Goal: Task Accomplishment & Management: Manage account settings

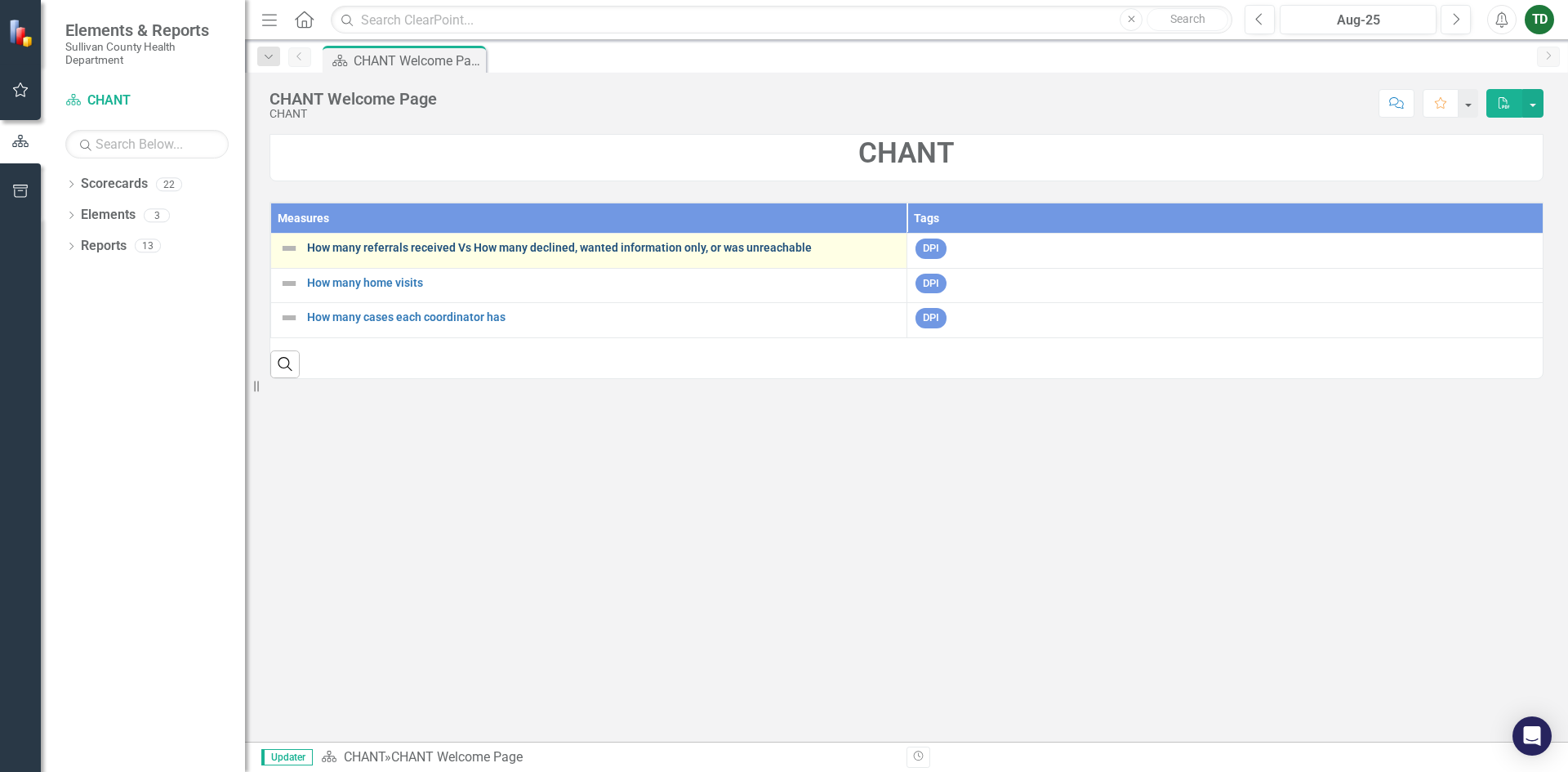
click at [453, 252] on link "How many referrals received Vs How many declined, wanted information only, or w…" at bounding box center [603, 247] width 592 height 13
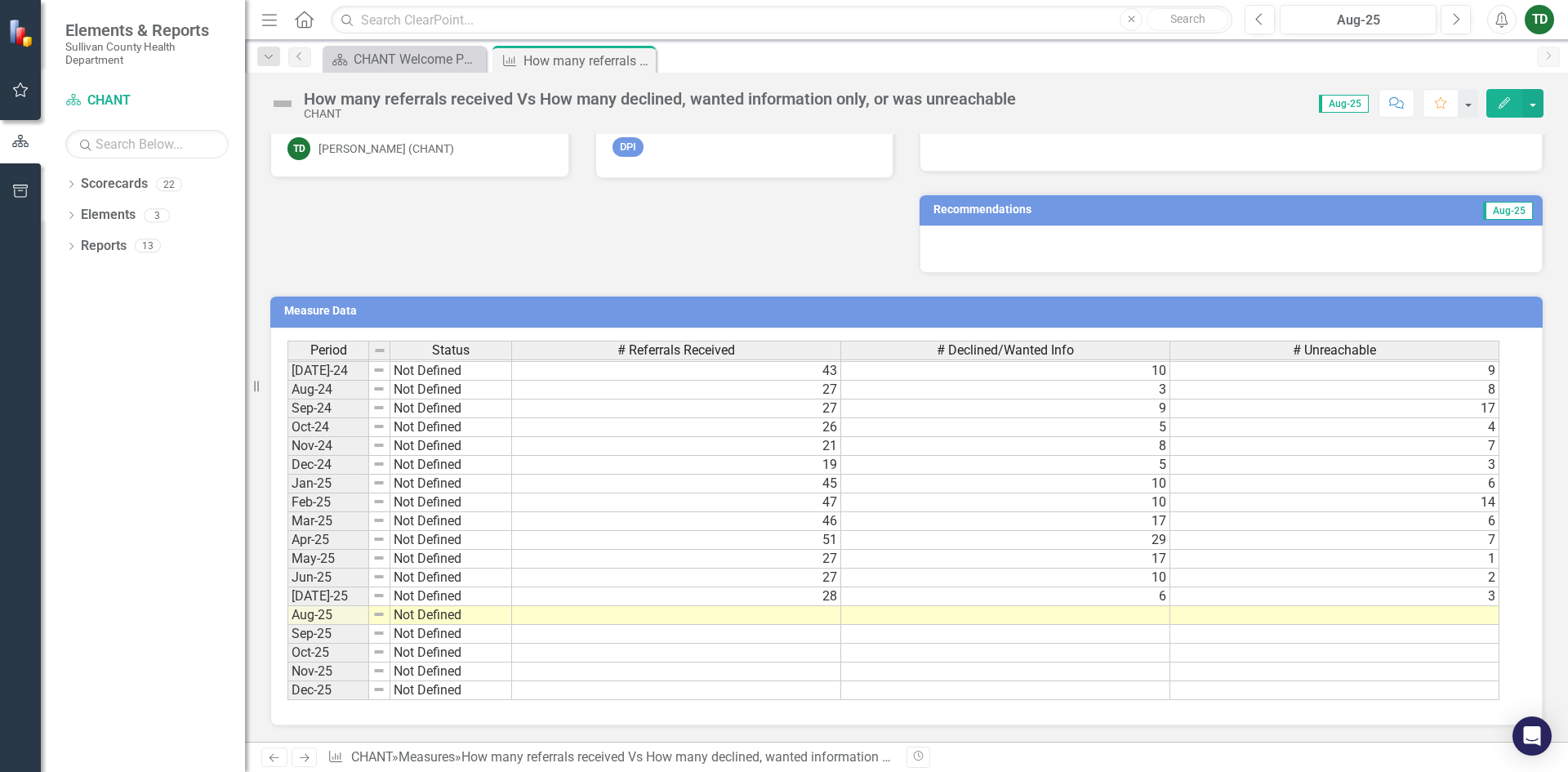
scroll to position [373, 0]
click at [817, 611] on tbody "Jun-23 Not Defined 29 2 [DATE]-23 Not Defined 39 9 [DATE]-23 Not Defined 61 13 …" at bounding box center [893, 407] width 1212 height 583
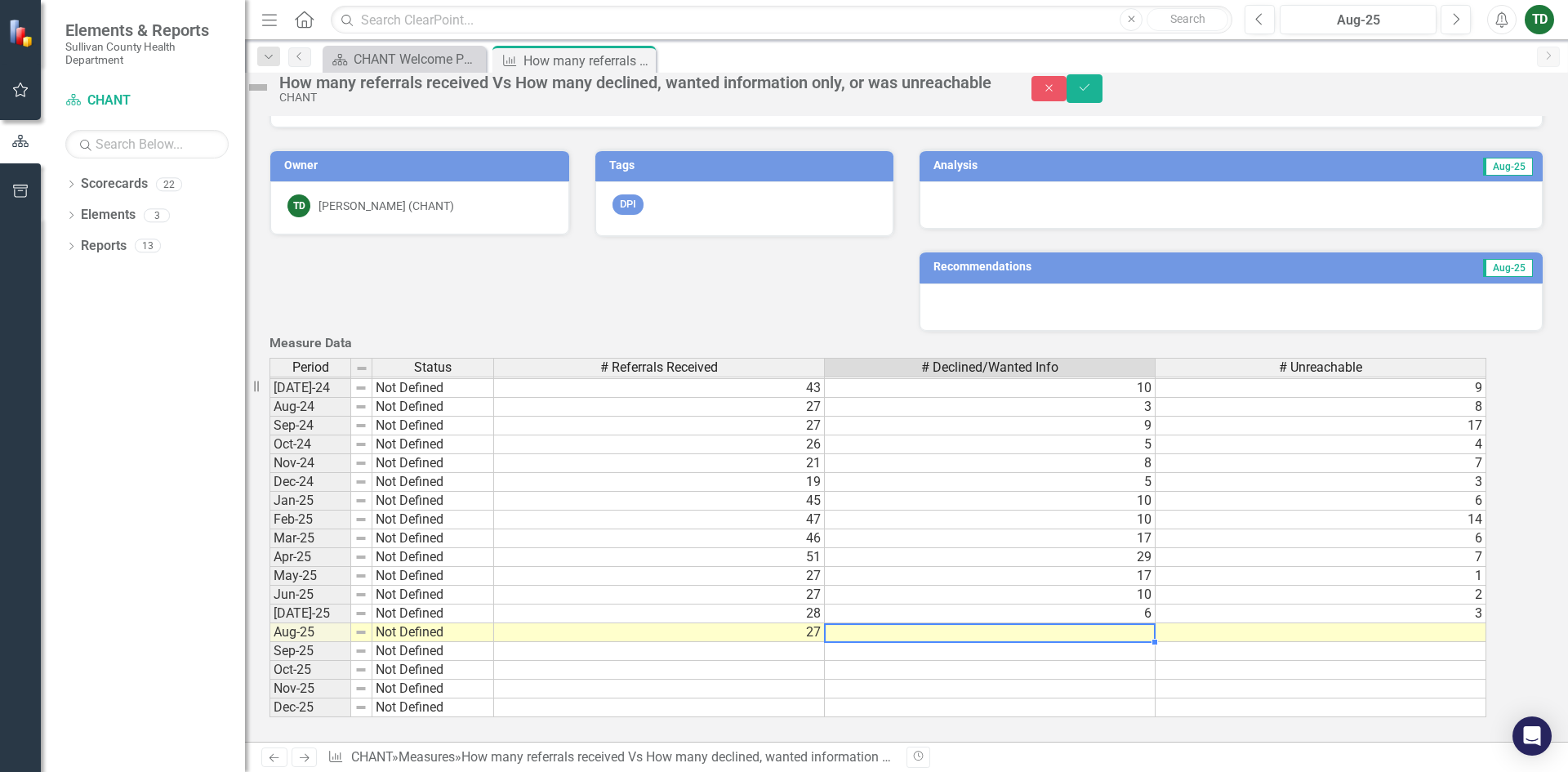
click at [1103, 624] on td at bounding box center [990, 632] width 331 height 18
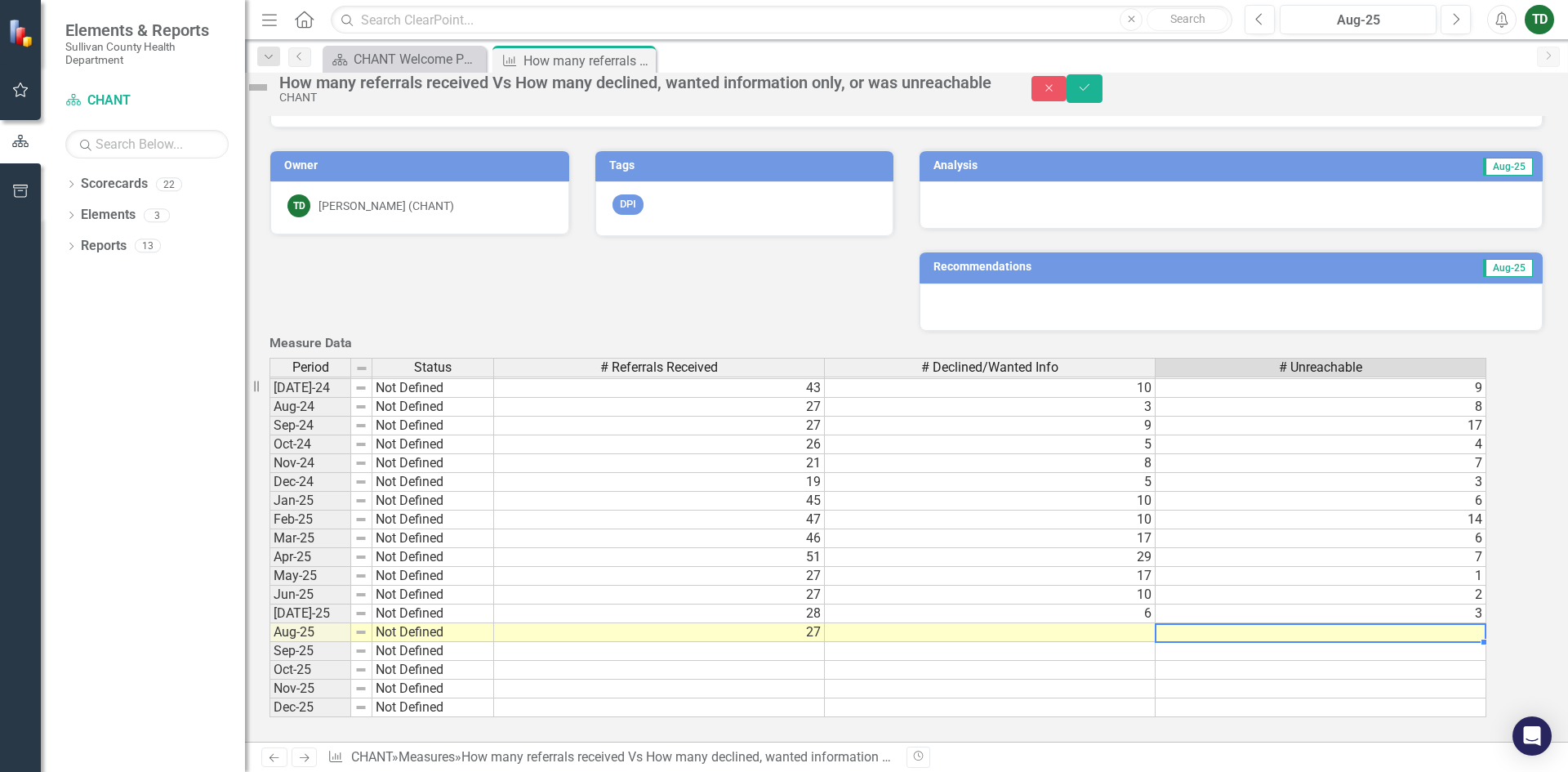
click at [1486, 625] on td at bounding box center [1321, 632] width 331 height 18
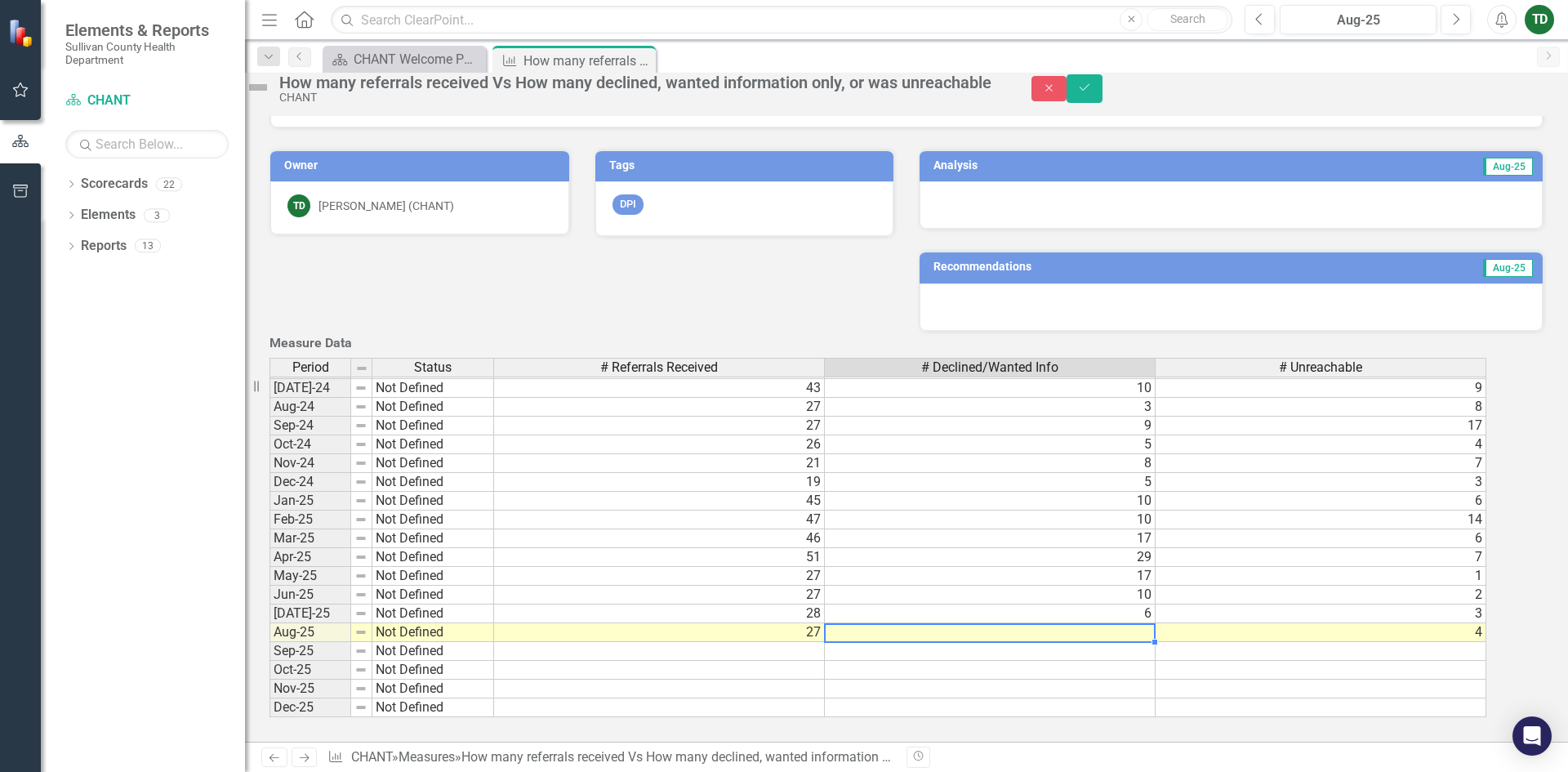
click at [1139, 624] on td at bounding box center [990, 632] width 331 height 18
type textarea "12"
click at [1140, 648] on td at bounding box center [990, 651] width 331 height 18
click at [958, 283] on div at bounding box center [1231, 306] width 624 height 48
click at [944, 283] on div at bounding box center [1231, 306] width 624 height 48
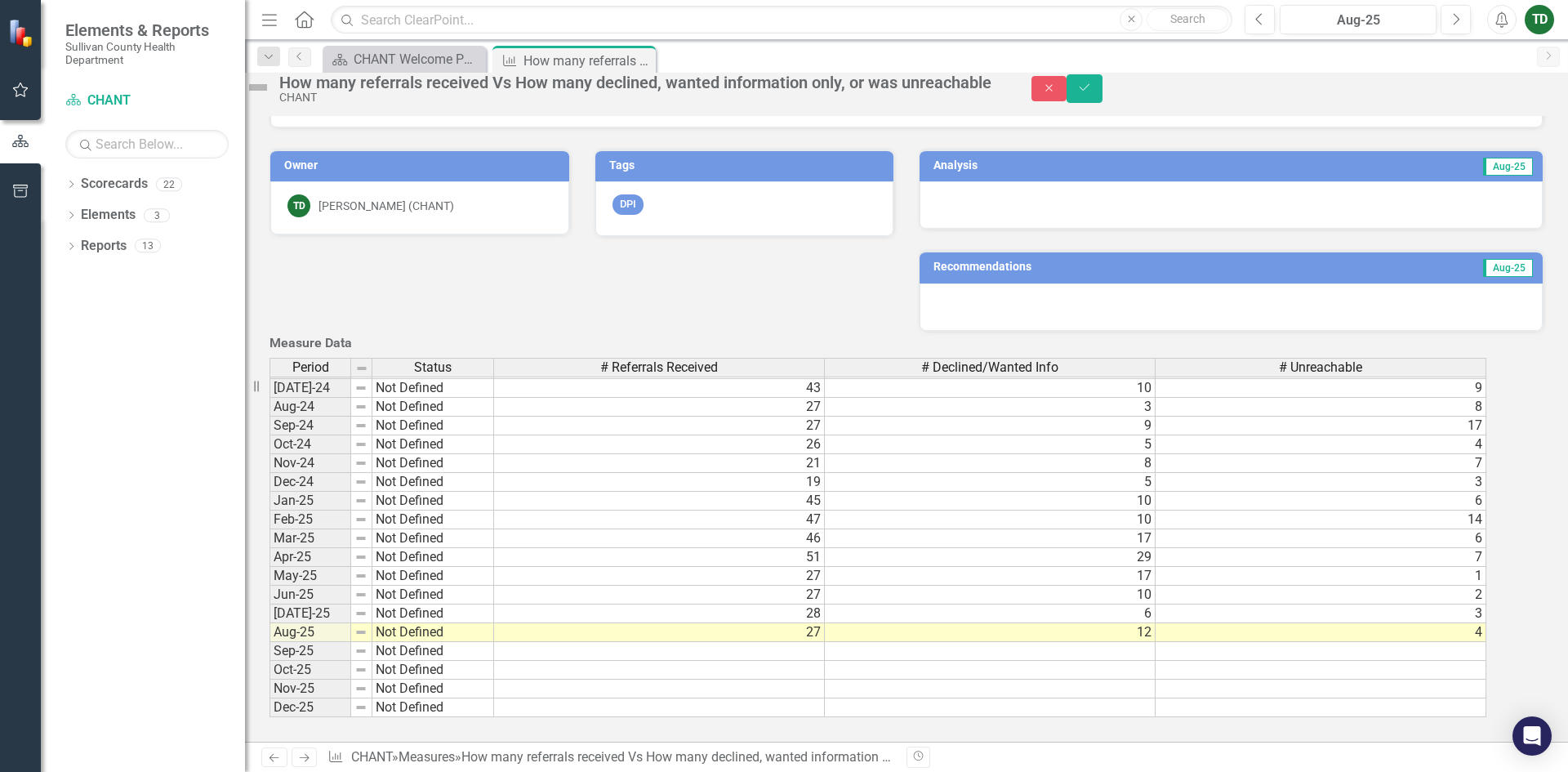
click at [923, 283] on div at bounding box center [1231, 306] width 624 height 48
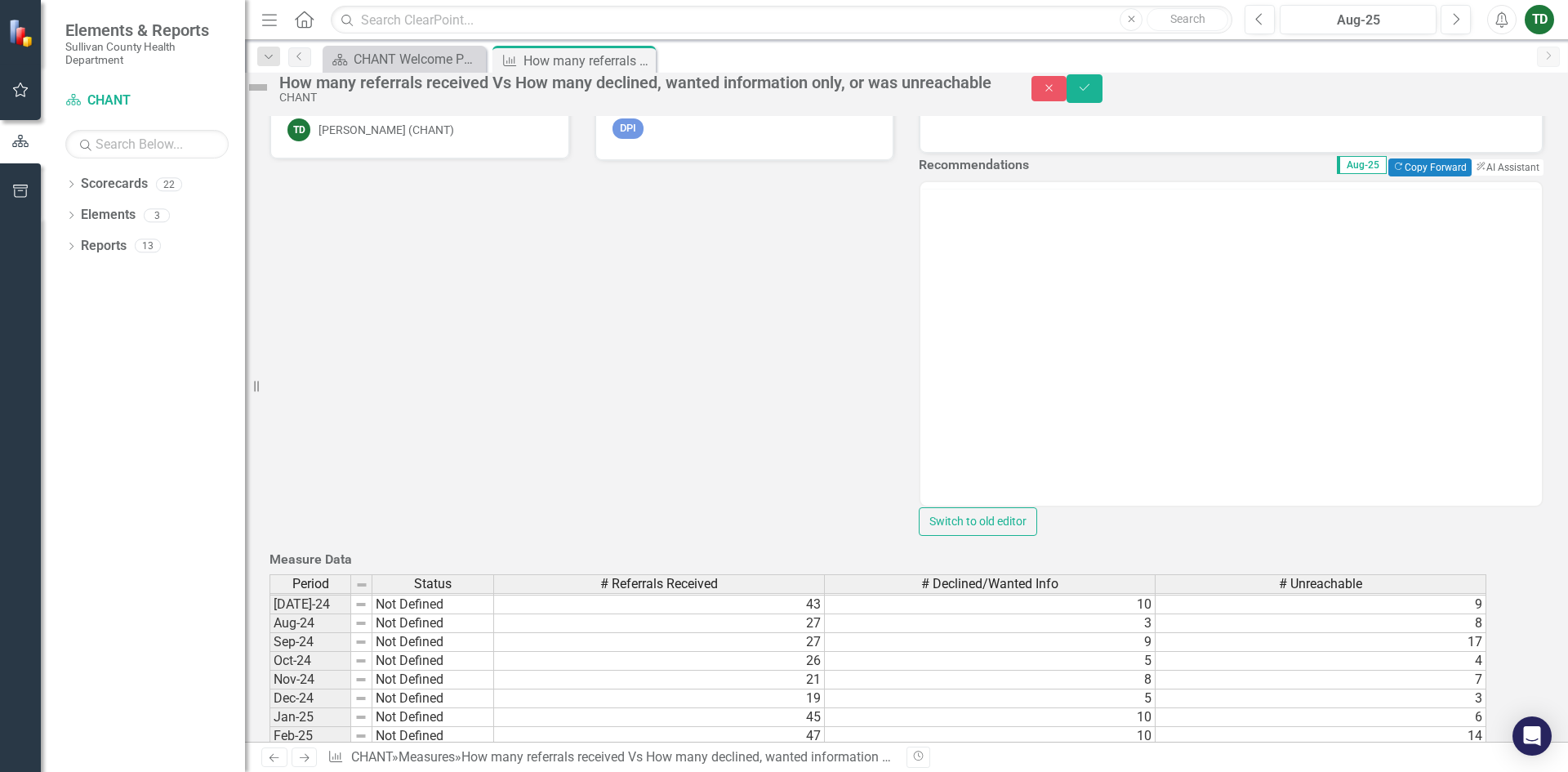
click at [964, 252] on div at bounding box center [1231, 343] width 624 height 327
click at [964, 240] on p "Rich Text Area. Press ALT-0 for help." at bounding box center [1231, 234] width 613 height 19
click at [1092, 93] on icon "Save" at bounding box center [1084, 87] width 15 height 12
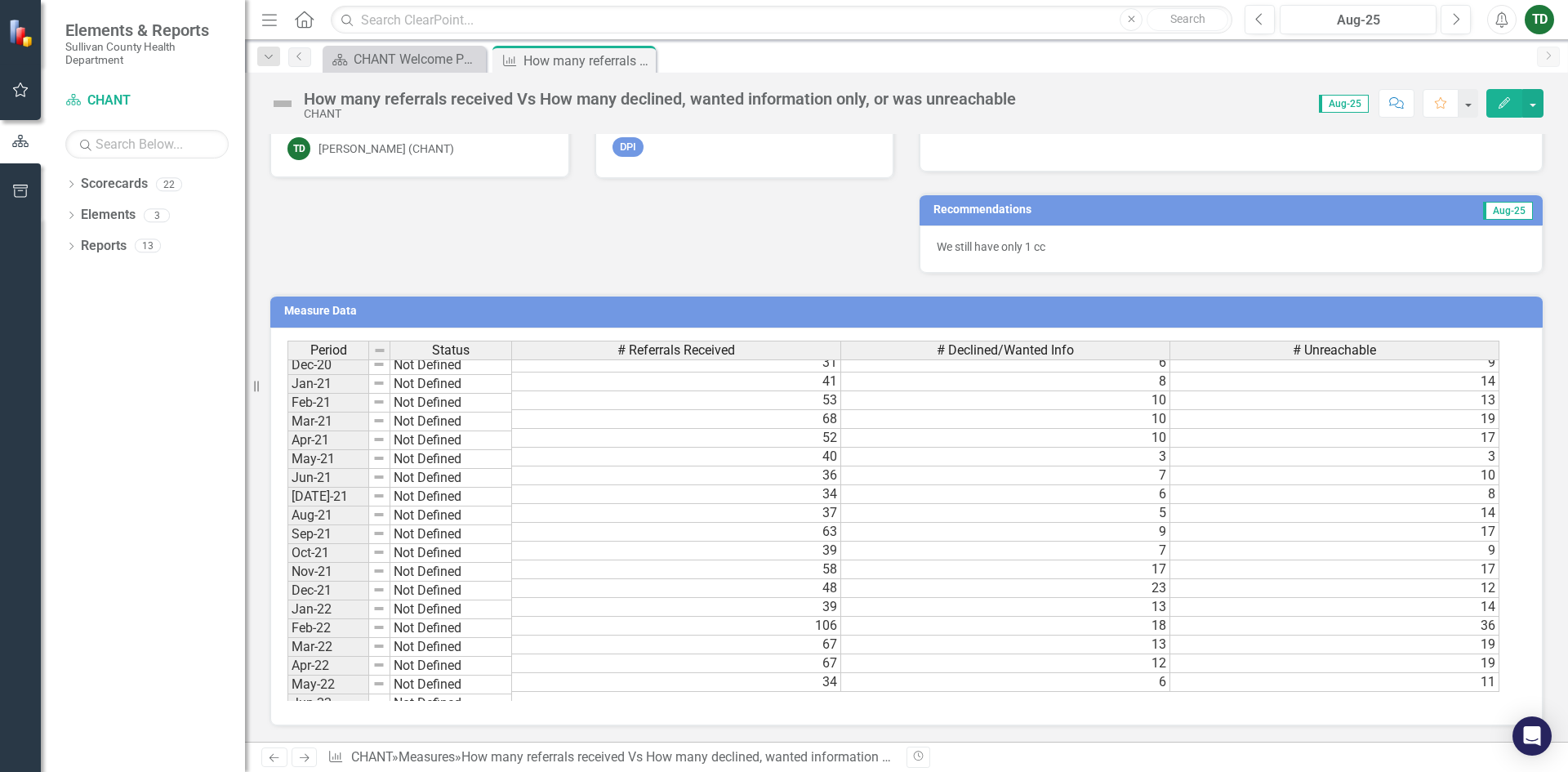
scroll to position [327, 0]
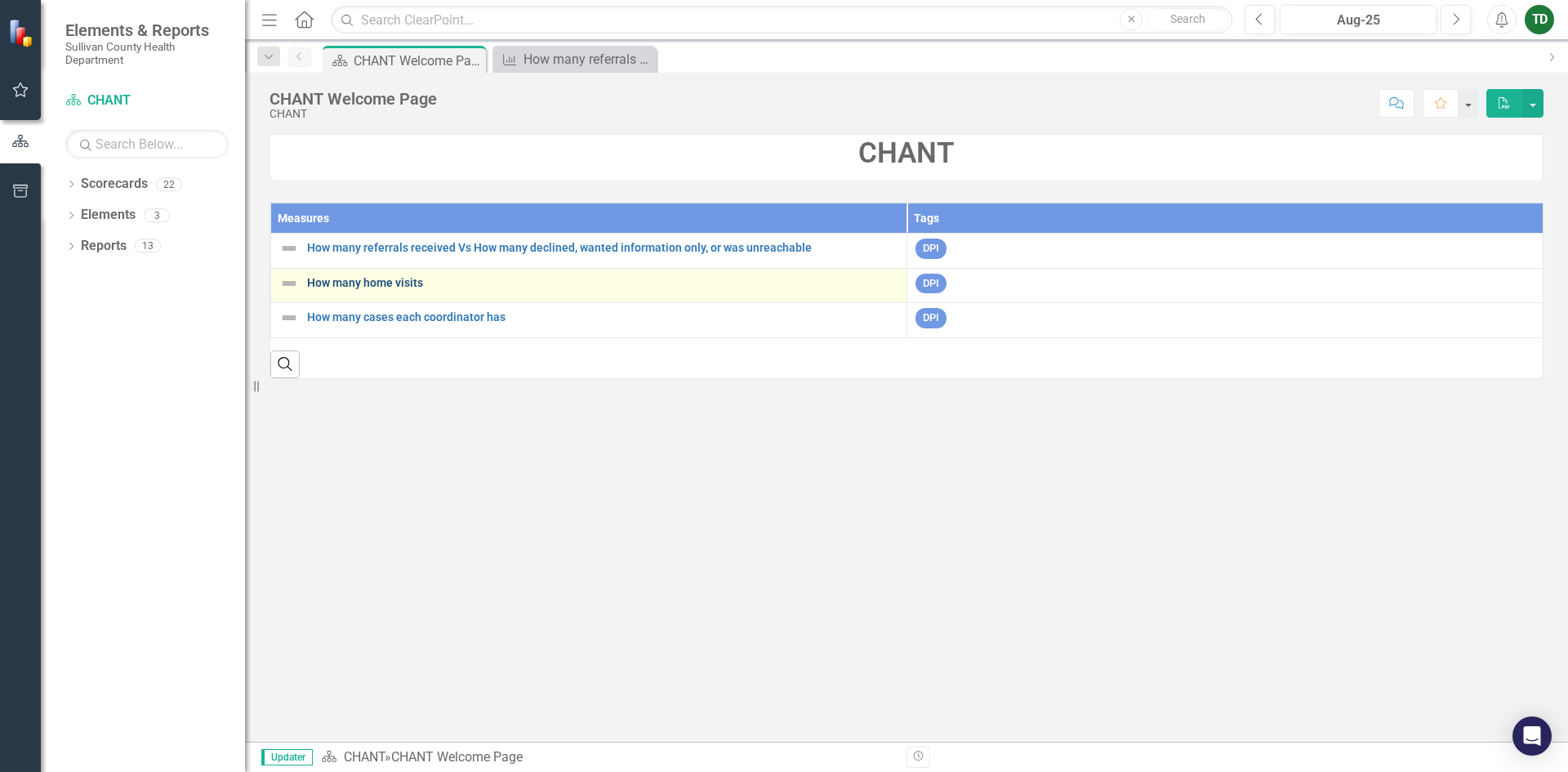
click at [386, 282] on link "How many home visits" at bounding box center [603, 282] width 592 height 13
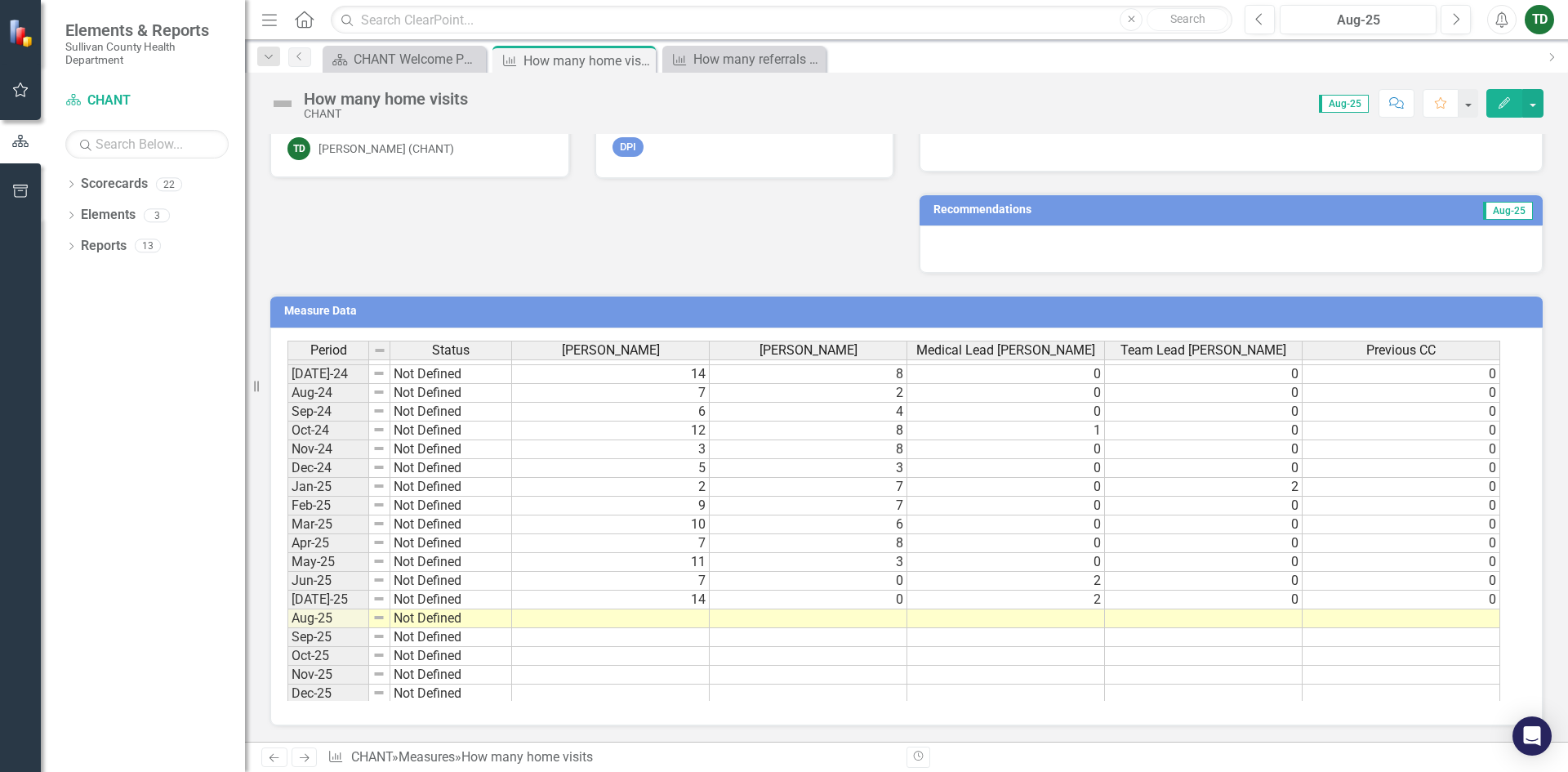
scroll to position [1013, 0]
click at [693, 619] on tbody "Jun-23 Not Defined 12 25 1 0 0 [DATE]-23 Not Defined 19 16 0 0 0 Aug-23 Not Def…" at bounding box center [893, 407] width 1213 height 583
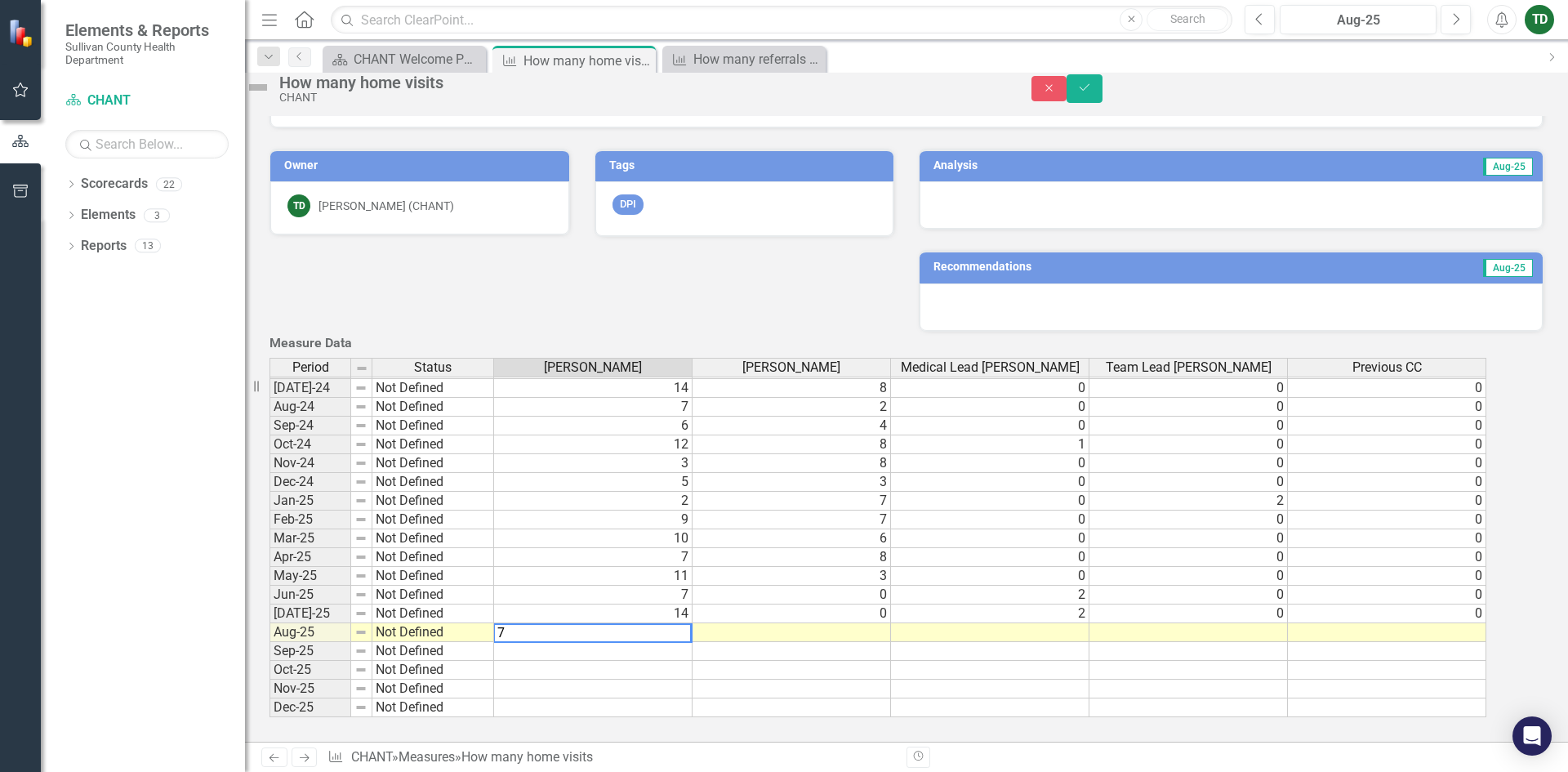
click at [891, 626] on td at bounding box center [791, 632] width 199 height 18
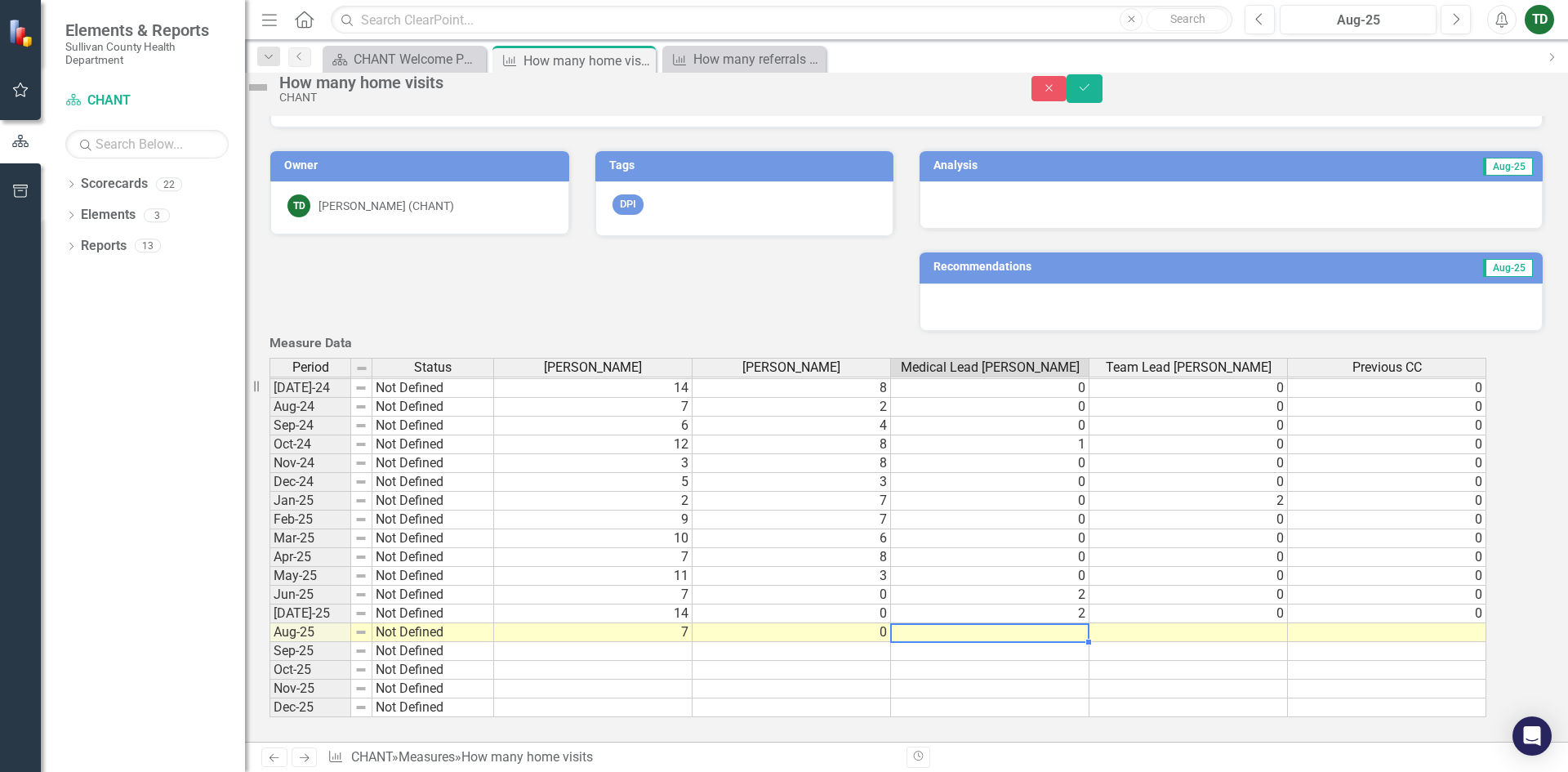
click at [1089, 624] on td at bounding box center [990, 632] width 199 height 18
click at [1270, 624] on td at bounding box center [1188, 632] width 199 height 18
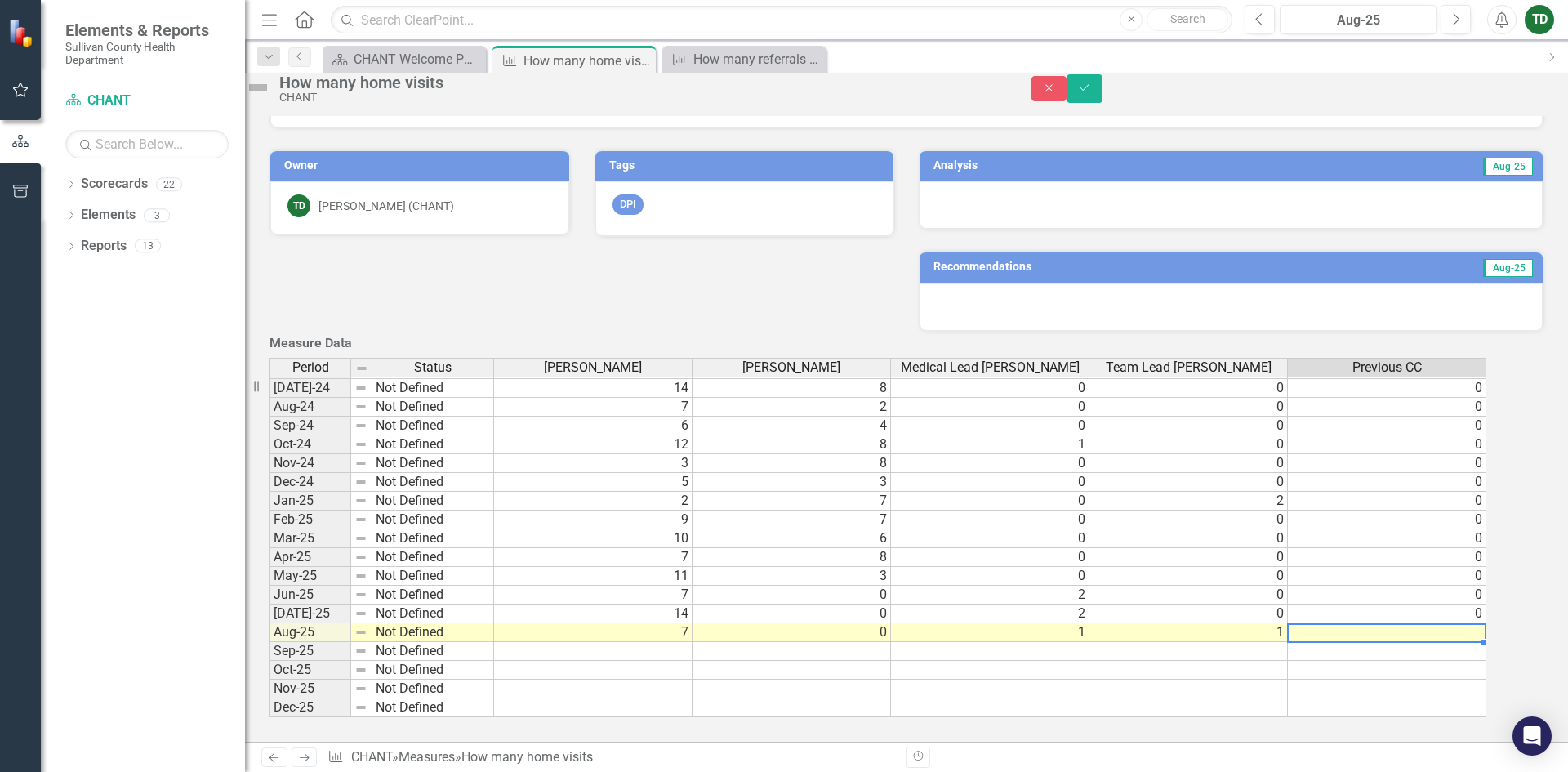
click at [1461, 624] on td at bounding box center [1387, 632] width 199 height 18
type textarea "0"
click at [1092, 90] on icon "Save" at bounding box center [1084, 87] width 15 height 12
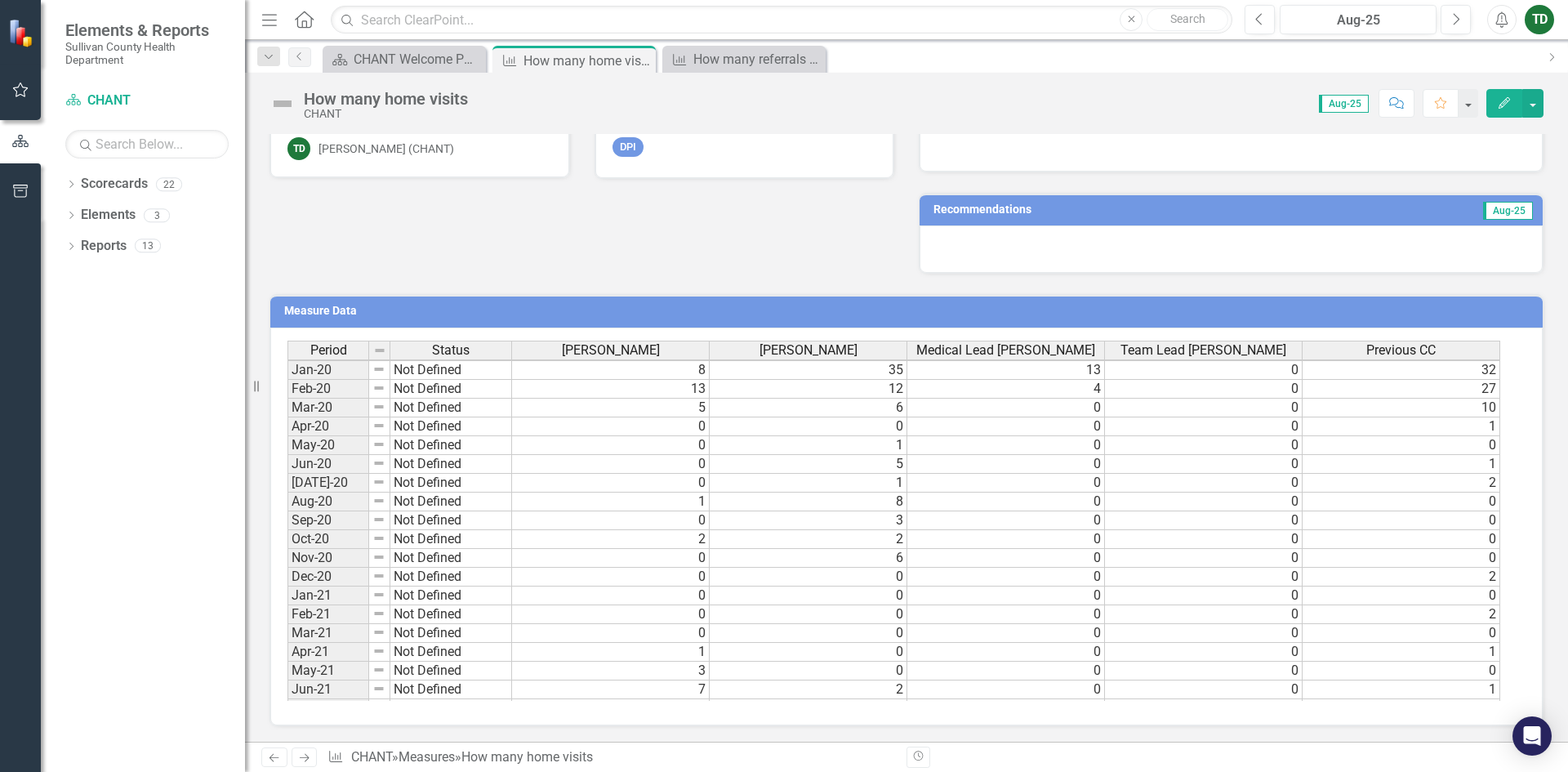
scroll to position [245, 0]
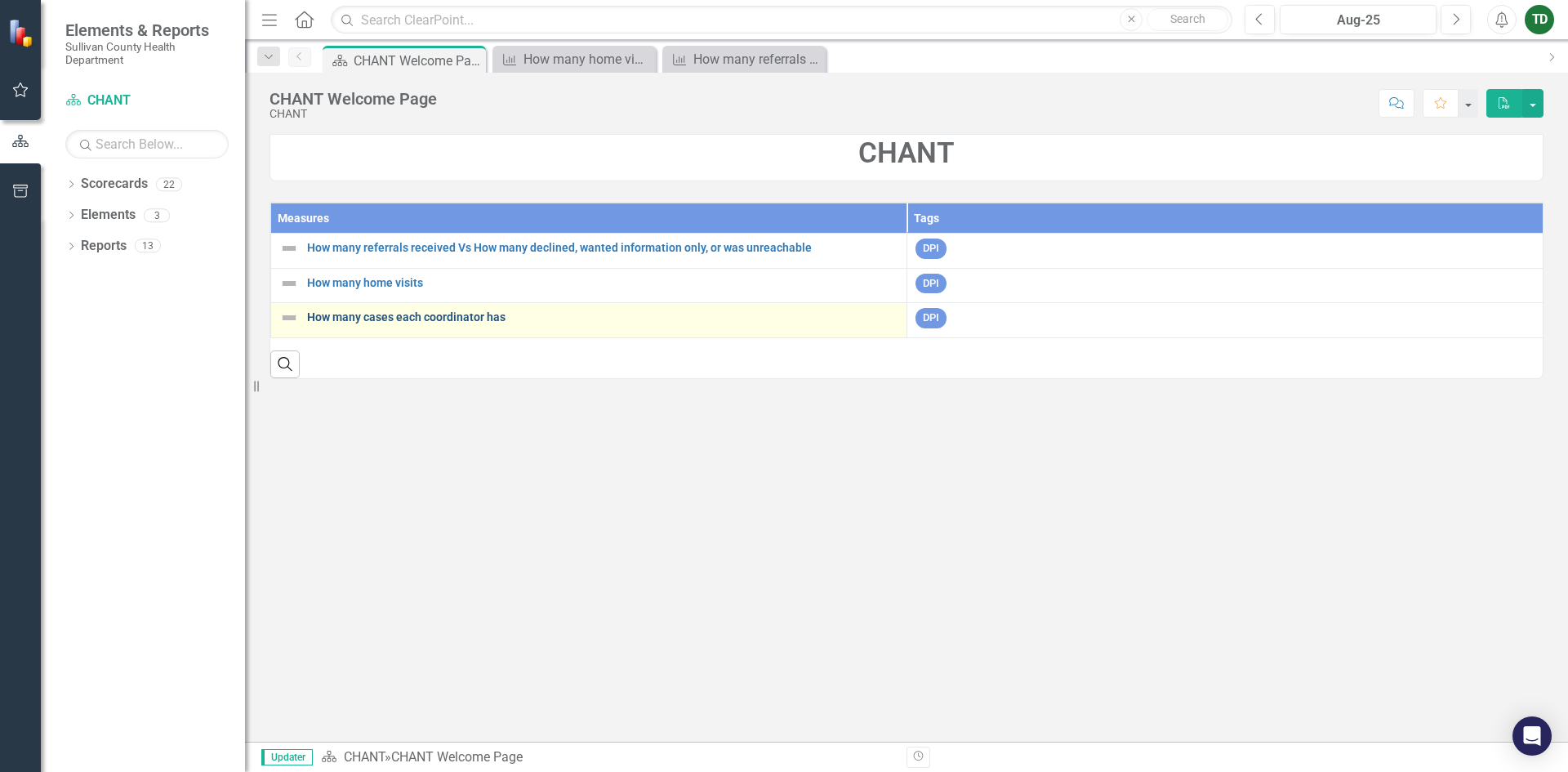
click at [380, 320] on link "How many cases each coordinator has" at bounding box center [603, 317] width 592 height 13
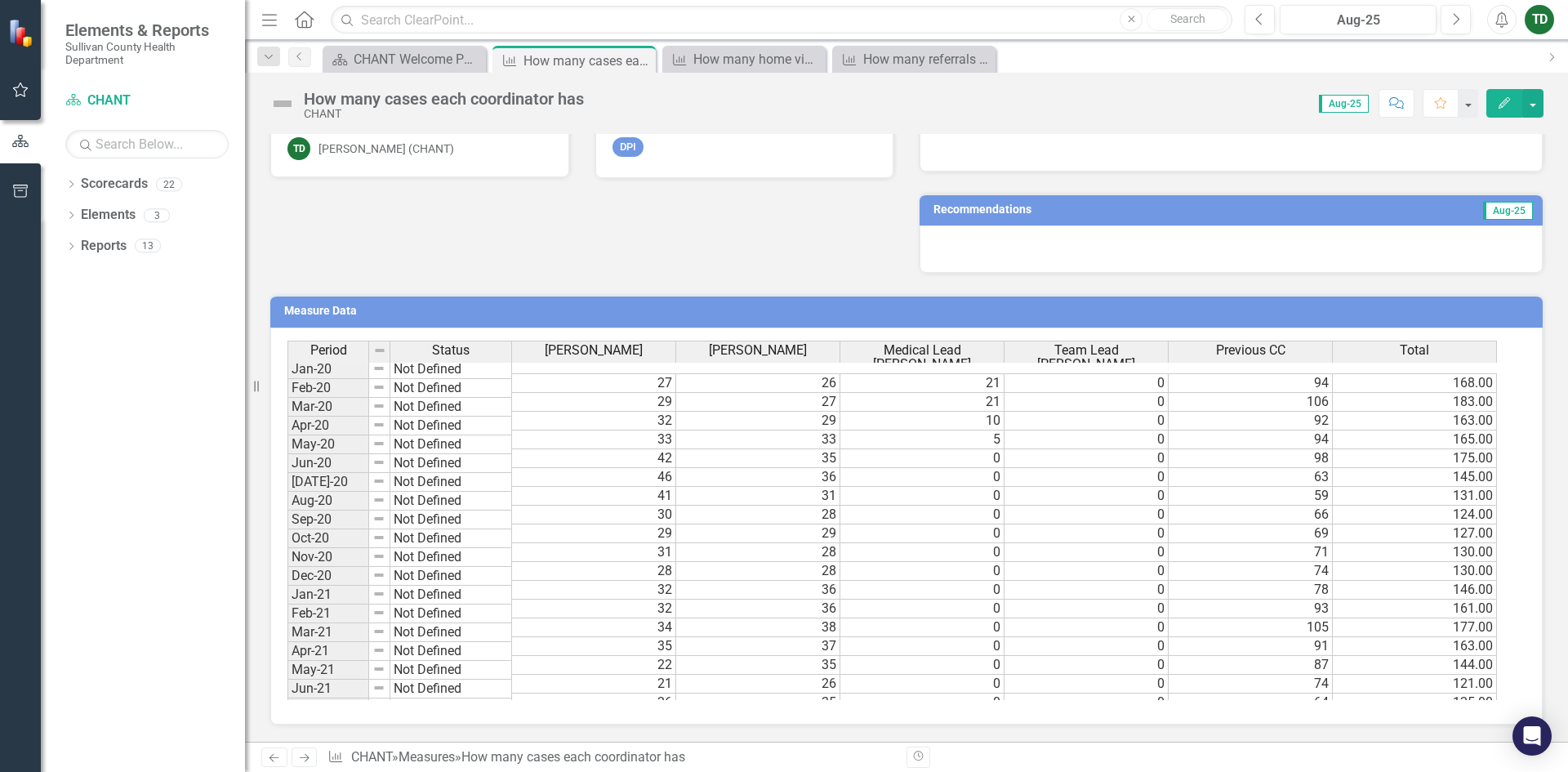
scroll to position [193, 0]
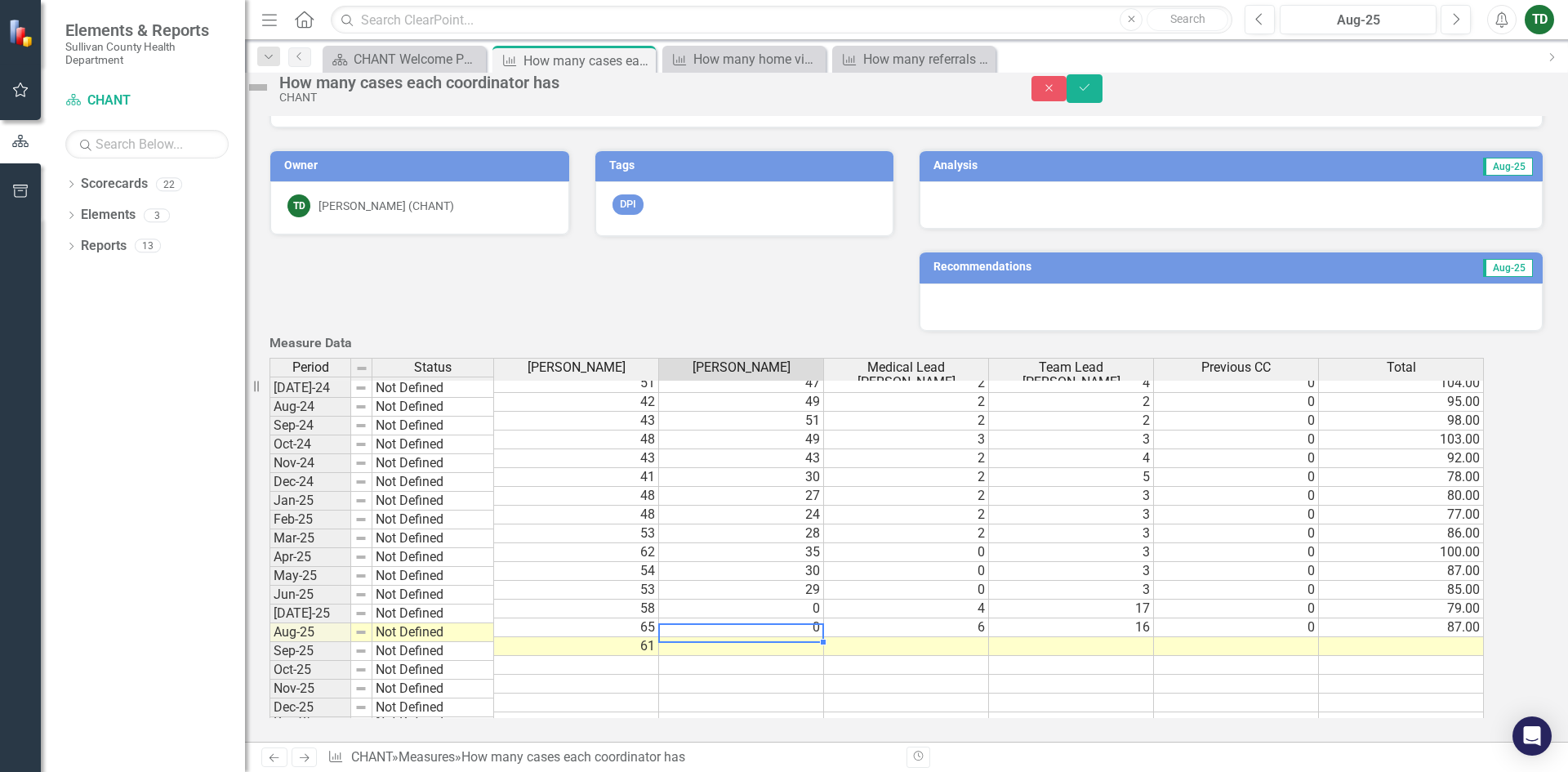
click at [824, 637] on td at bounding box center [742, 646] width 165 height 18
click at [989, 637] on td at bounding box center [907, 646] width 165 height 18
click at [1154, 637] on td at bounding box center [1072, 646] width 165 height 18
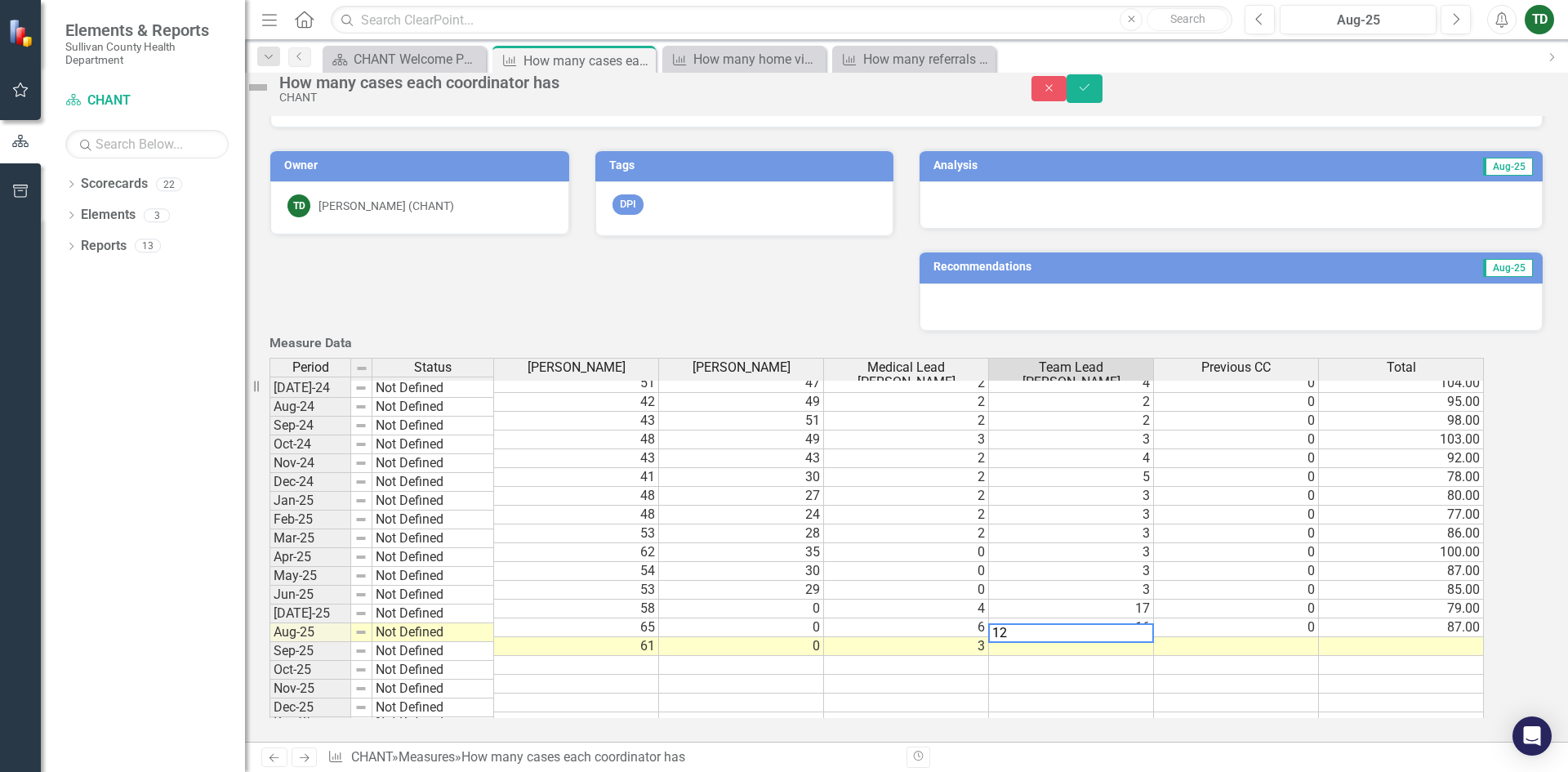
click at [1319, 637] on td at bounding box center [1236, 646] width 165 height 18
click at [1454, 637] on td at bounding box center [1401, 646] width 165 height 18
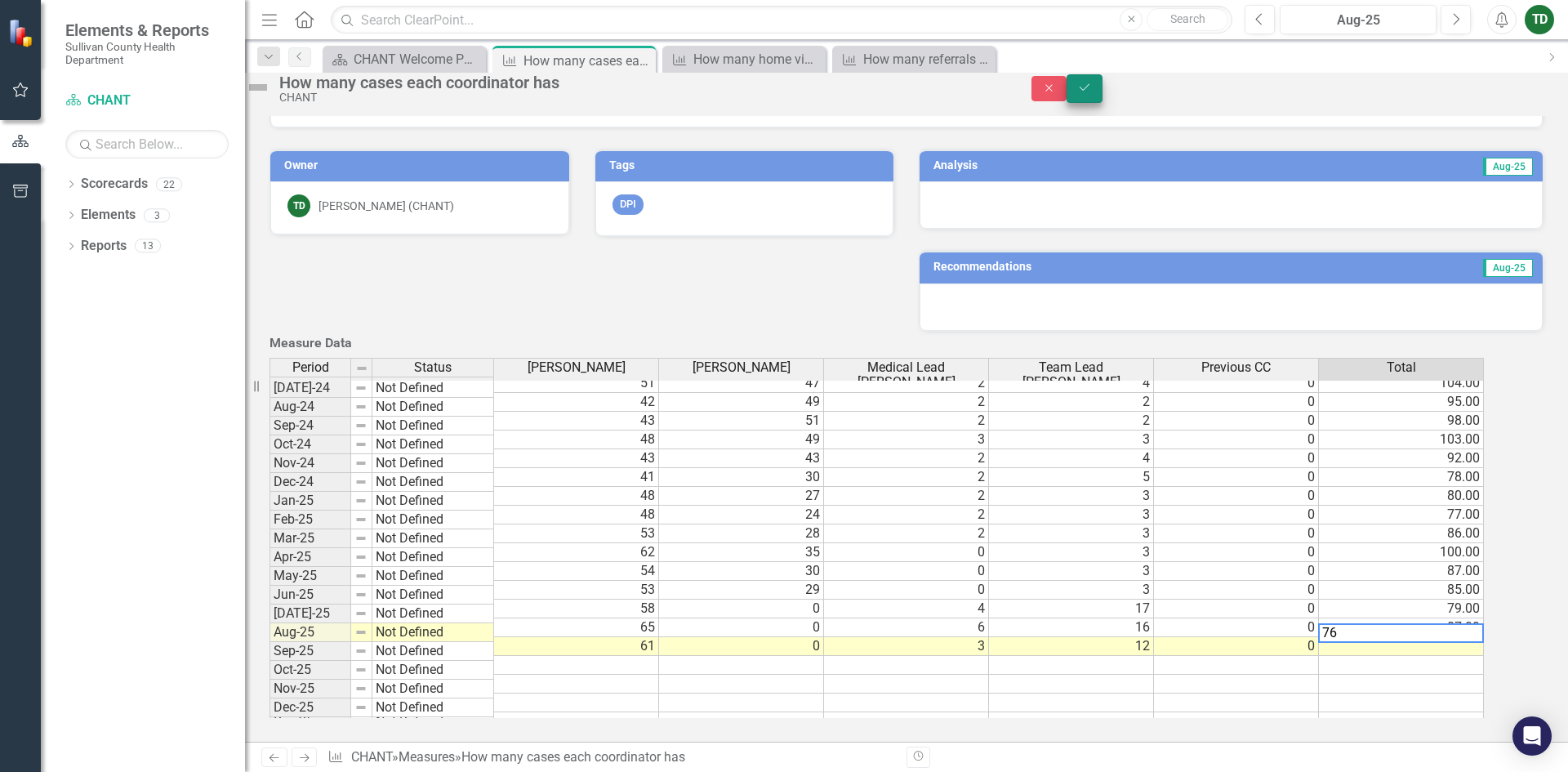
type textarea "76"
click at [1092, 93] on icon "Save" at bounding box center [1084, 87] width 15 height 12
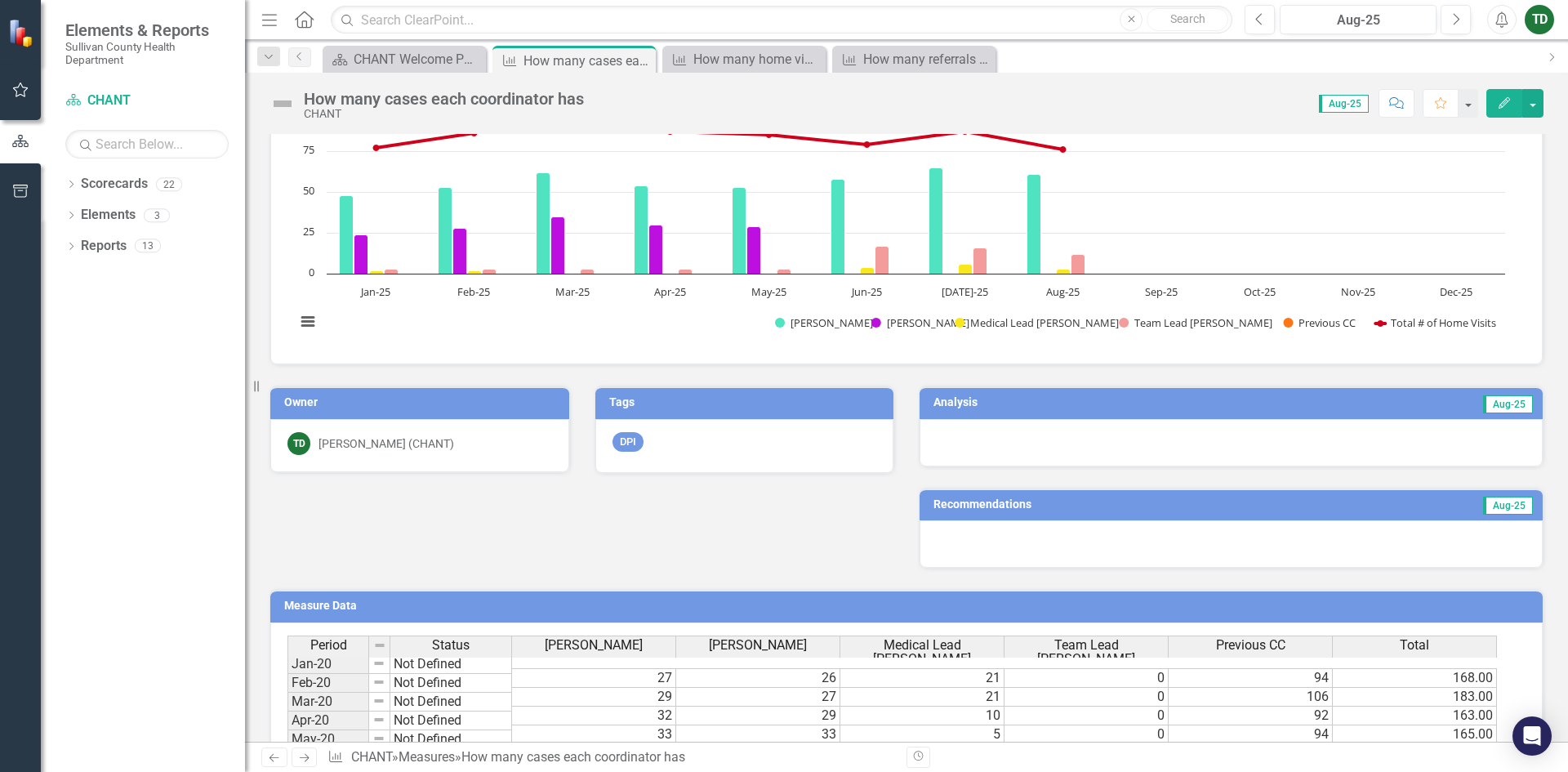
scroll to position [0, 0]
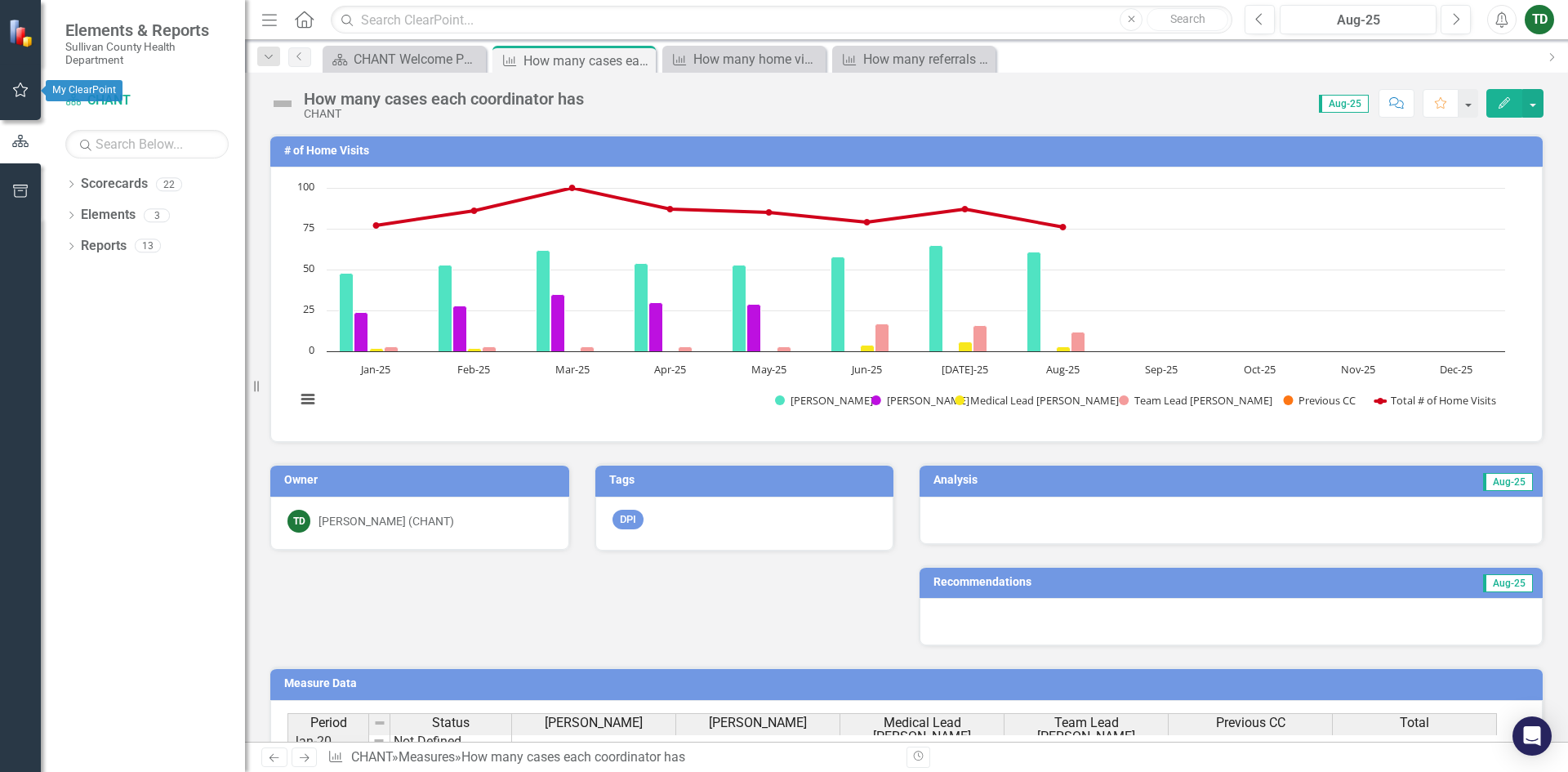
click at [20, 90] on icon "button" at bounding box center [21, 89] width 17 height 13
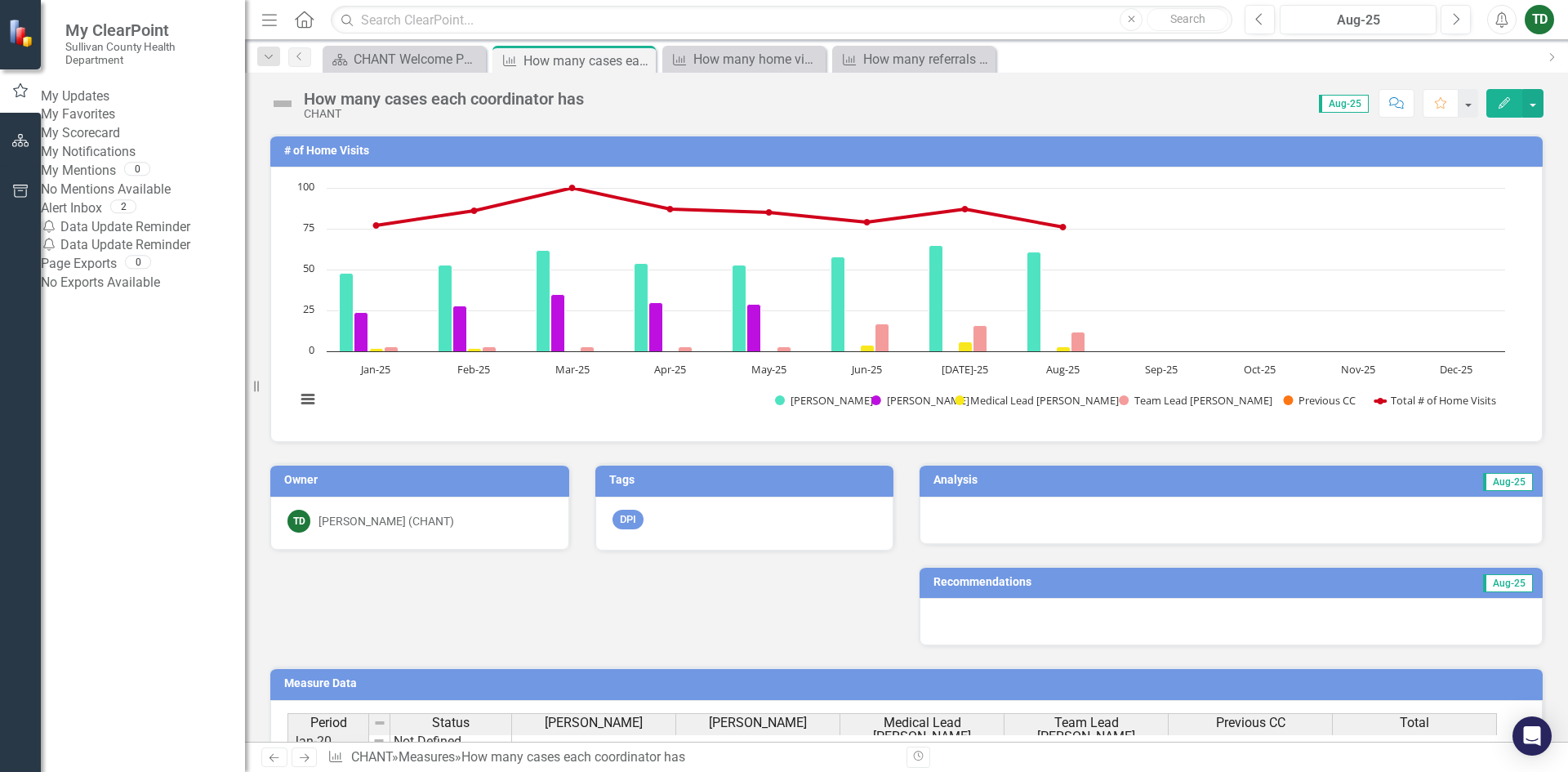
click at [114, 143] on link "My Scorecard" at bounding box center [143, 133] width 205 height 18
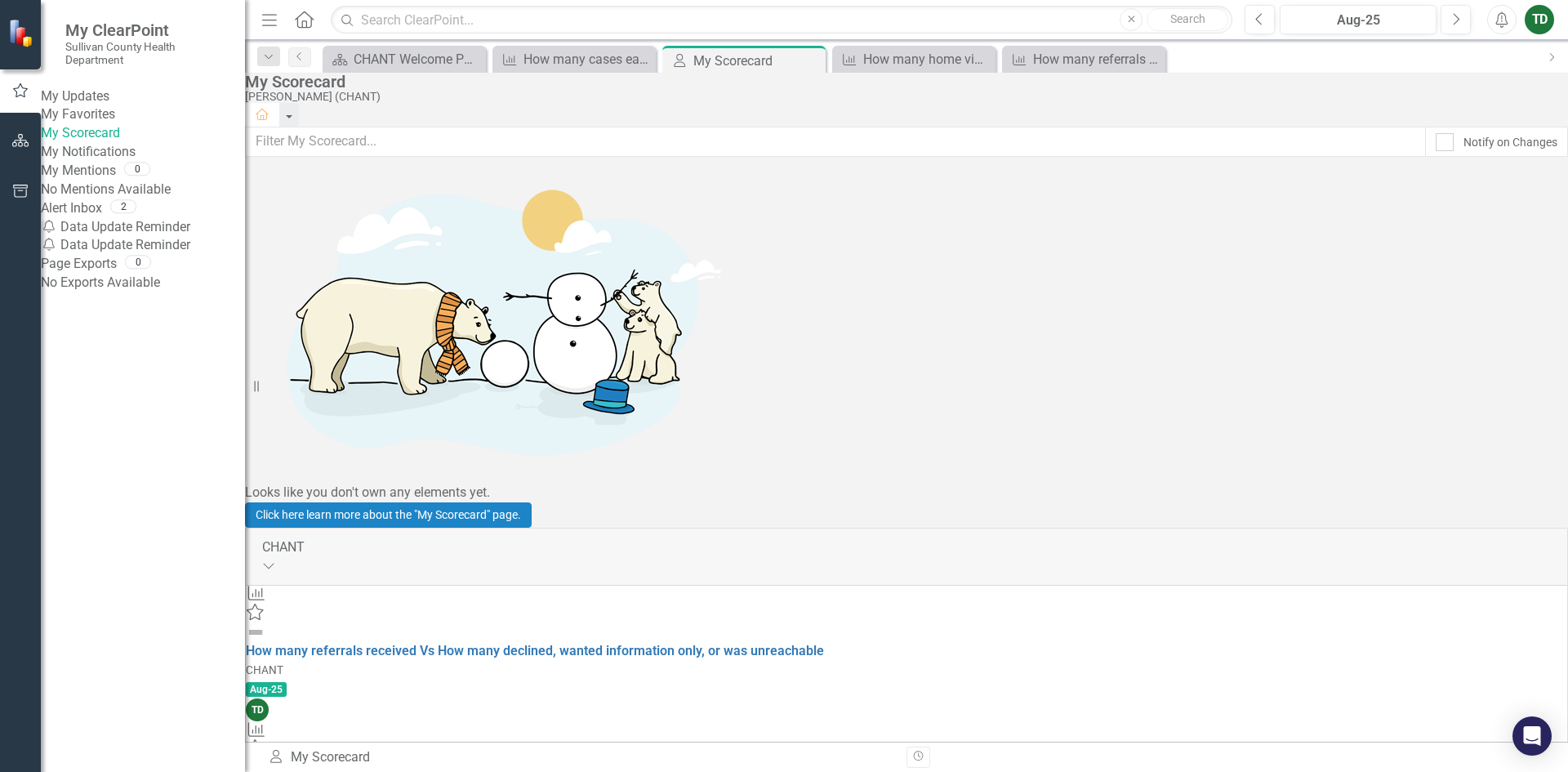
click at [541, 660] on div "CHANT" at bounding box center [906, 669] width 1322 height 18
click at [264, 603] on icon at bounding box center [255, 611] width 17 height 16
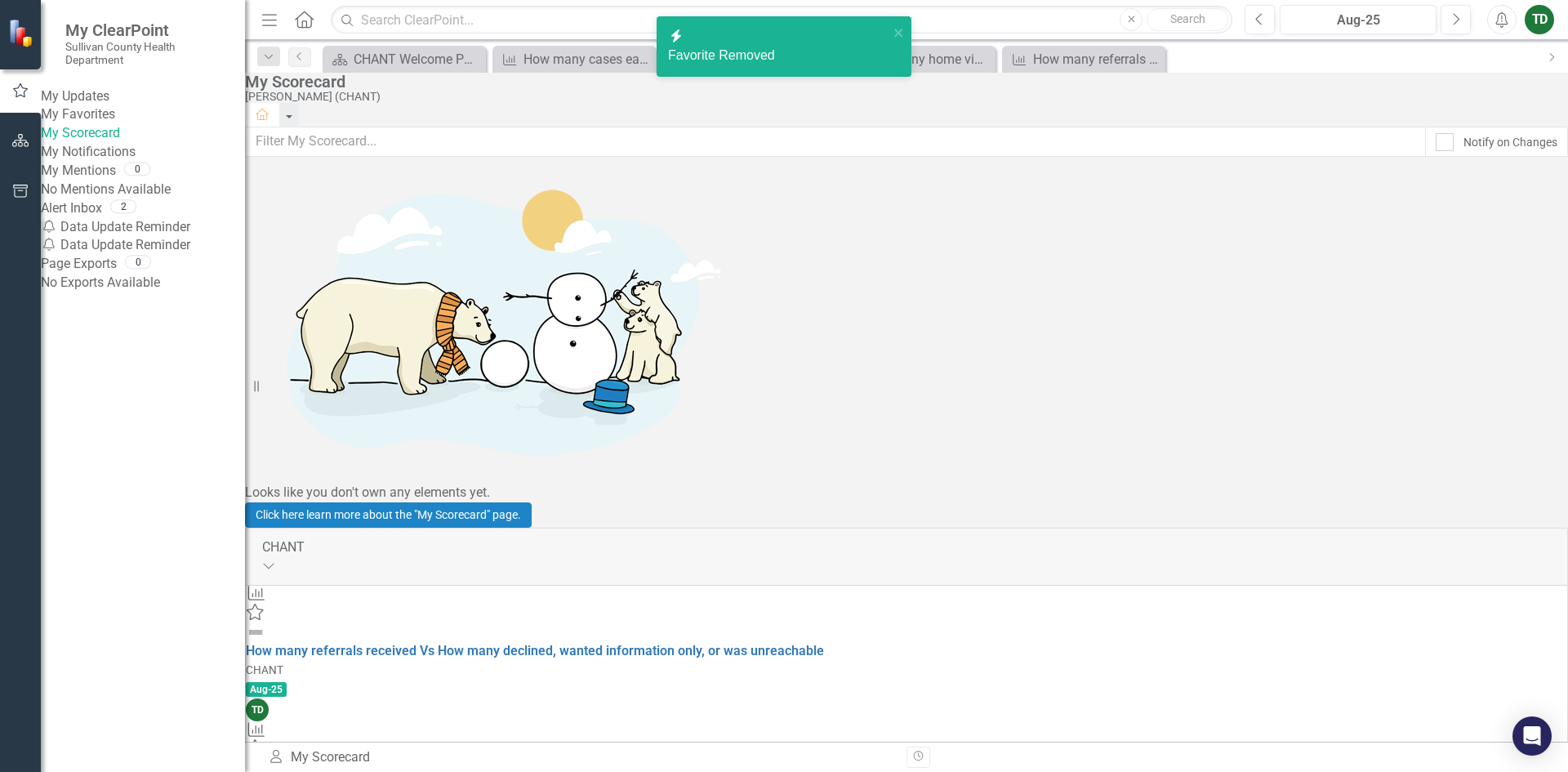
click at [265, 587] on icon at bounding box center [256, 594] width 16 height 15
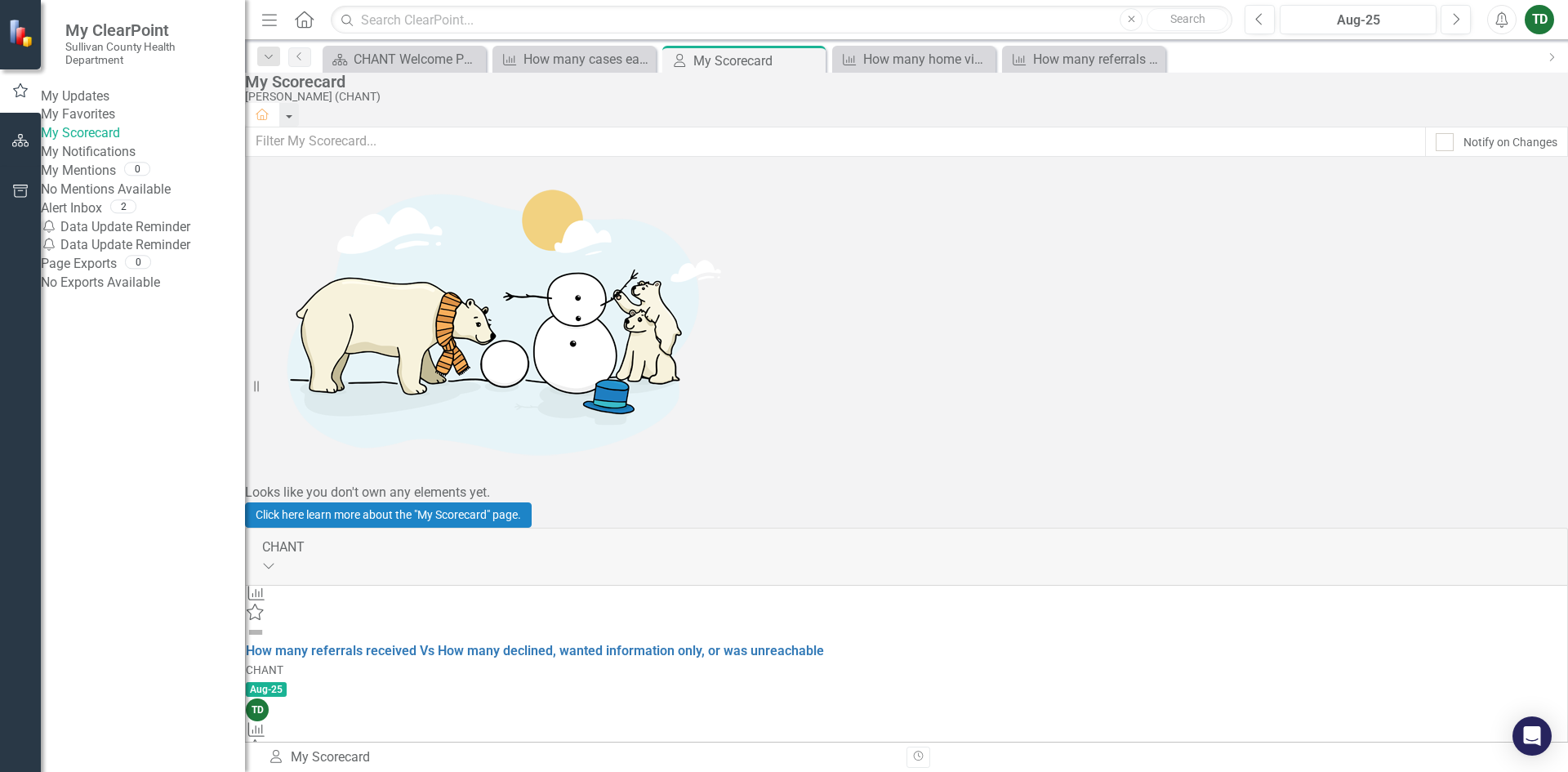
click at [601, 528] on div "CHANT Expanded Measure Favorite How many referrals received Vs How many decline…" at bounding box center [907, 760] width 1323 height 466
click at [117, 106] on link "My Updates" at bounding box center [143, 96] width 205 height 18
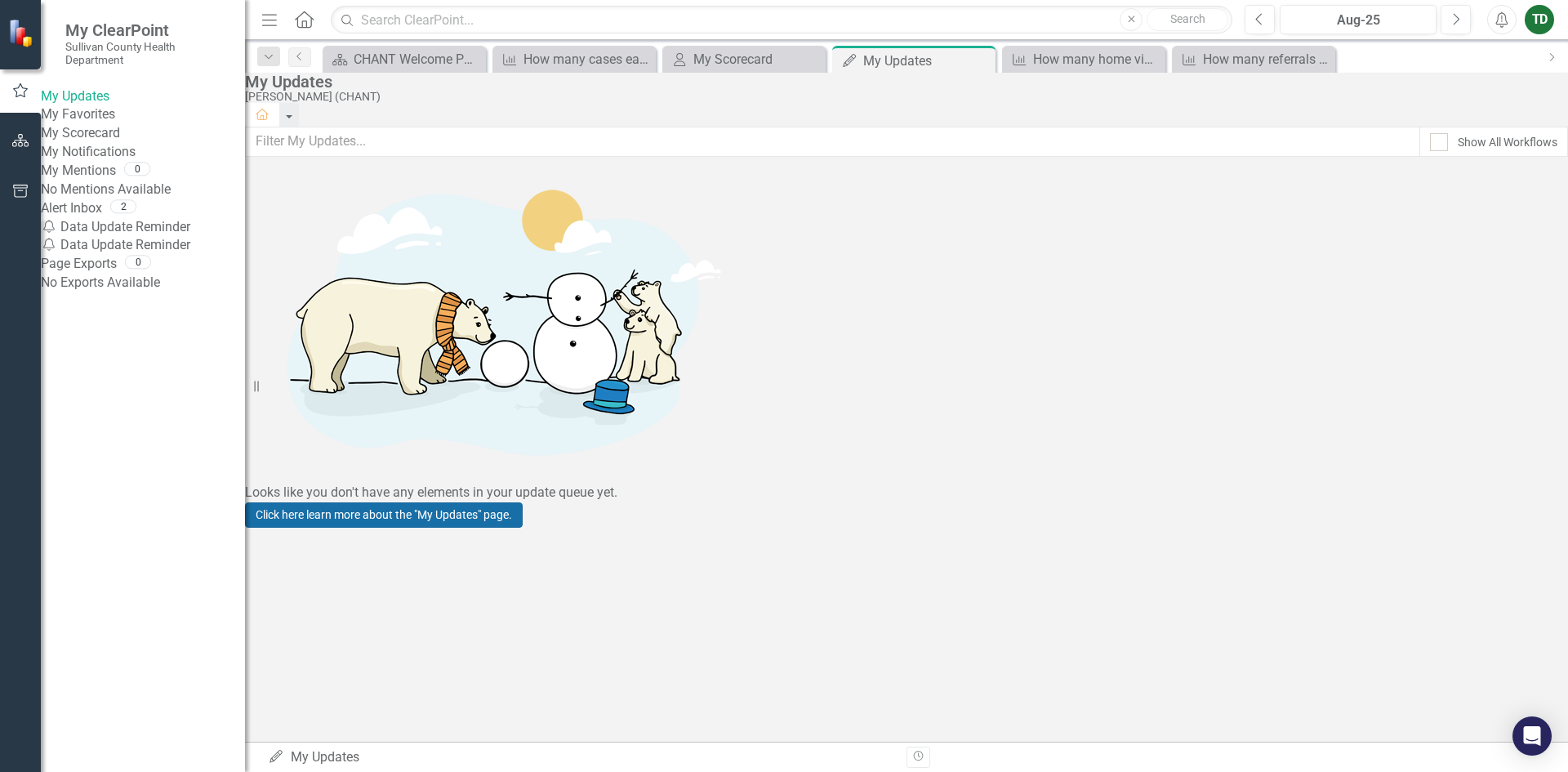
click at [523, 510] on link "Click here learn more about the "My Updates" page." at bounding box center [384, 515] width 277 height 25
click at [95, 124] on link "My Favorites" at bounding box center [143, 114] width 205 height 18
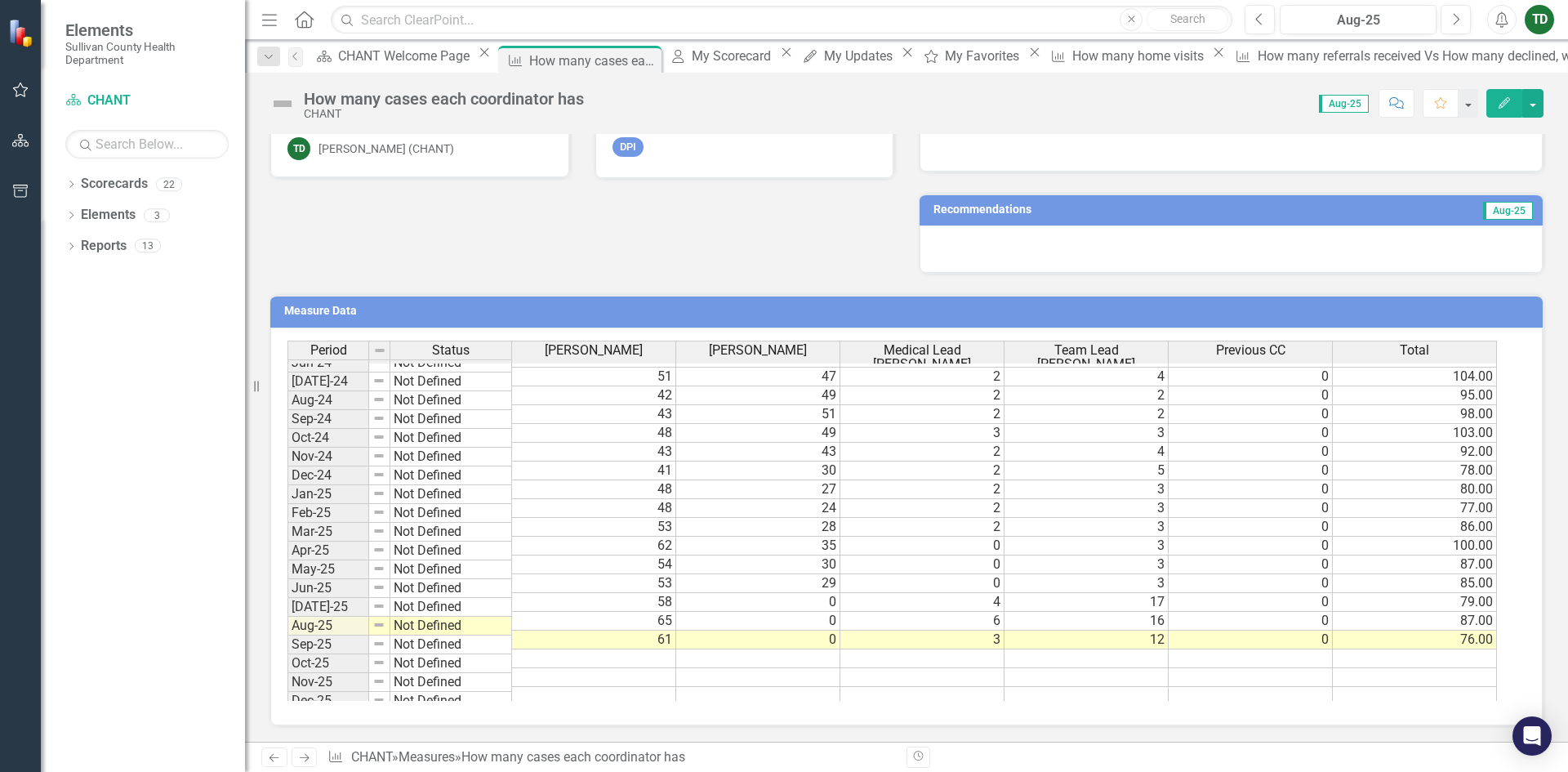
scroll to position [1013, 0]
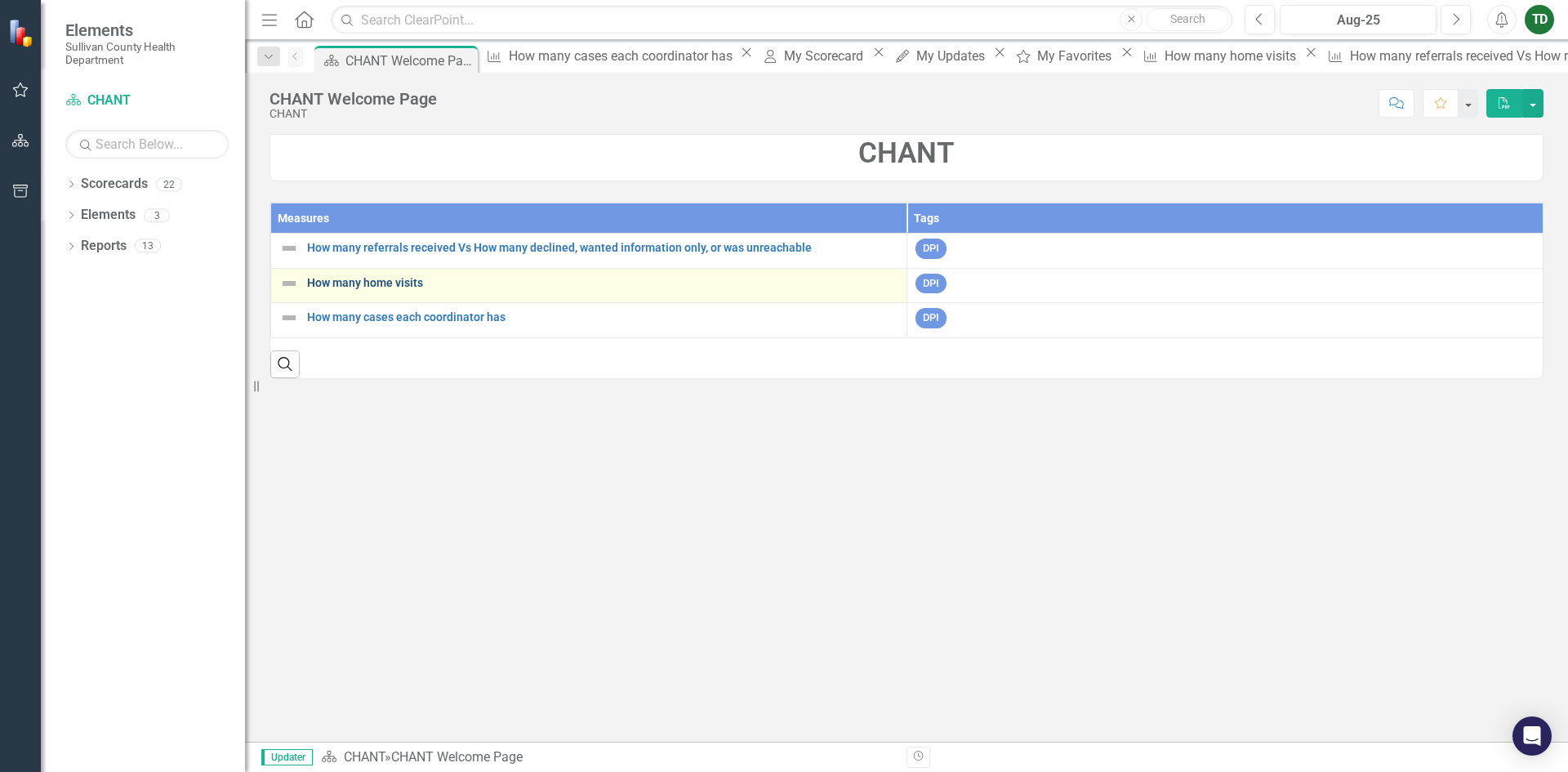
click at [405, 283] on link "How many home visits" at bounding box center [603, 282] width 592 height 13
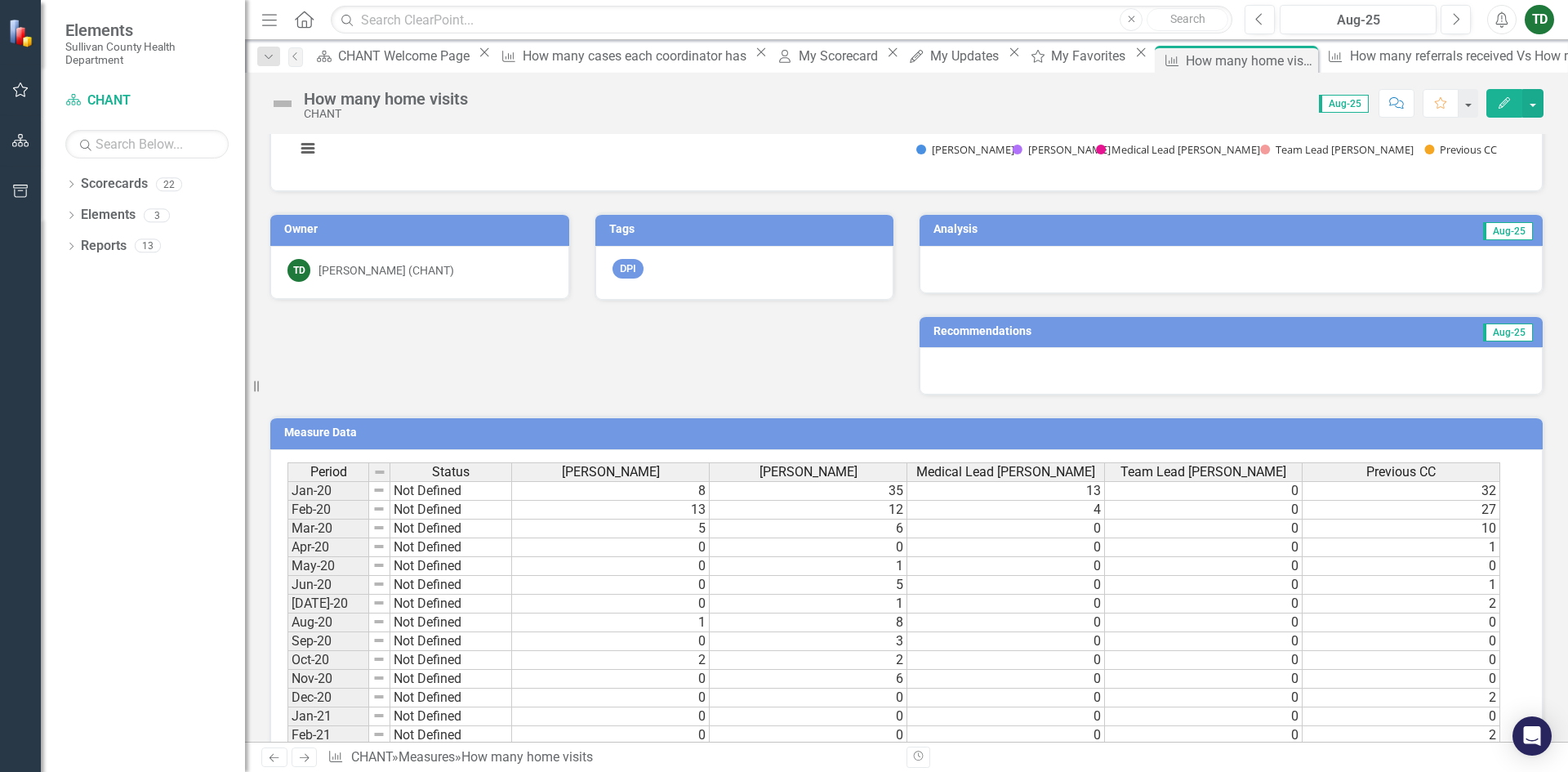
scroll to position [372, 0]
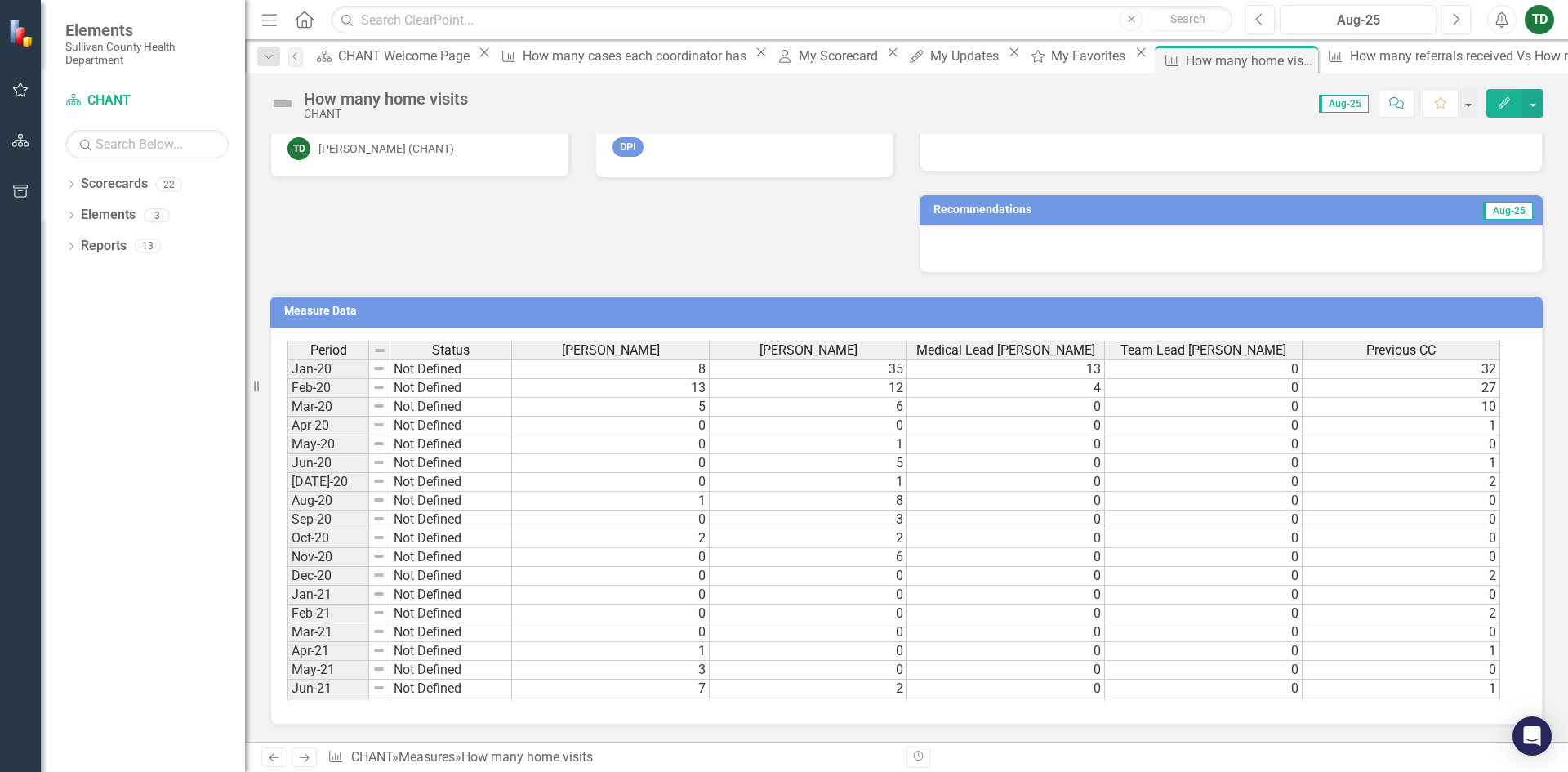
click at [606, 564] on td "0" at bounding box center [611, 557] width 198 height 18
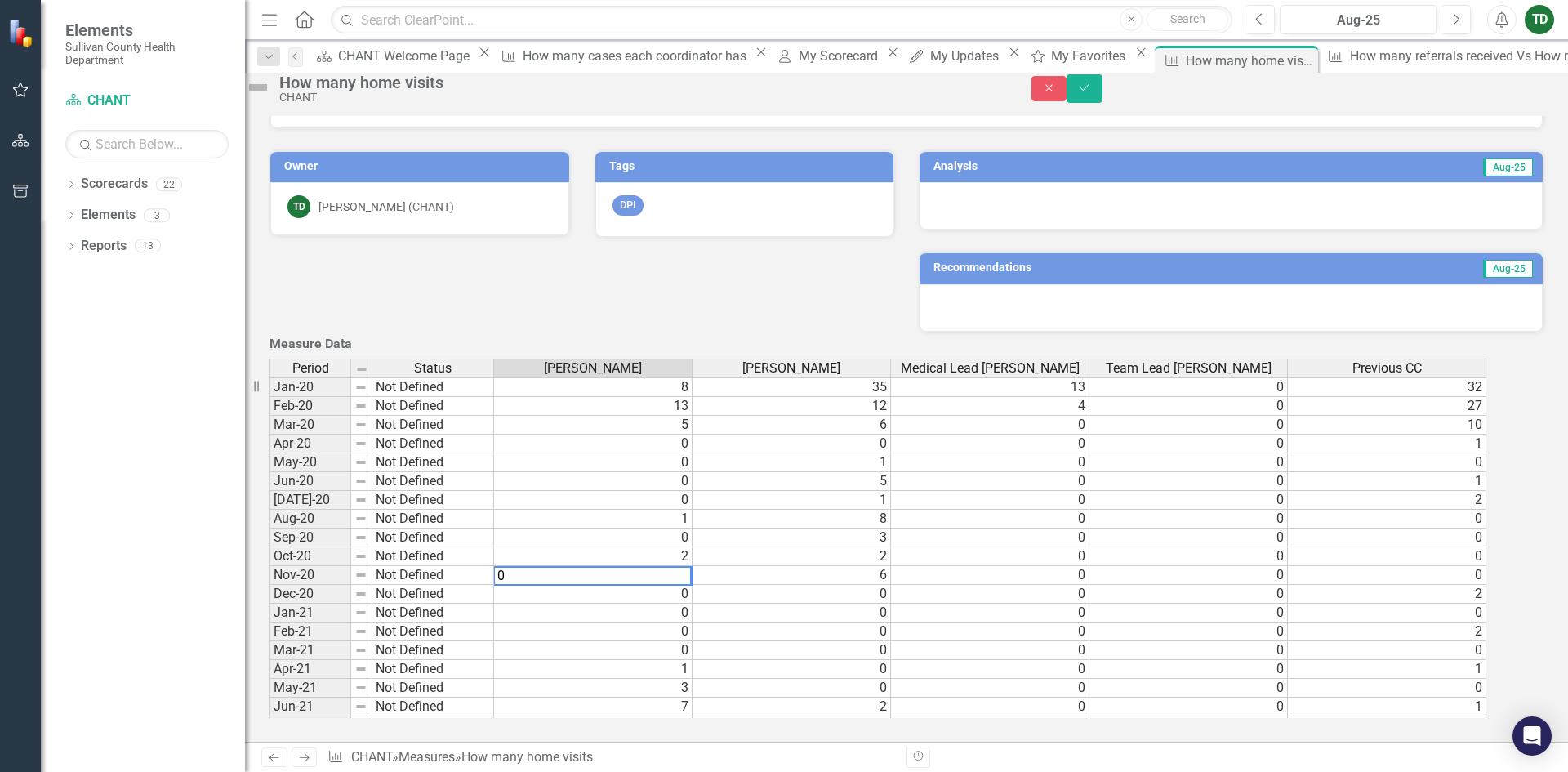
scroll to position [377, 0]
click at [515, 232] on div "Owner TD [PERSON_NAME] (CHANT) Tags DPI Analysis Aug-25 Recommendations Aug-25" at bounding box center [906, 231] width 1298 height 204
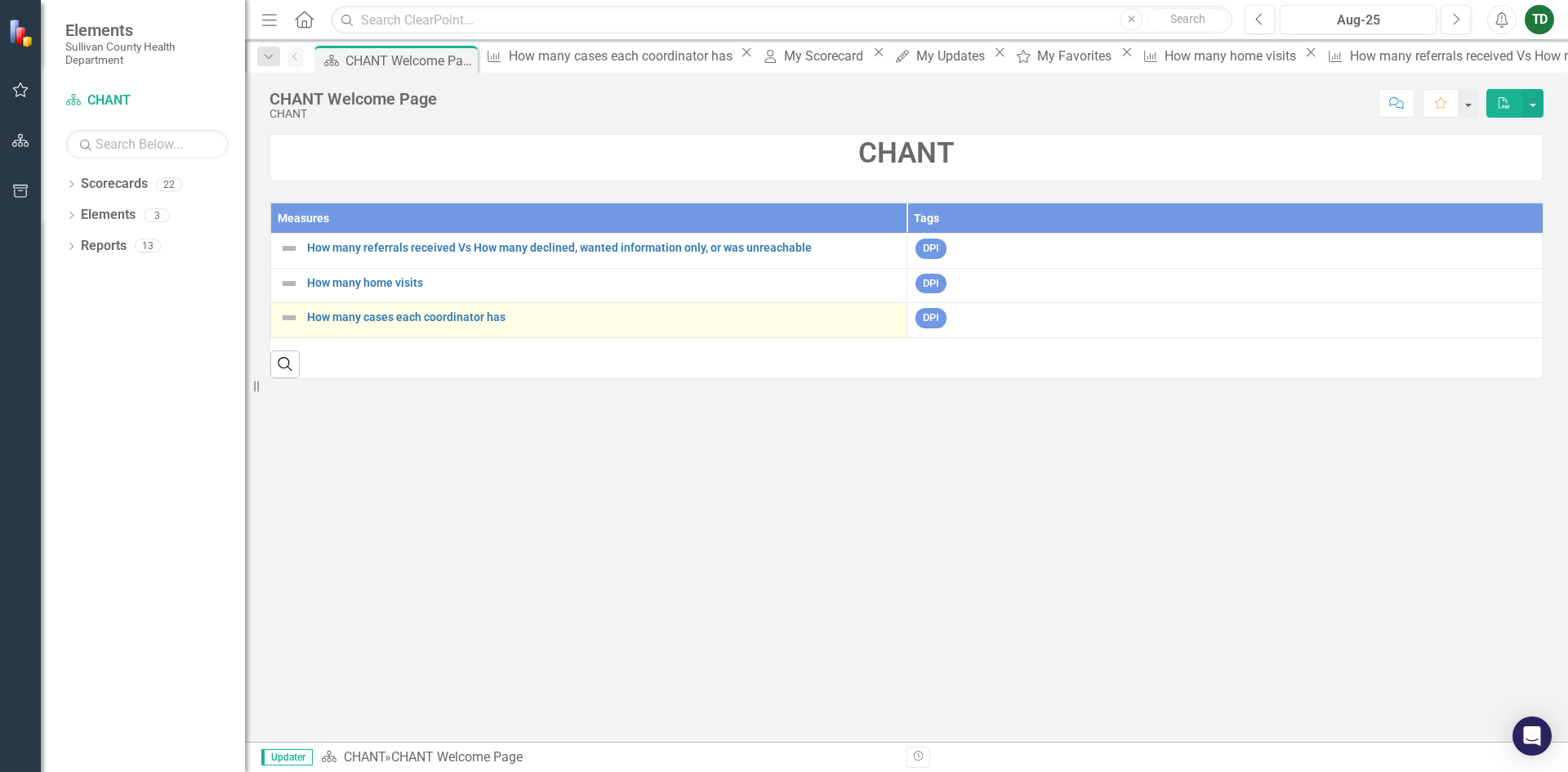
click at [390, 326] on div "How many cases each coordinator has" at bounding box center [589, 317] width 619 height 19
click at [389, 313] on link "How many cases each coordinator has" at bounding box center [603, 317] width 592 height 13
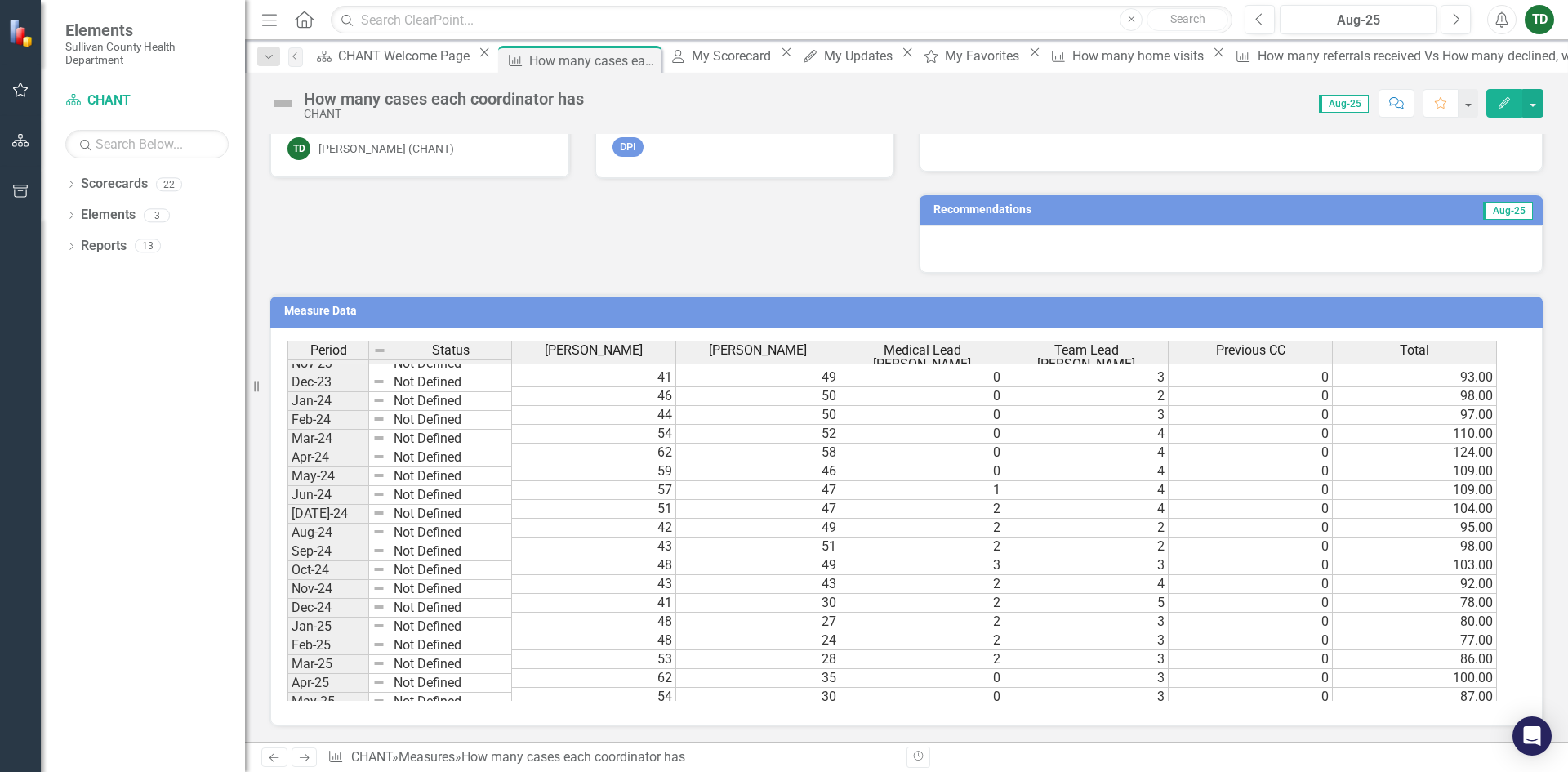
scroll to position [1013, 0]
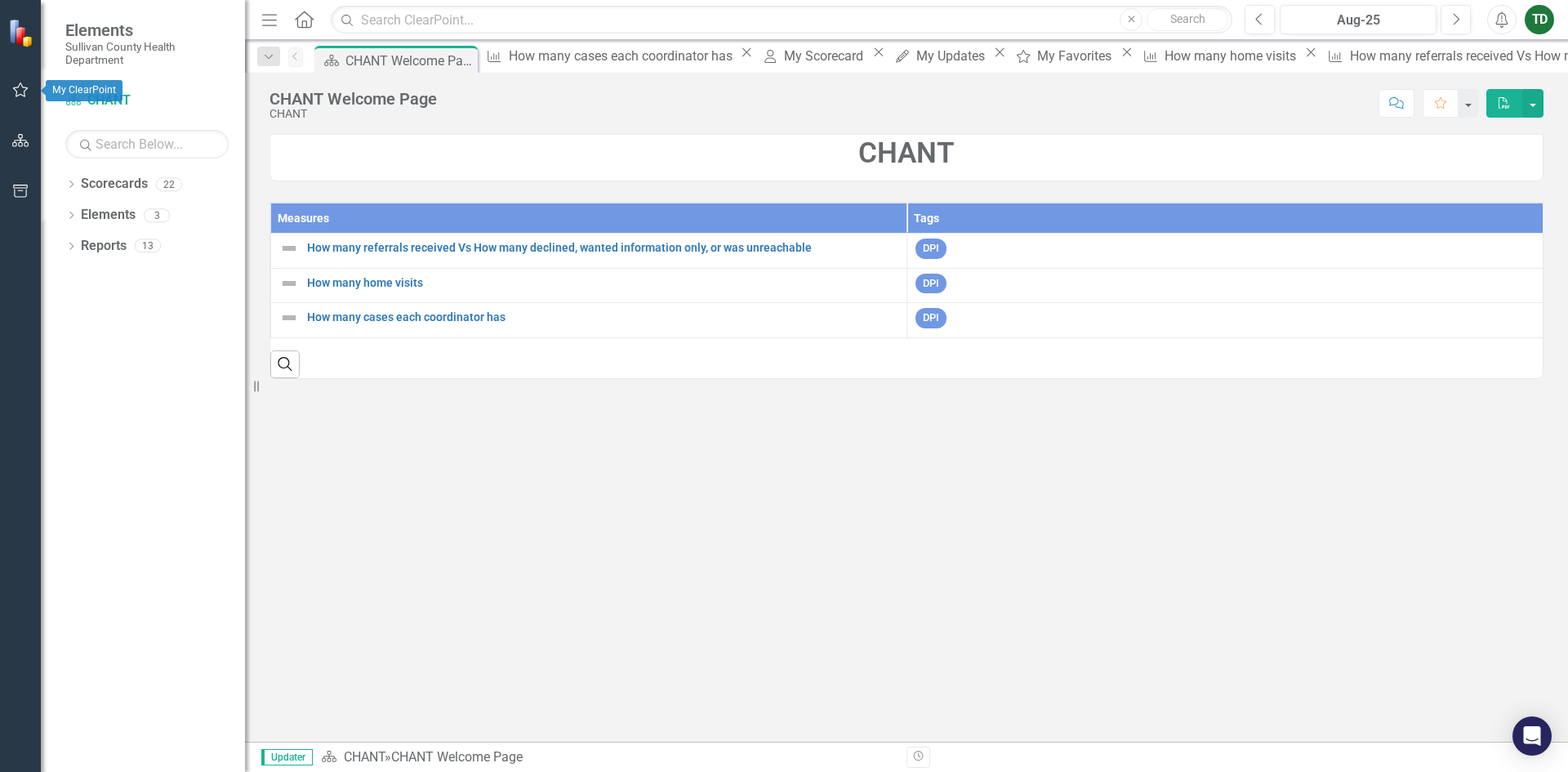
click at [18, 86] on icon "button" at bounding box center [20, 89] width 16 height 15
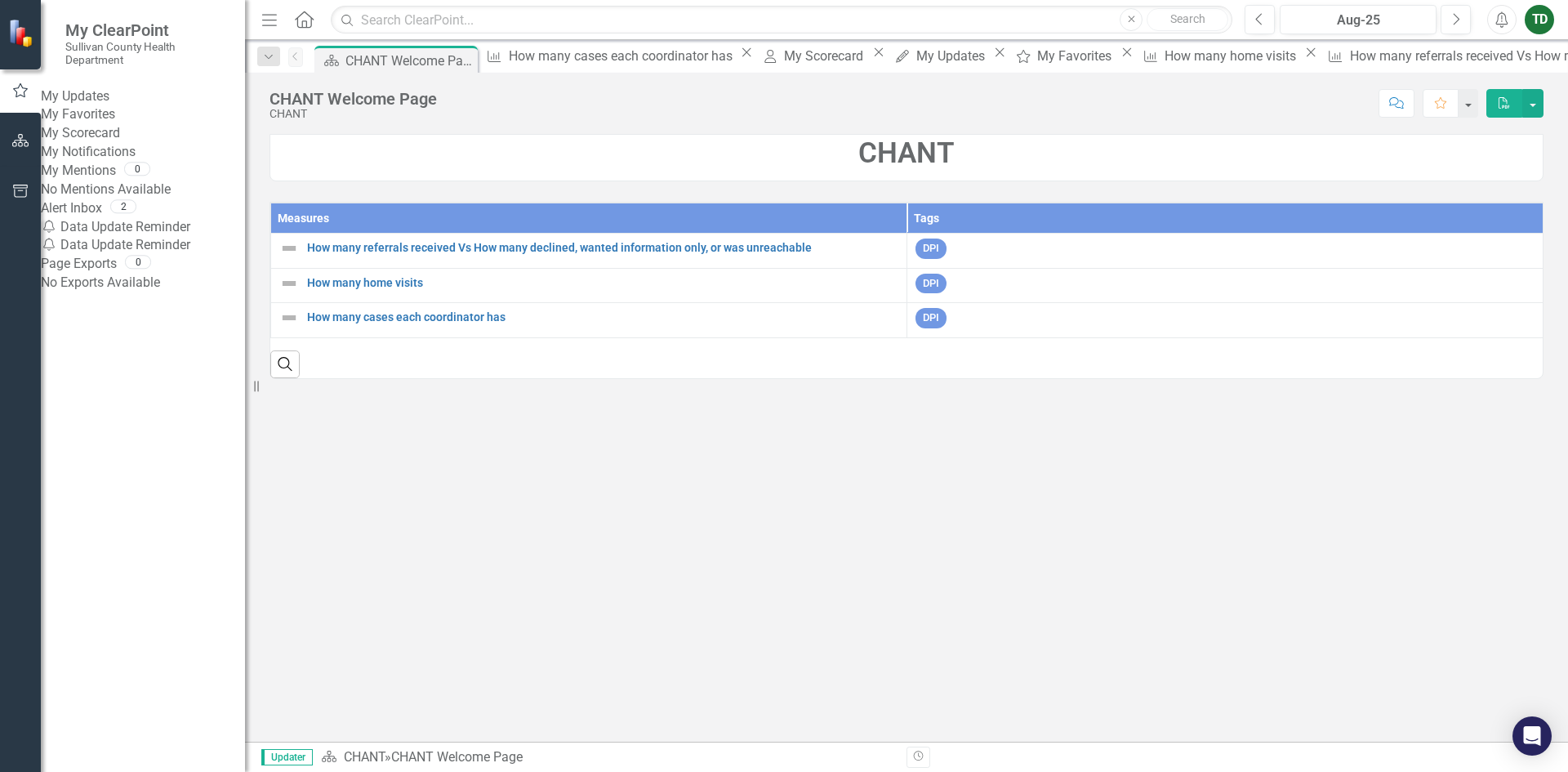
click at [127, 106] on link "My Updates" at bounding box center [143, 96] width 205 height 18
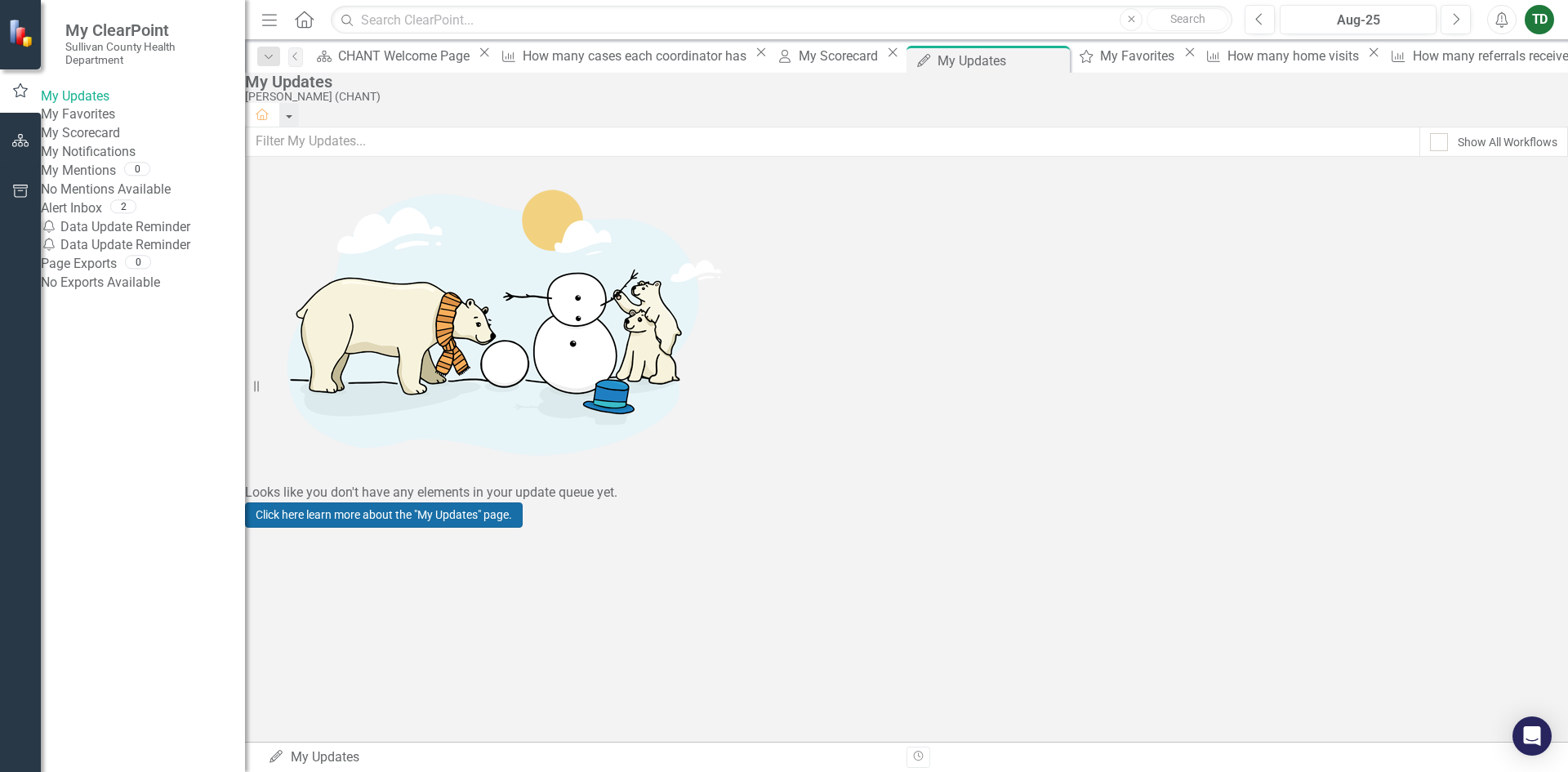
click at [523, 515] on link "Click here learn more about the "My Updates" page." at bounding box center [384, 515] width 277 height 25
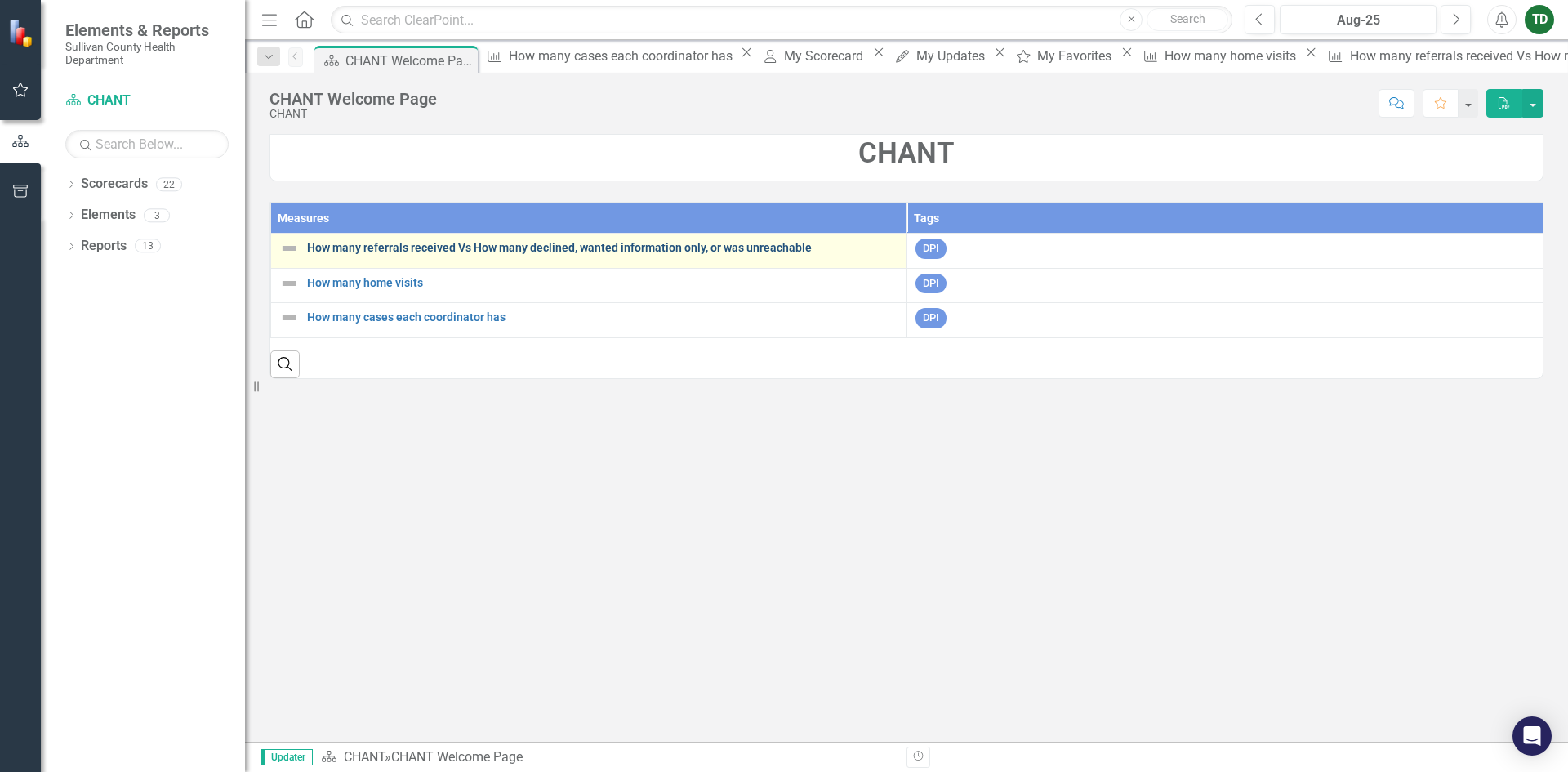
click at [401, 250] on link "How many referrals received Vs How many declined, wanted information only, or w…" at bounding box center [603, 247] width 592 height 13
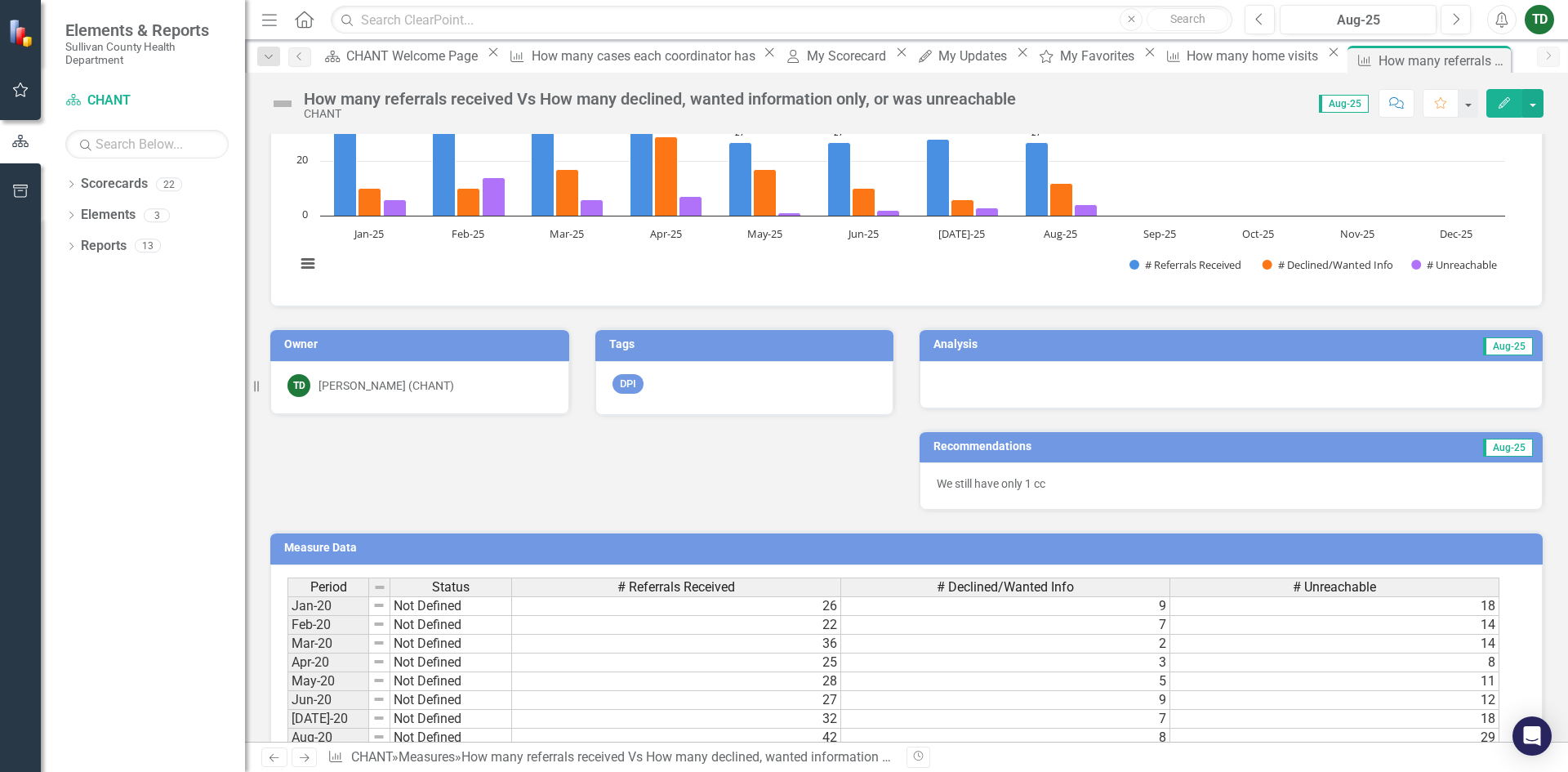
scroll to position [163, 0]
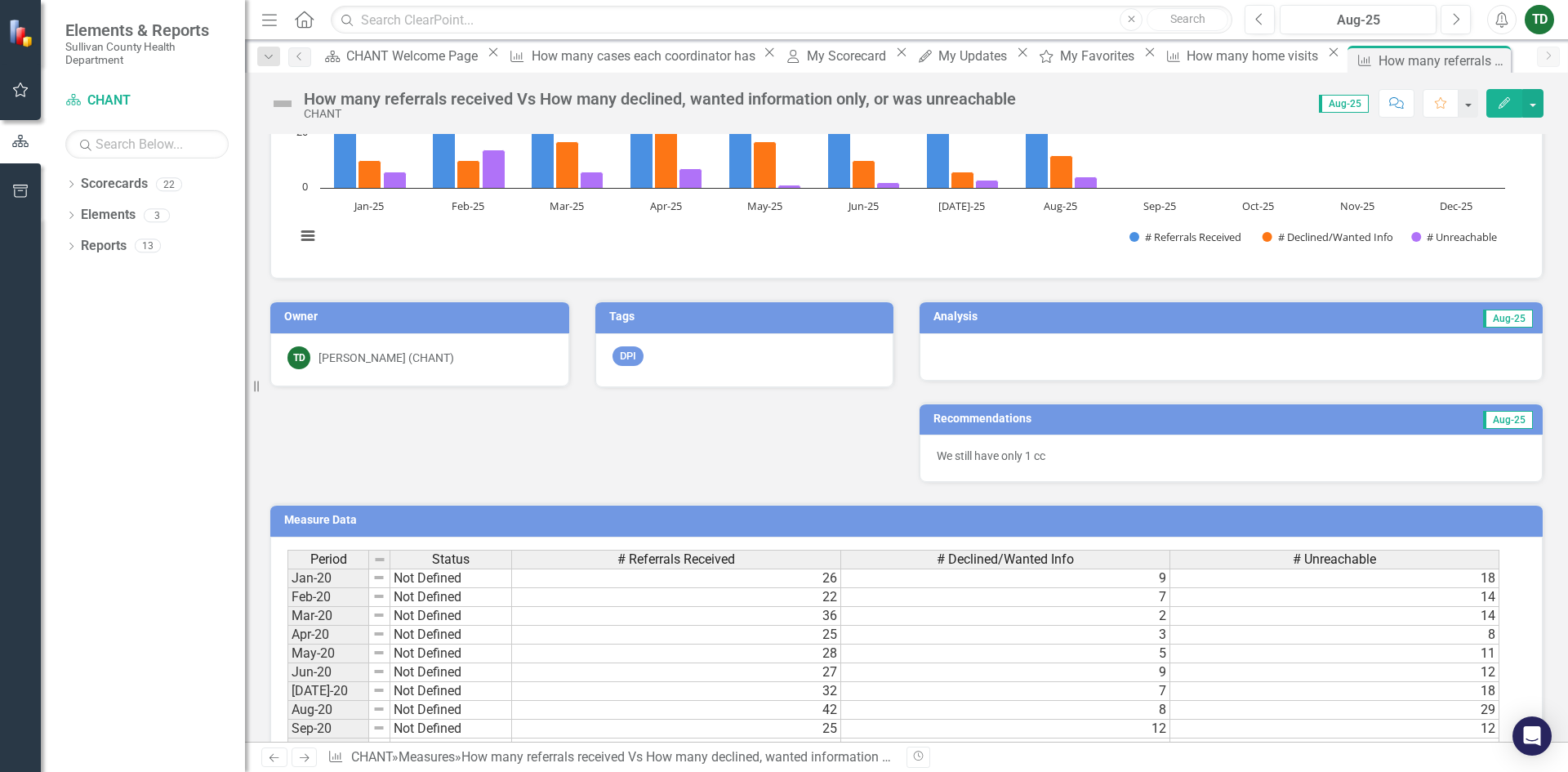
click at [996, 351] on div at bounding box center [1231, 357] width 624 height 48
click at [1012, 358] on div at bounding box center [1231, 357] width 624 height 48
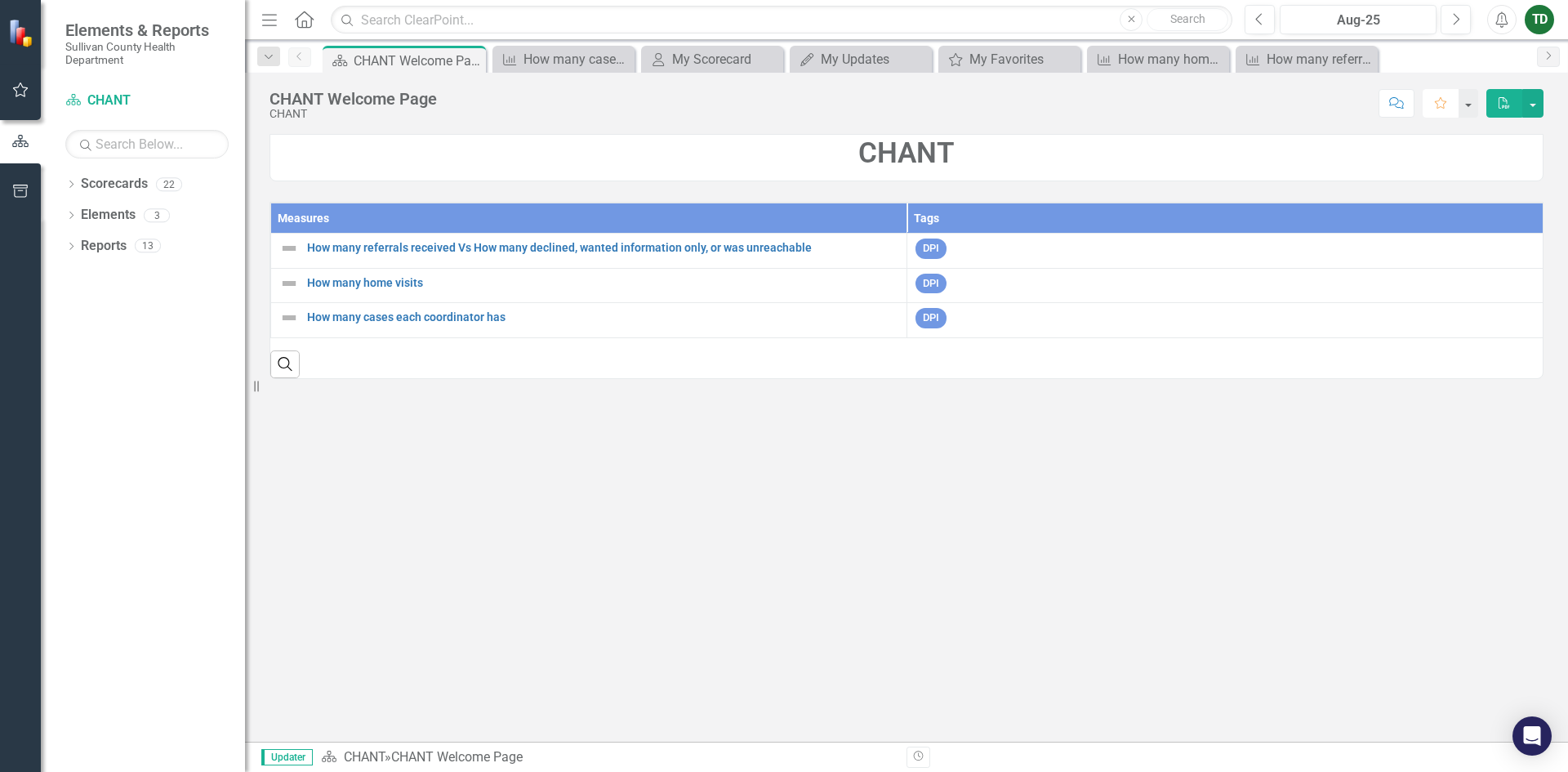
click at [1449, 113] on button "Favorite" at bounding box center [1440, 103] width 36 height 28
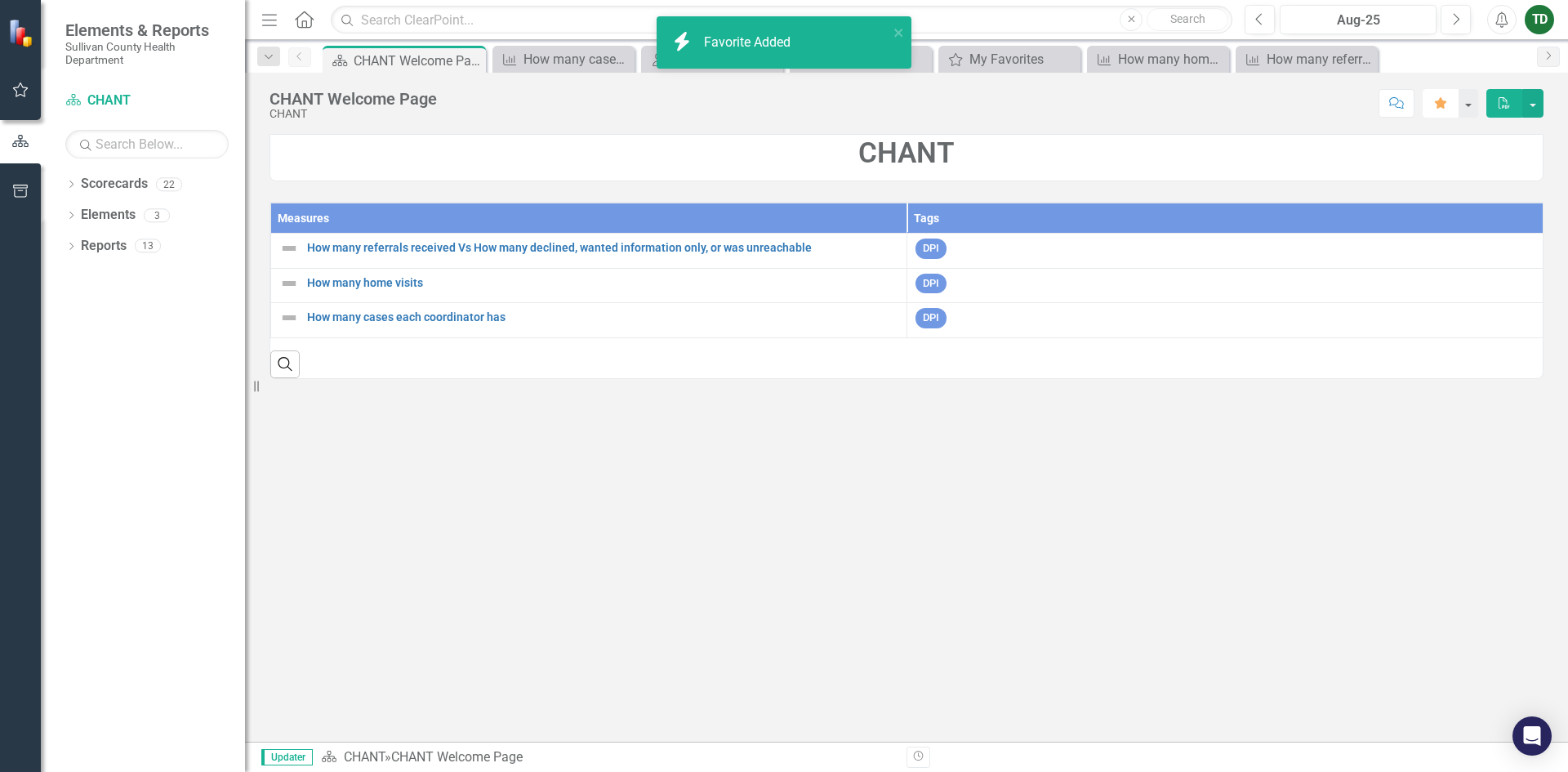
click at [1449, 113] on button "Favorite" at bounding box center [1440, 103] width 36 height 28
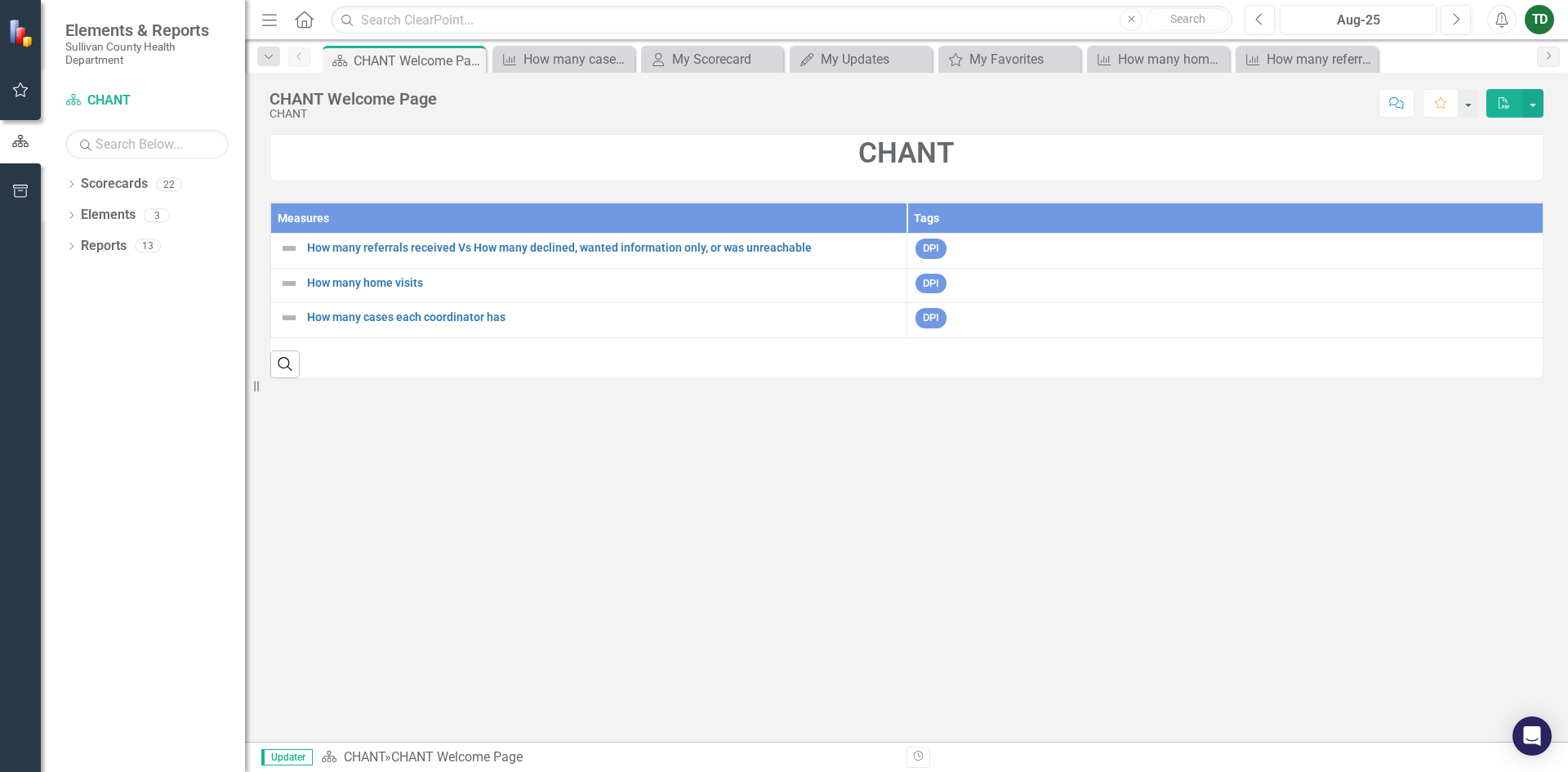
click at [267, 20] on icon "button" at bounding box center [269, 19] width 15 height 12
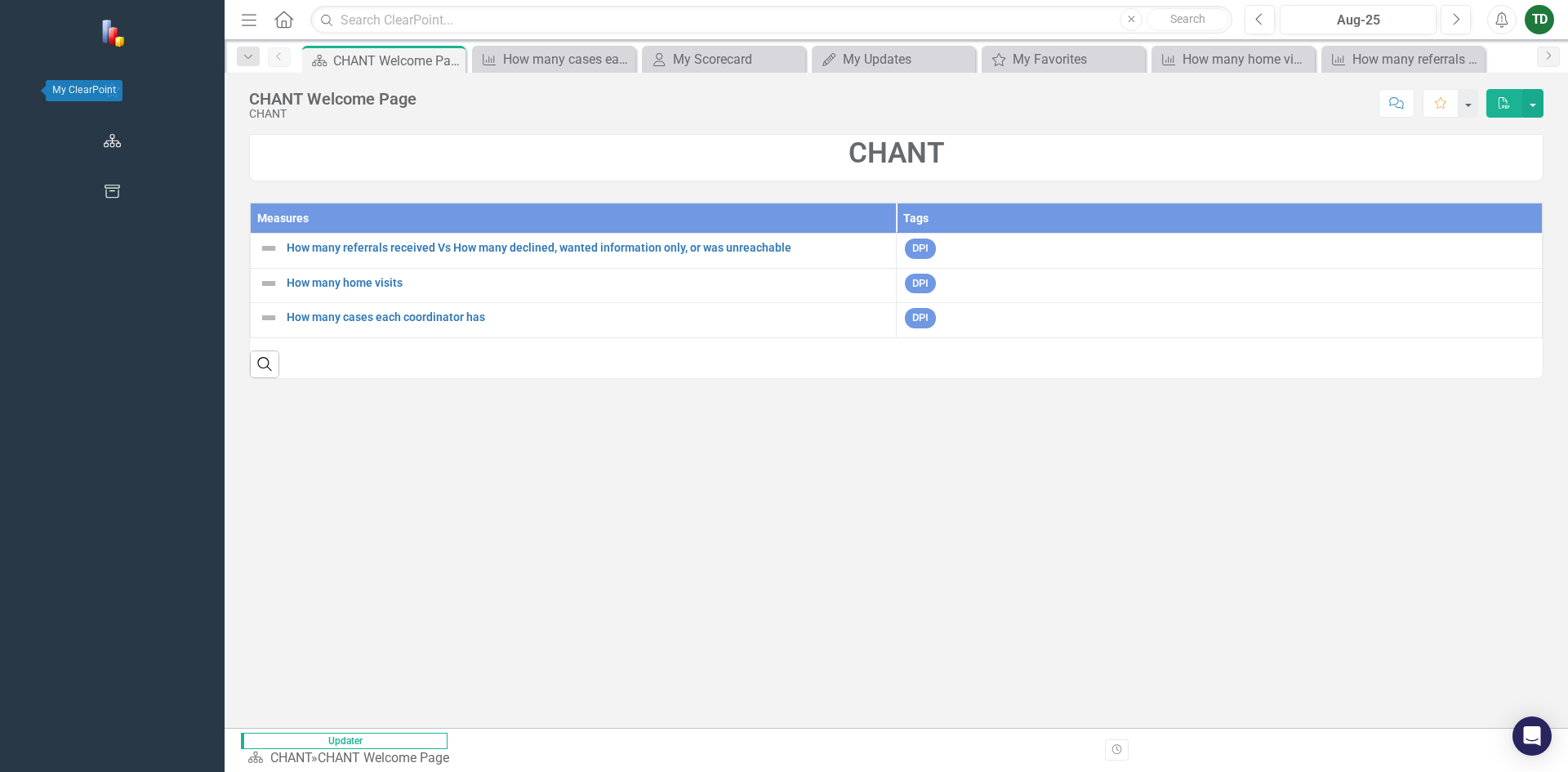
click at [104, 96] on icon "button" at bounding box center [112, 89] width 17 height 13
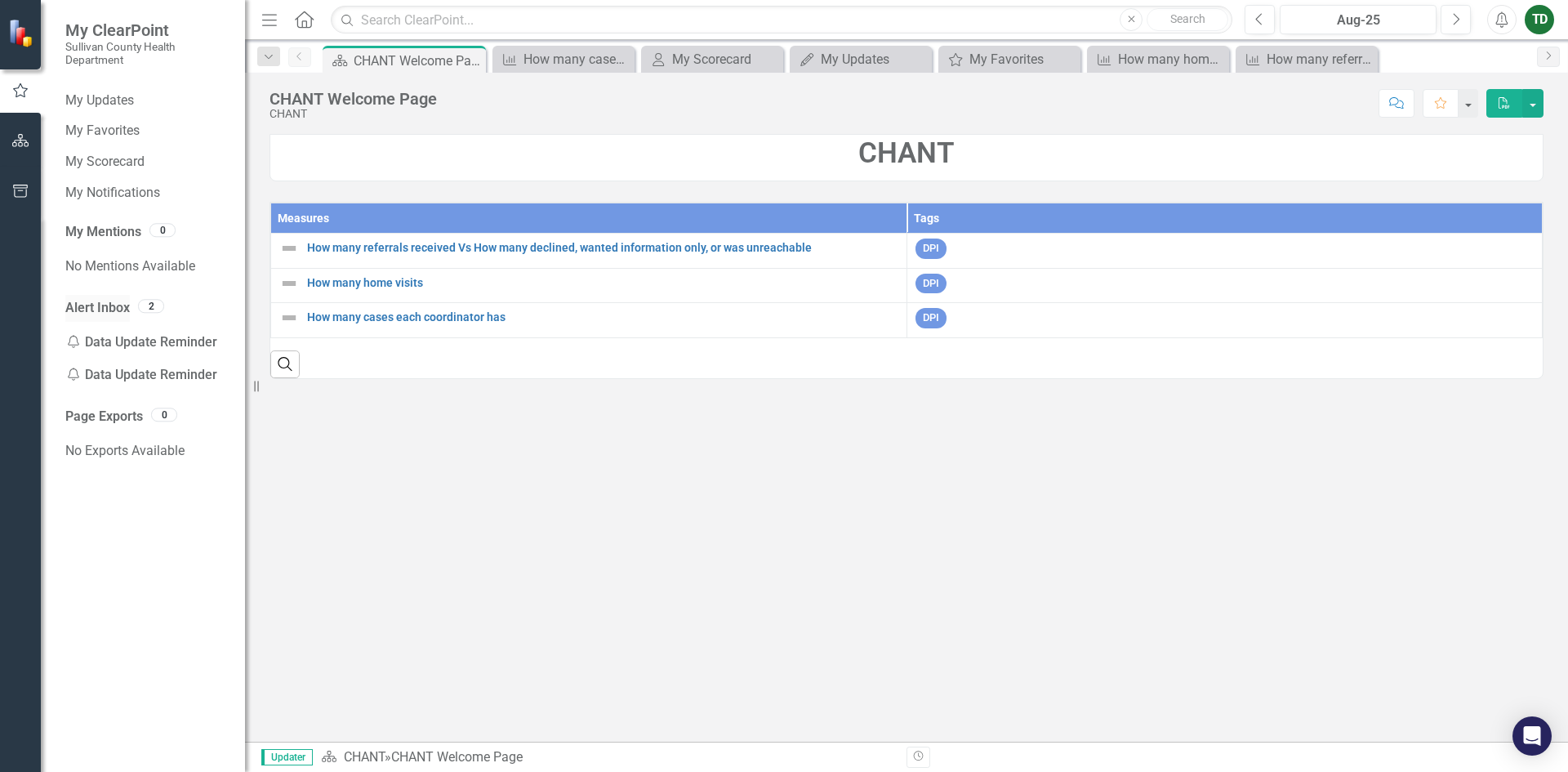
click at [115, 306] on link "Alert Inbox" at bounding box center [97, 307] width 65 height 18
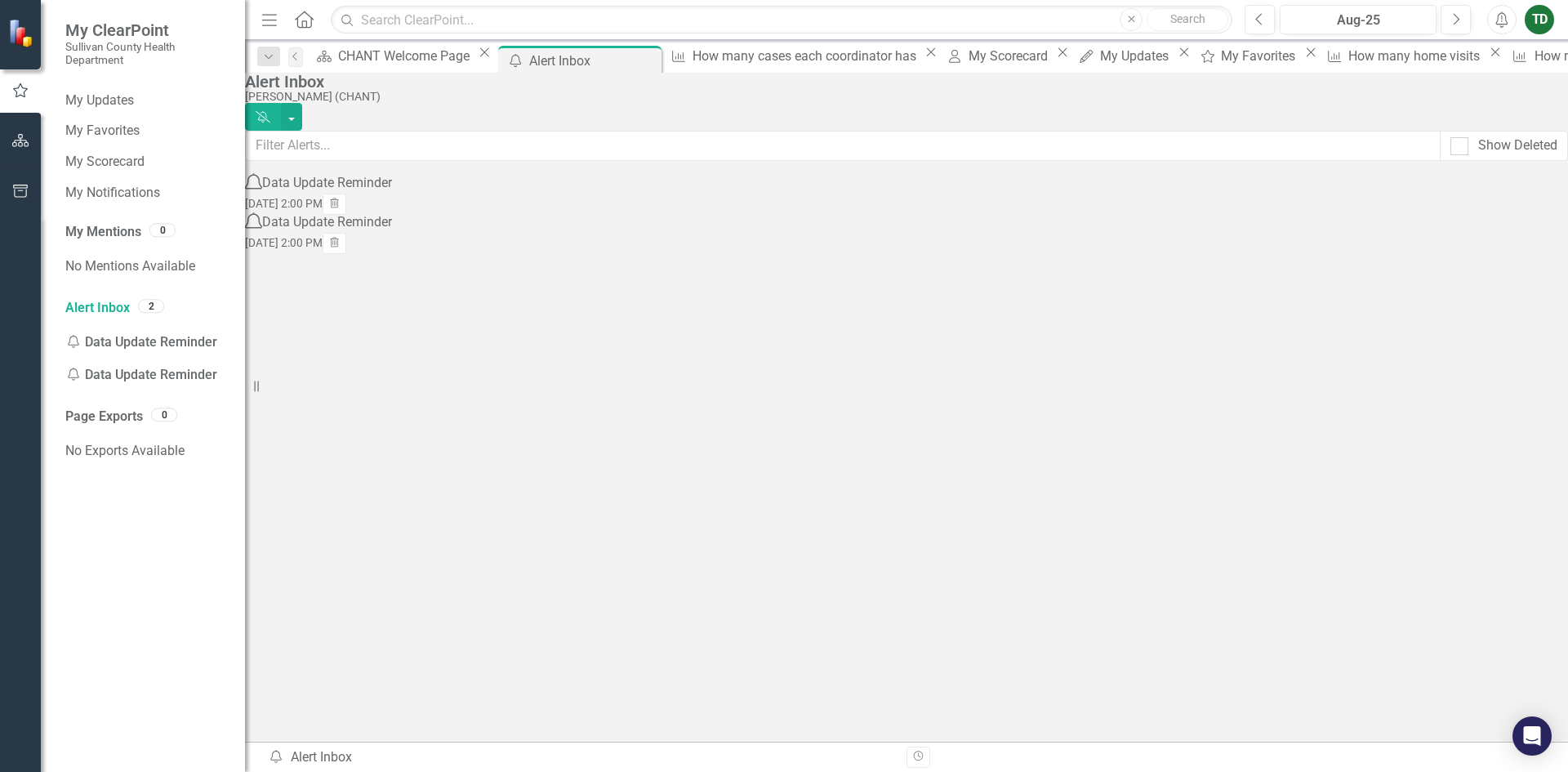
click at [417, 208] on div "Notification Data Update Reminder Tue, Aug 12, 2025 2:00 PM Trash" at bounding box center [331, 193] width 172 height 39
click at [377, 193] on div "Data Update Reminder" at bounding box center [327, 182] width 130 height 18
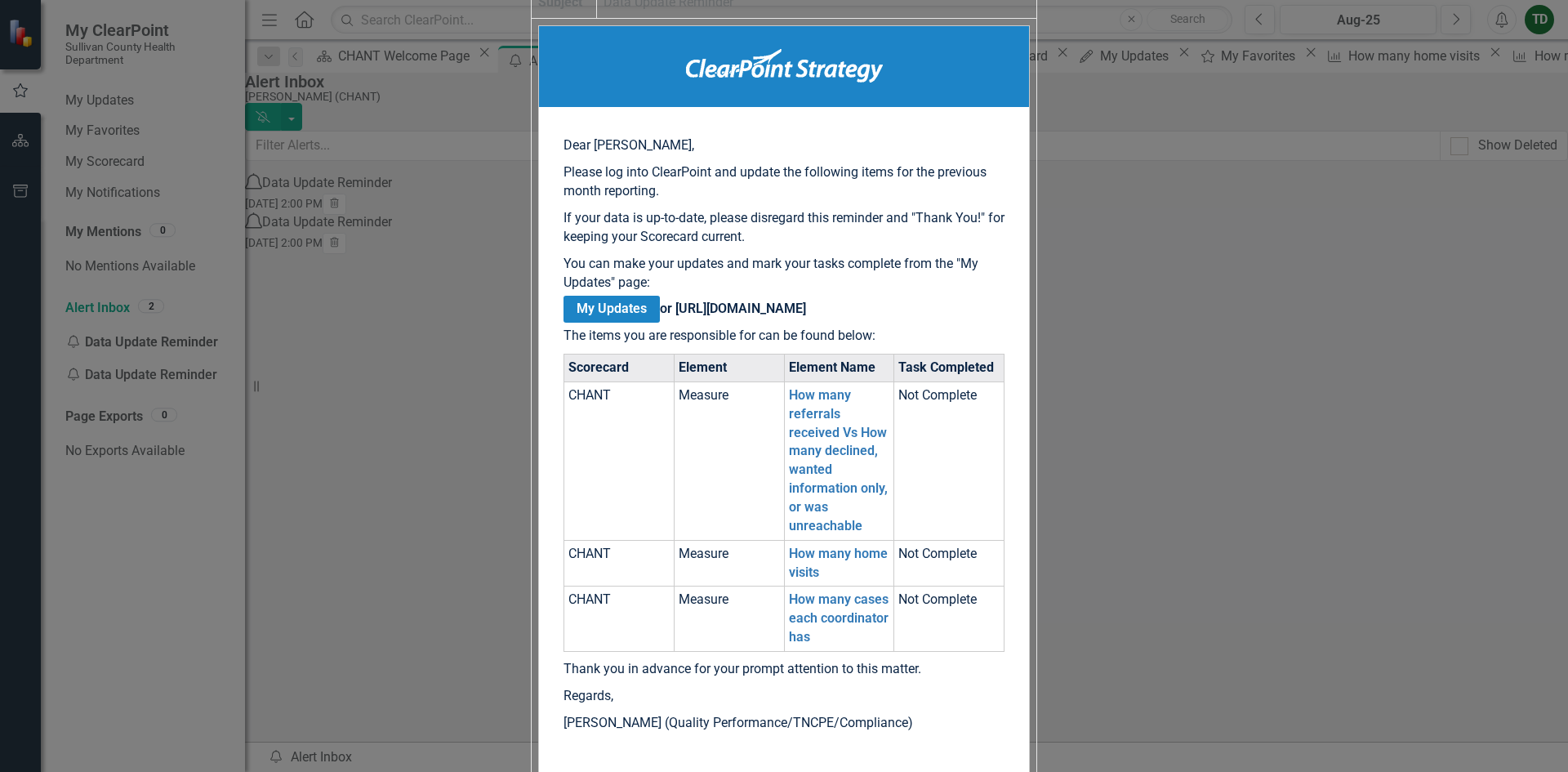
click at [530, 535] on div "Data Update Reminder Help Maximize Close From notify@clearpointstrategy.com To …" at bounding box center [784, 385] width 506 height 1209
click at [538, 510] on td "Dear Tracy, Please log into ClearPoint and update the following items for the p…" at bounding box center [784, 484] width 492 height 918
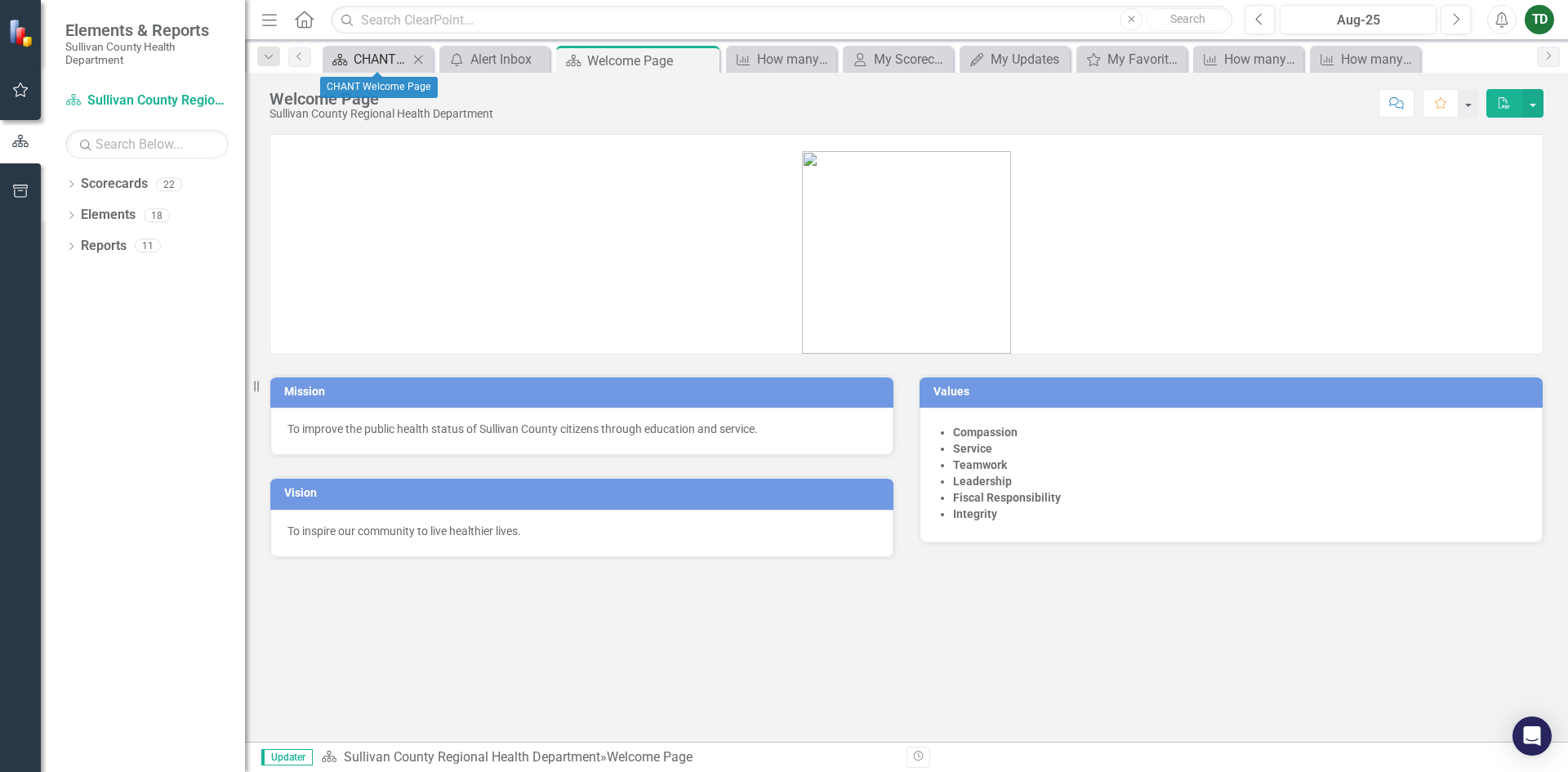
click at [382, 64] on div "CHANT Welcome Page" at bounding box center [381, 59] width 54 height 20
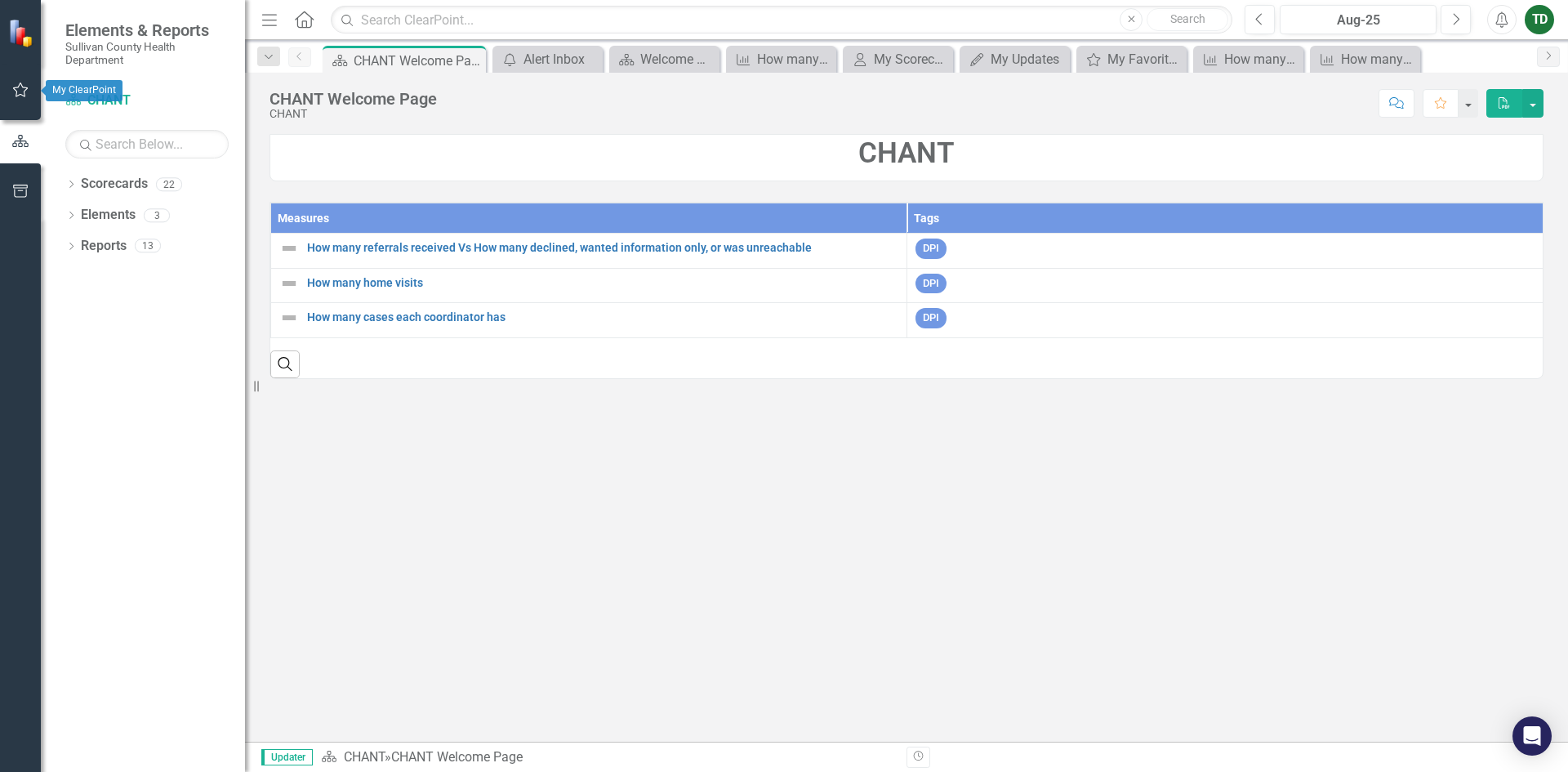
click at [17, 95] on icon "button" at bounding box center [21, 89] width 17 height 13
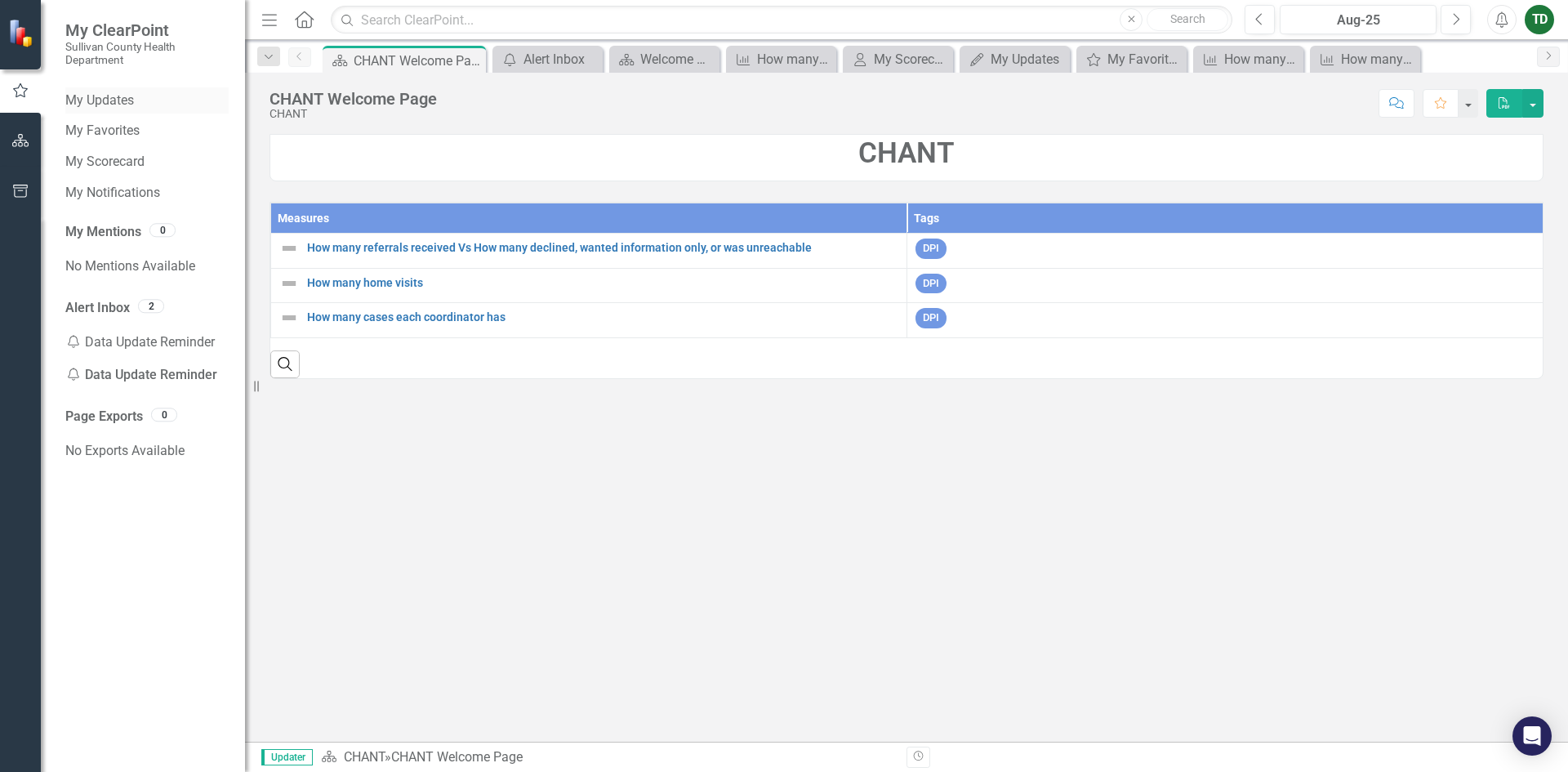
click at [116, 96] on link "My Updates" at bounding box center [146, 100] width 163 height 18
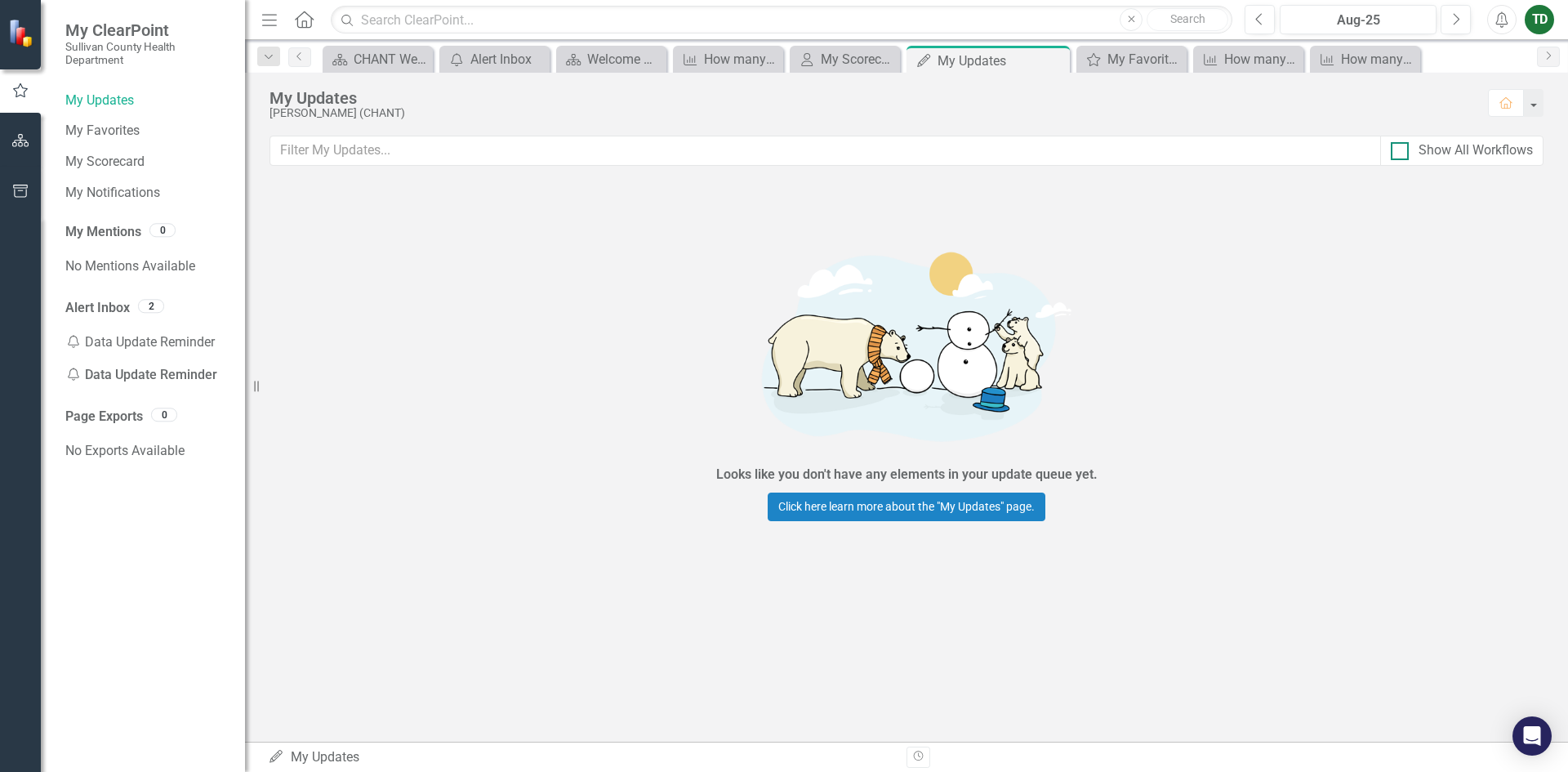
click at [1401, 156] on div at bounding box center [1399, 151] width 18 height 18
click at [1401, 152] on input "Show All Workflows" at bounding box center [1395, 147] width 11 height 11
checkbox input "true"
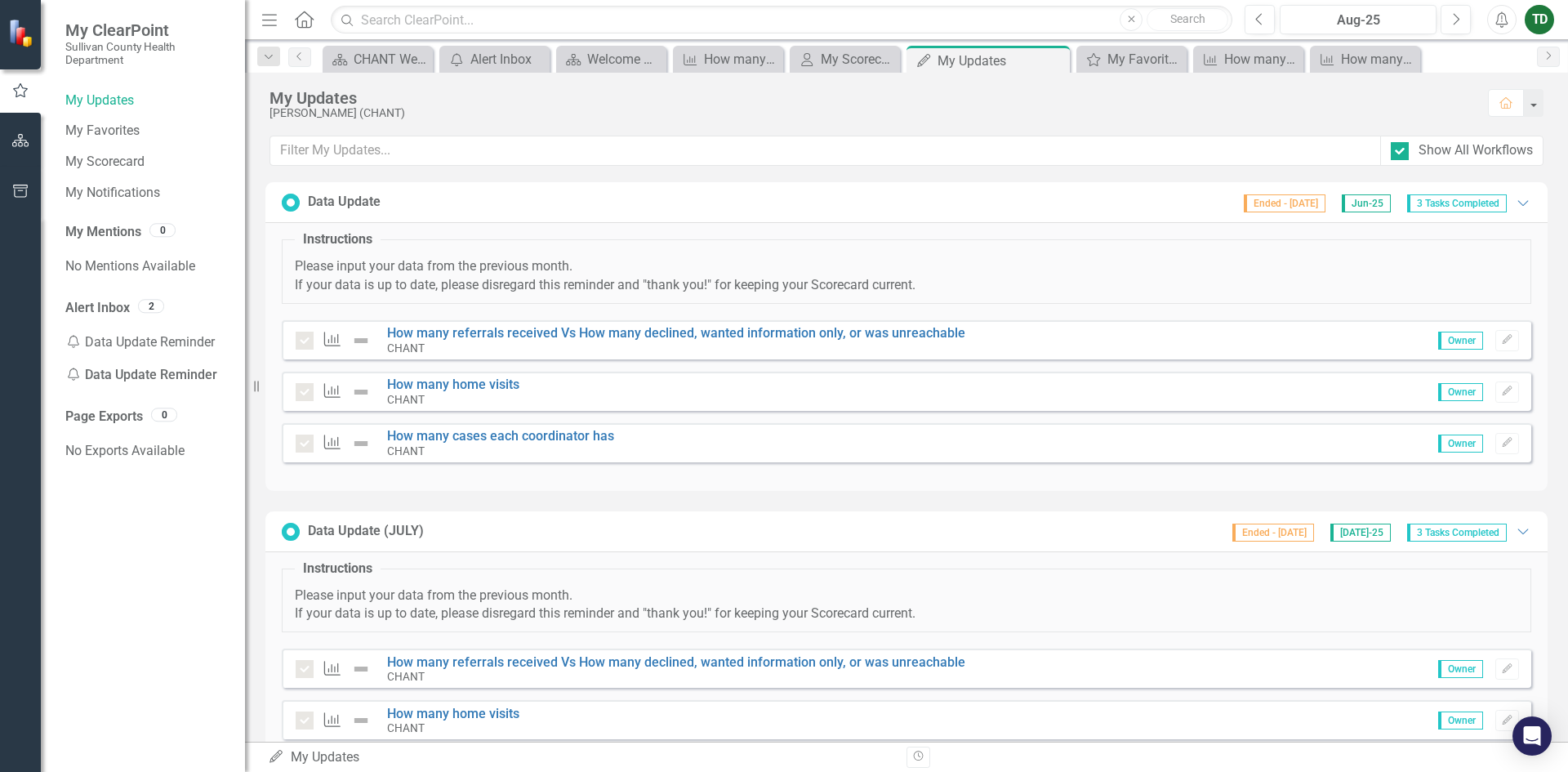
scroll to position [408, 0]
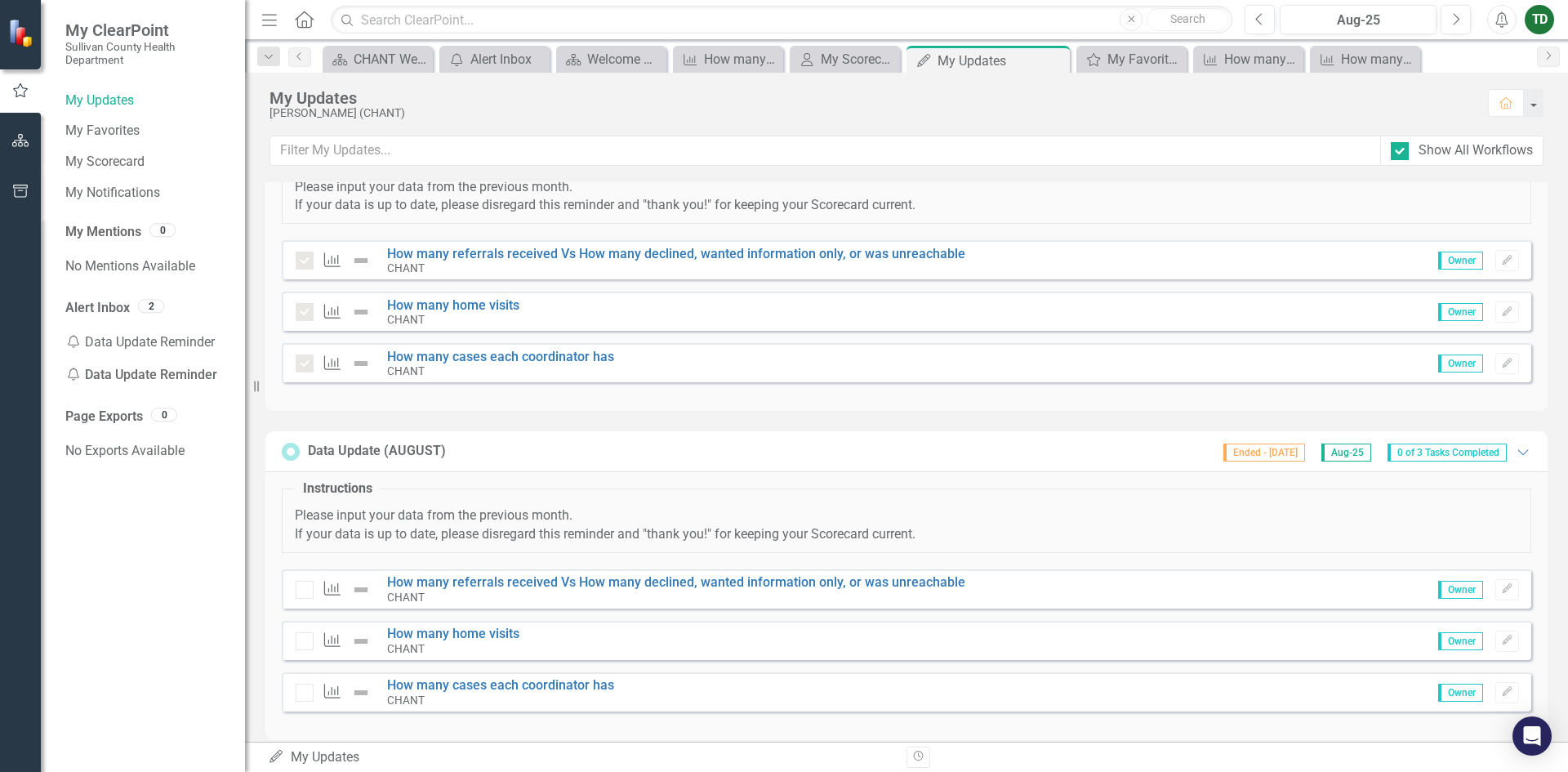
click at [306, 317] on div at bounding box center [304, 311] width 18 height 18
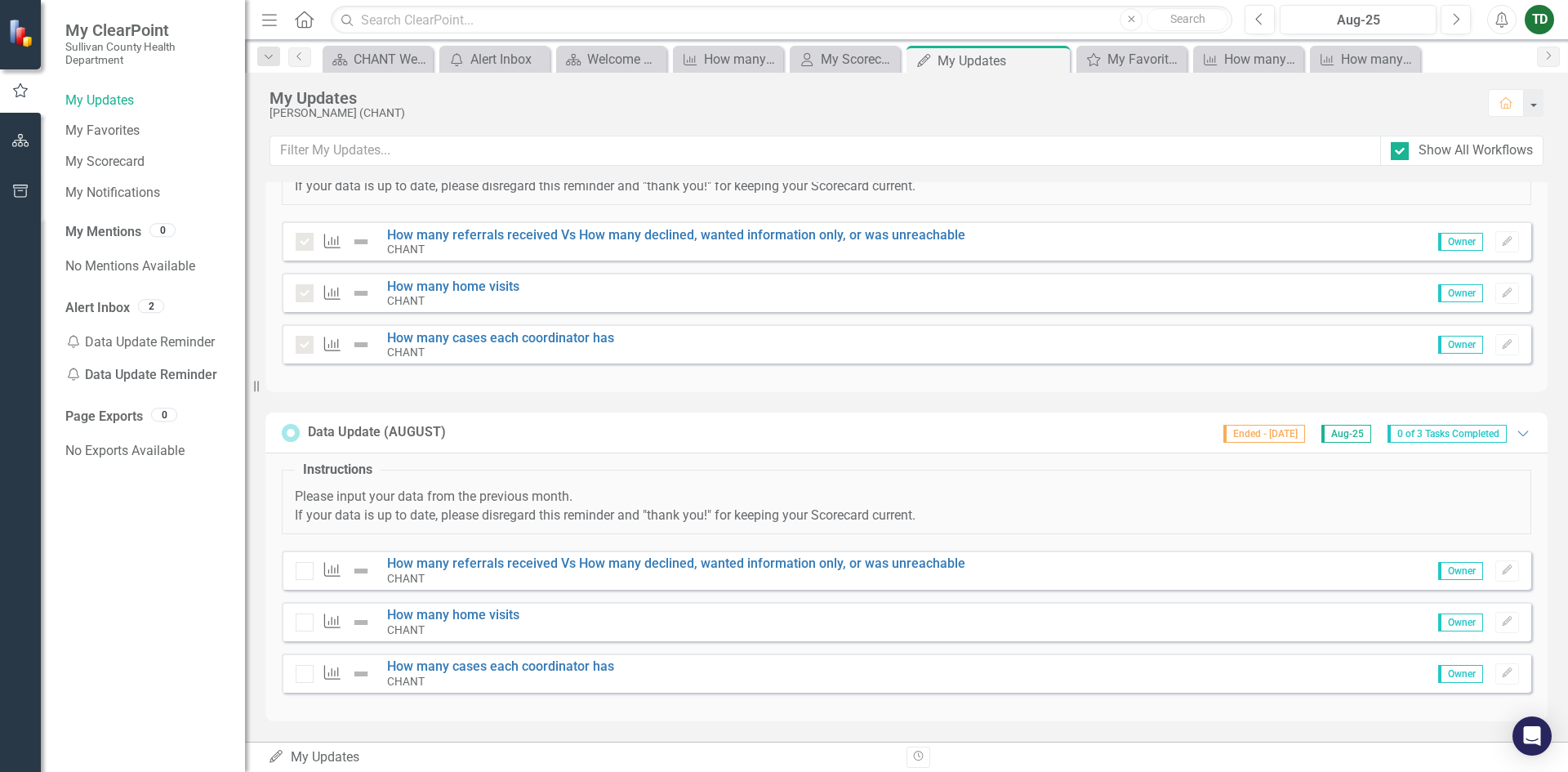
click at [309, 571] on div at bounding box center [304, 570] width 18 height 18
click at [296, 758] on div "My Updates My Updates" at bounding box center [581, 756] width 626 height 18
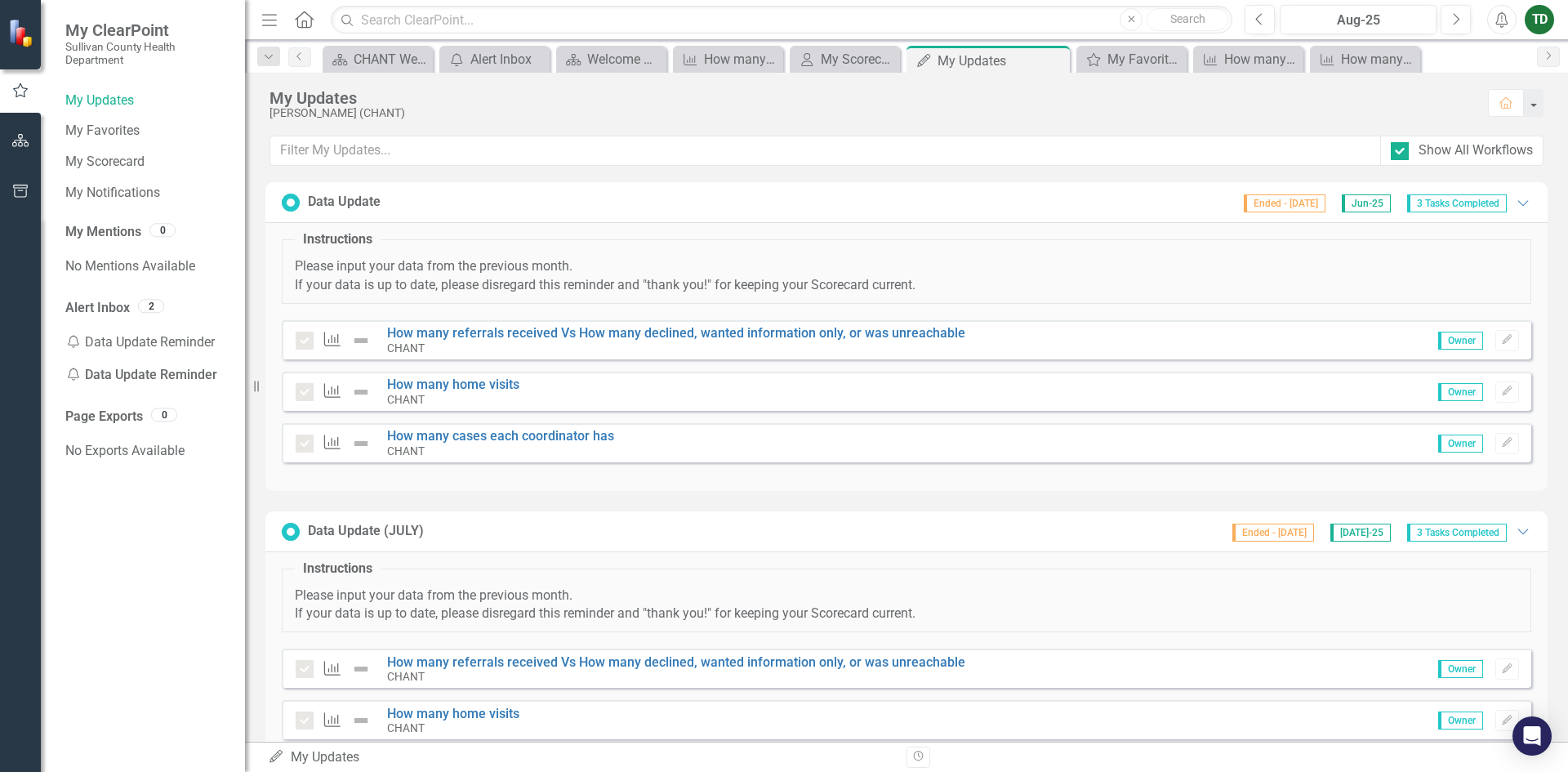
scroll to position [408, 0]
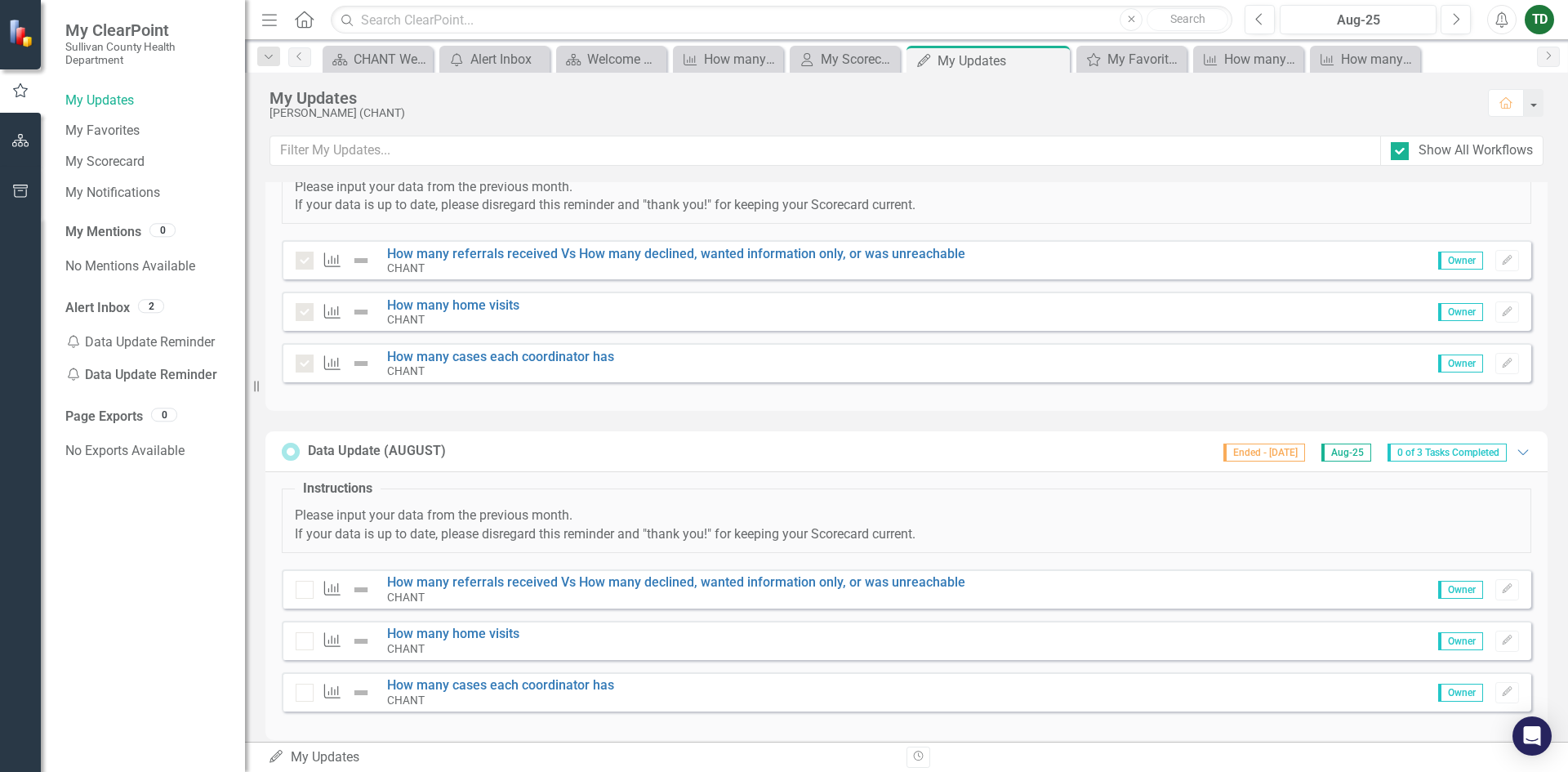
click at [307, 592] on div at bounding box center [304, 590] width 18 height 18
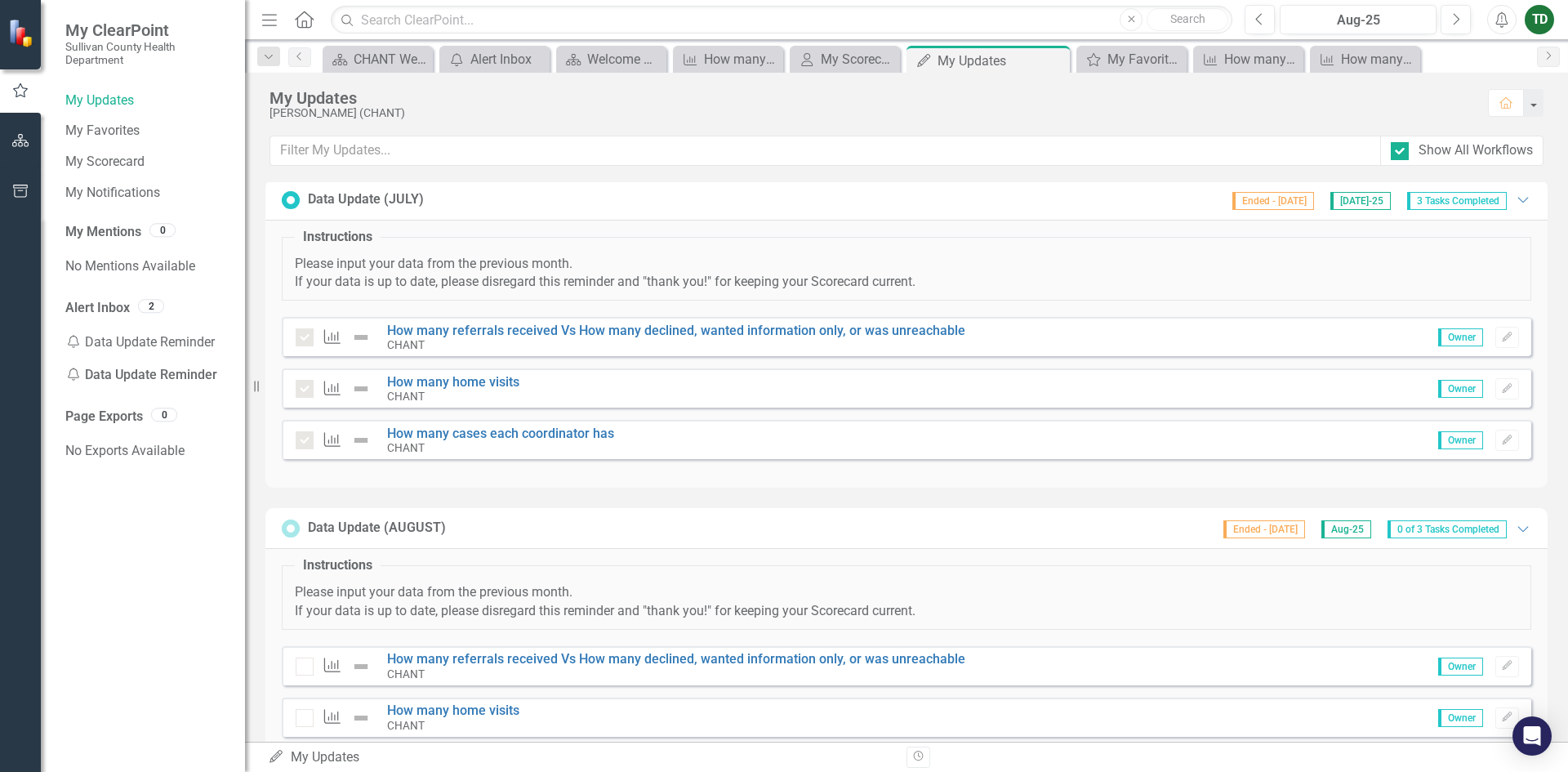
scroll to position [427, 0]
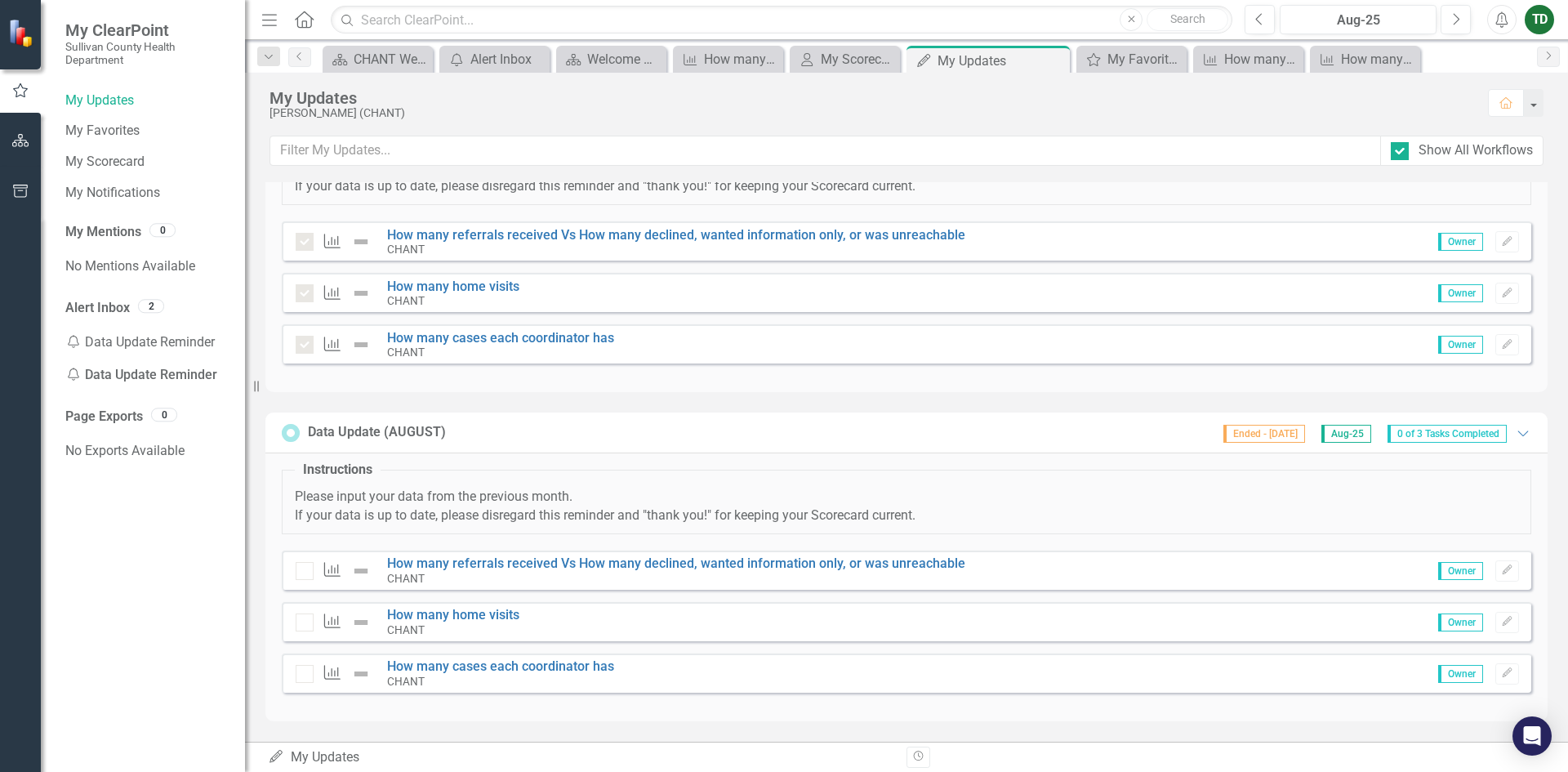
click at [1462, 436] on span "0 of 3 Tasks Completed" at bounding box center [1447, 434] width 119 height 18
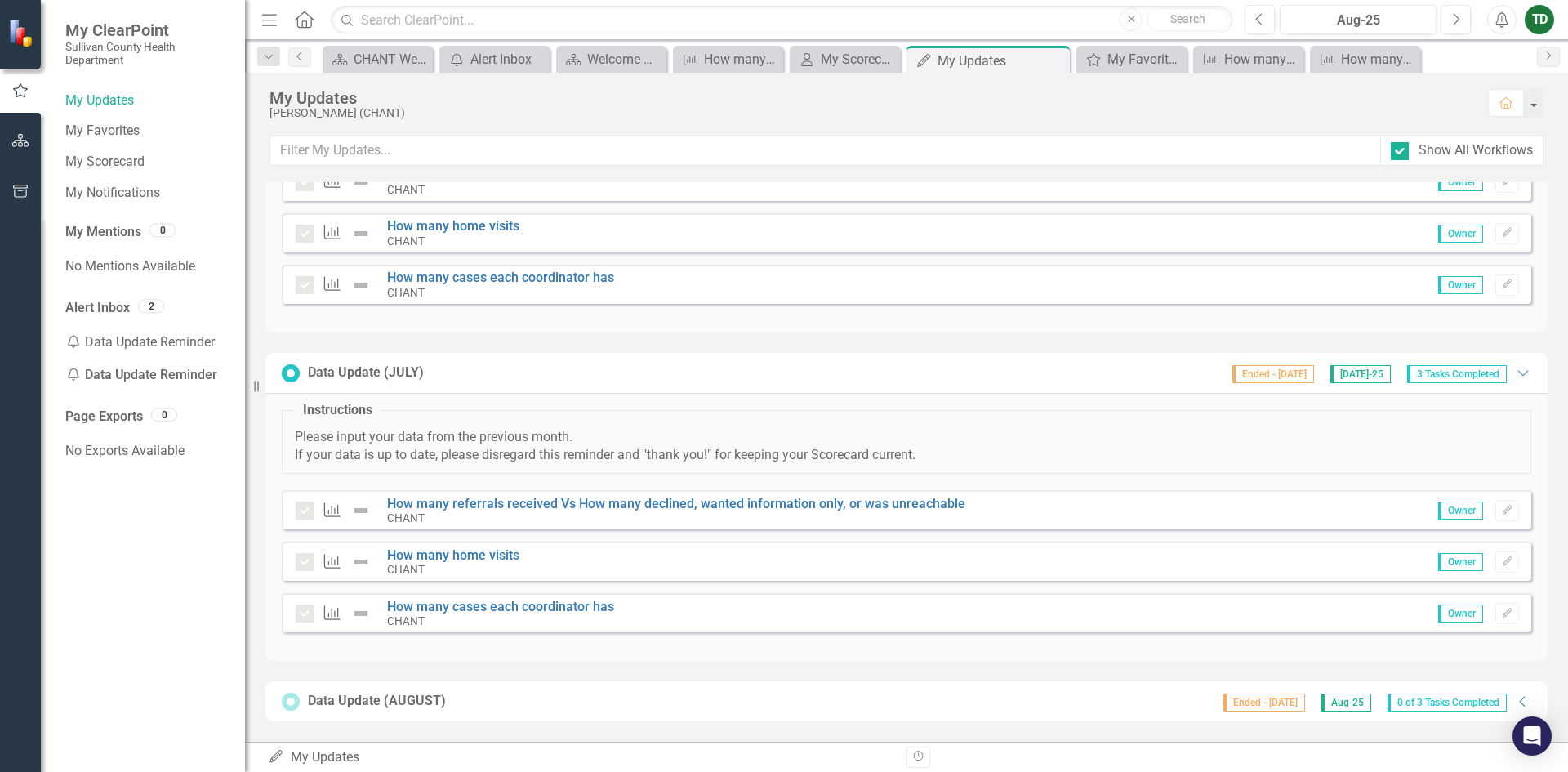
scroll to position [158, 0]
